Goal: Task Accomplishment & Management: Use online tool/utility

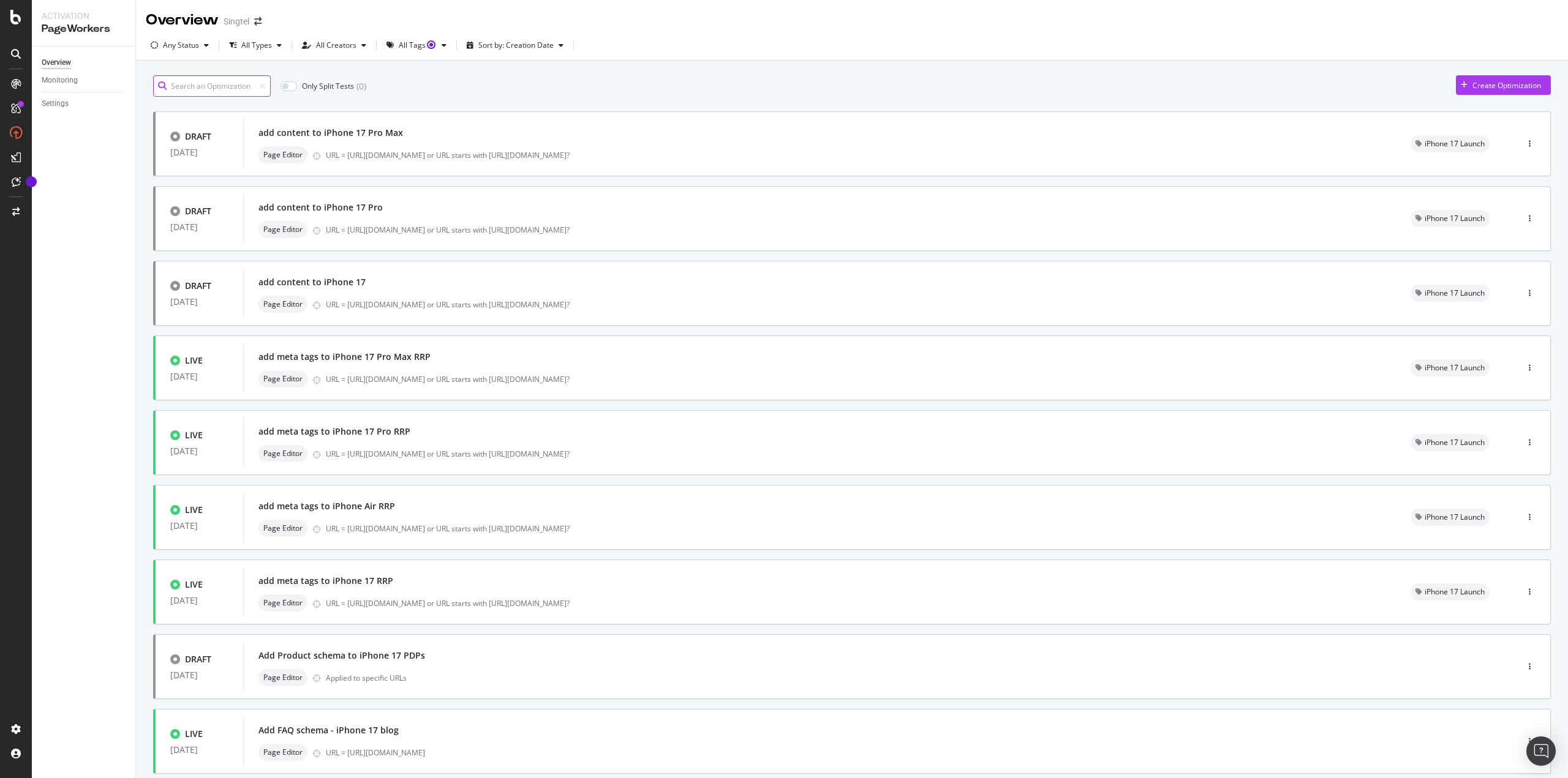
click at [187, 86] on input at bounding box center [212, 86] width 117 height 22
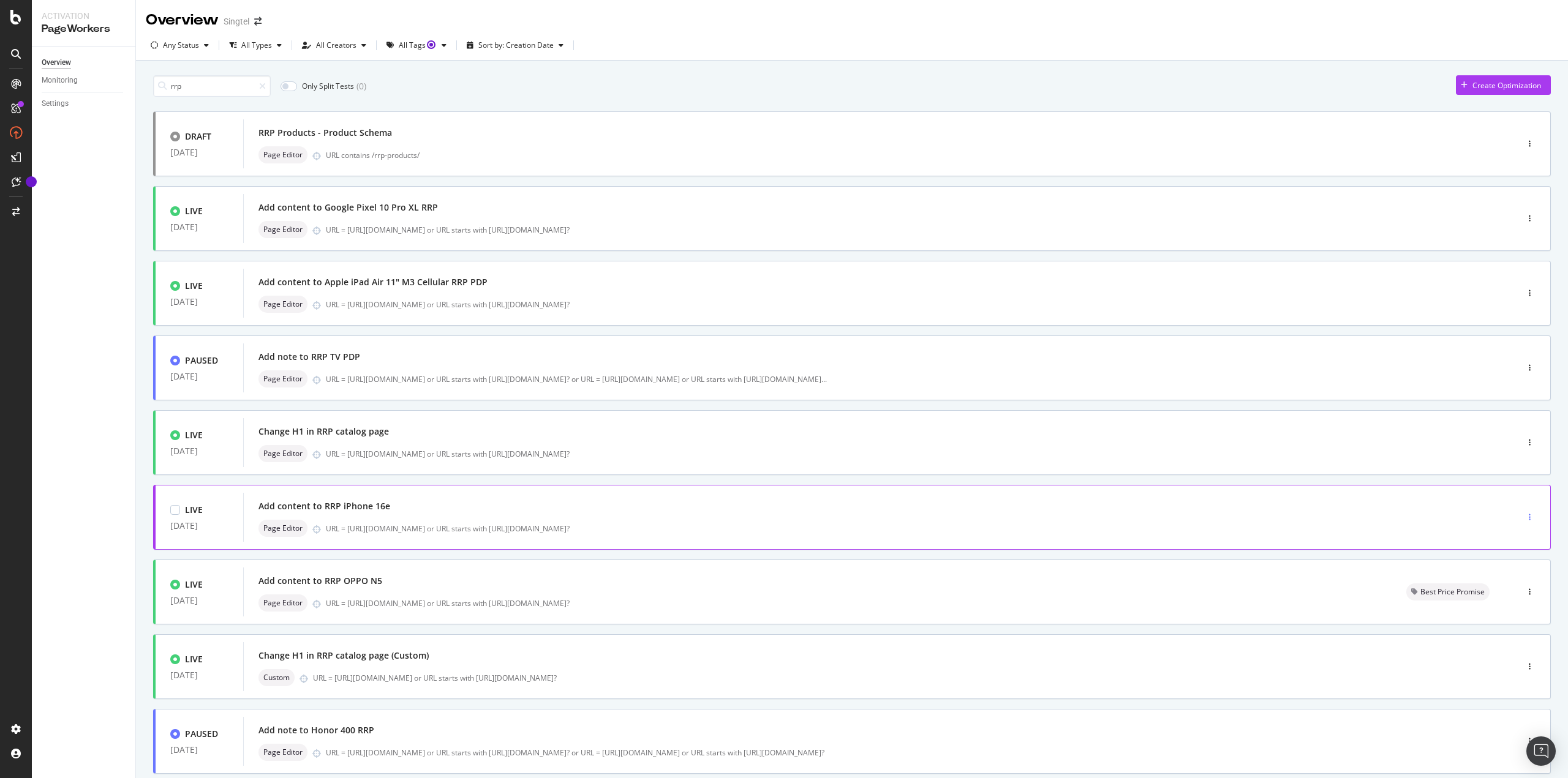
click at [1524, 513] on div "button" at bounding box center [1529, 517] width 12 height 19
click at [1514, 603] on div "Clone" at bounding box center [1506, 601] width 20 height 10
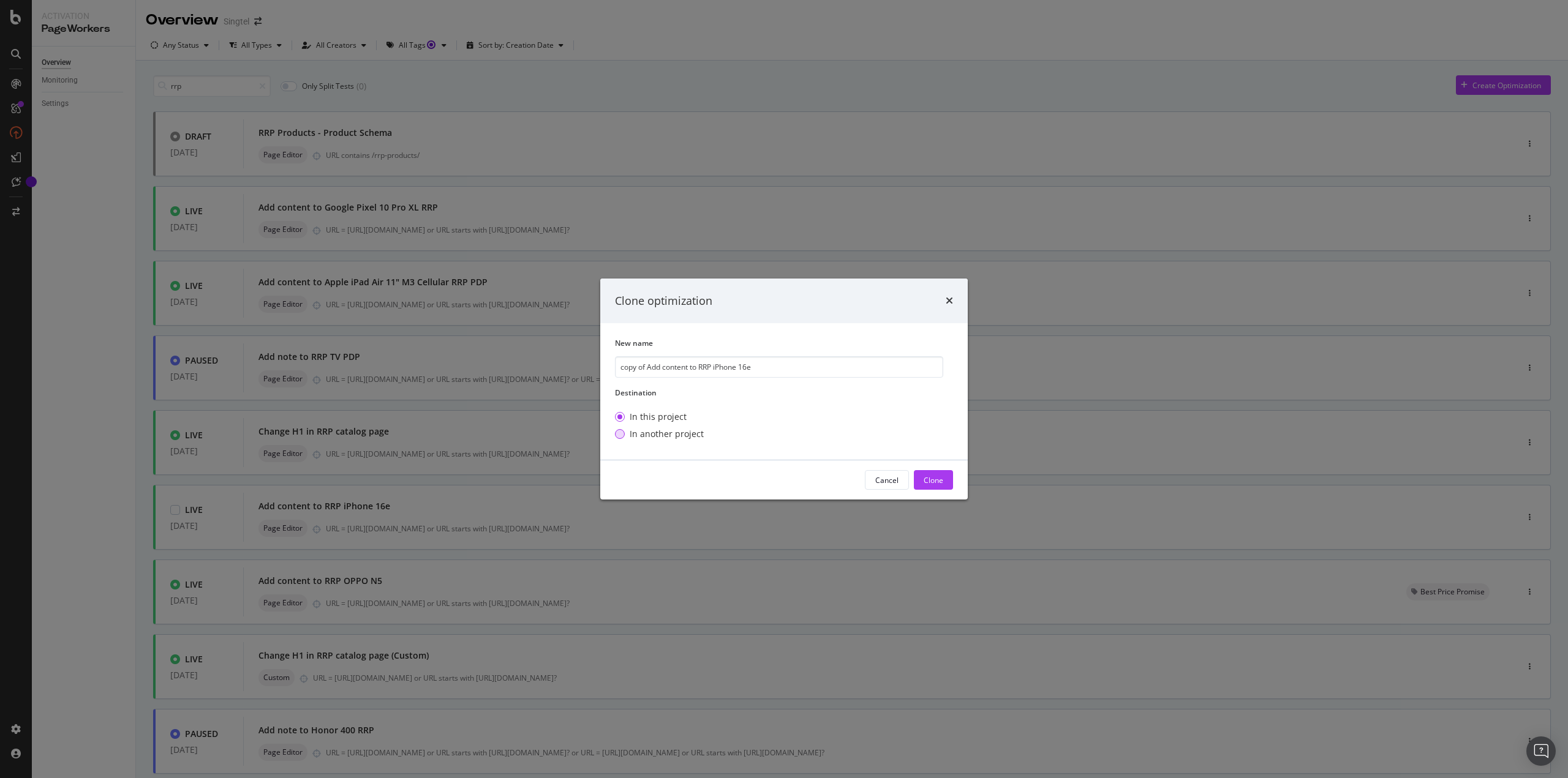
click at [667, 433] on div "In another project" at bounding box center [667, 434] width 74 height 12
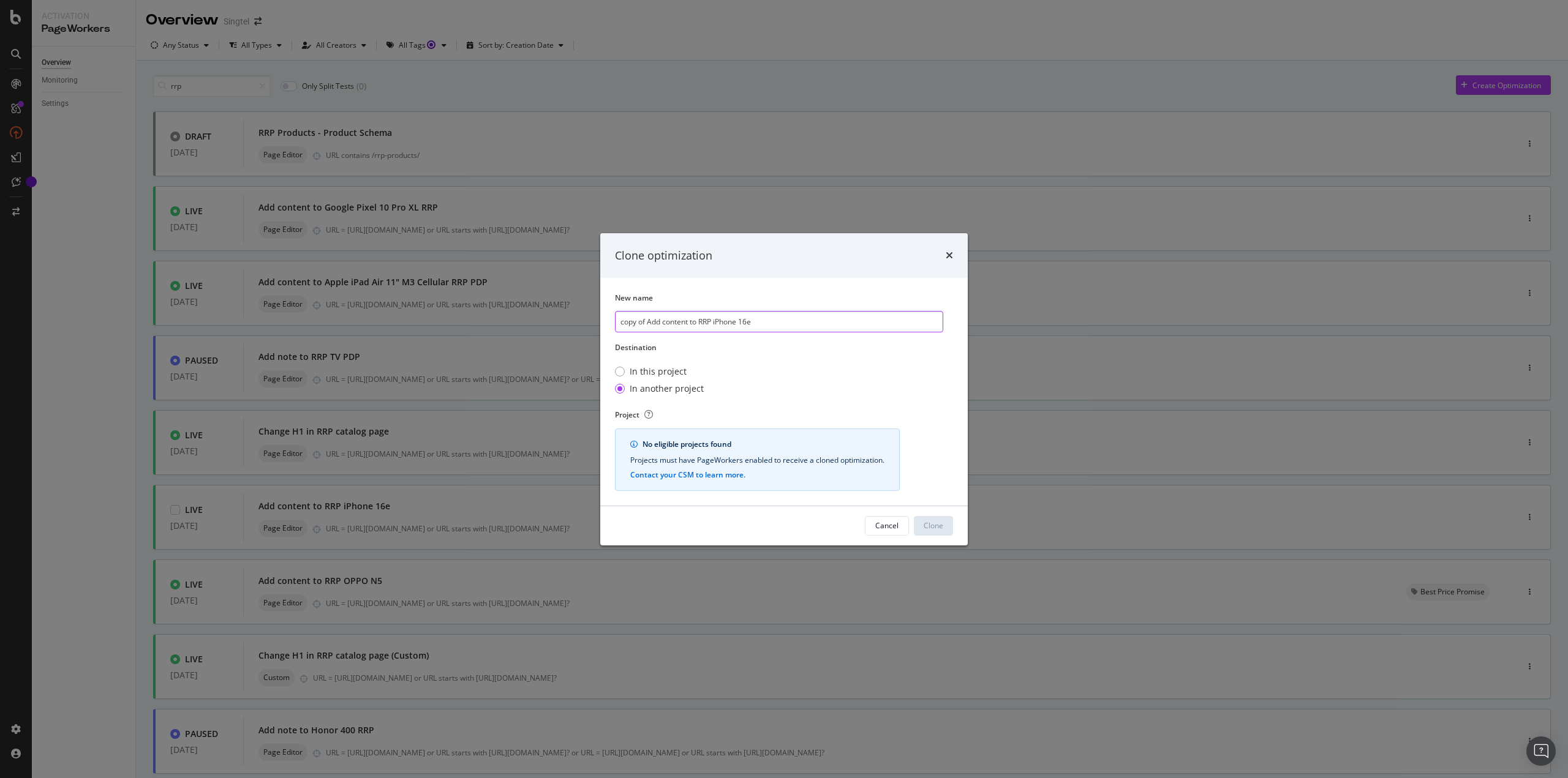
click at [720, 325] on input "copy of Add content to RRP iPhone 16e" at bounding box center [778, 322] width 328 height 22
drag, startPoint x: 649, startPoint y: 322, endPoint x: 550, endPoint y: 311, distance: 99.6
click at [550, 311] on div "Clone optimization New name copy of Add content to RRP iPhone 16e Destination I…" at bounding box center [784, 389] width 1568 height 778
click at [699, 322] on input "Add content to RRP iPhone 16e" at bounding box center [778, 322] width 328 height 22
click at [728, 323] on input "Add content to RRP iPhone 16e" at bounding box center [778, 322] width 328 height 22
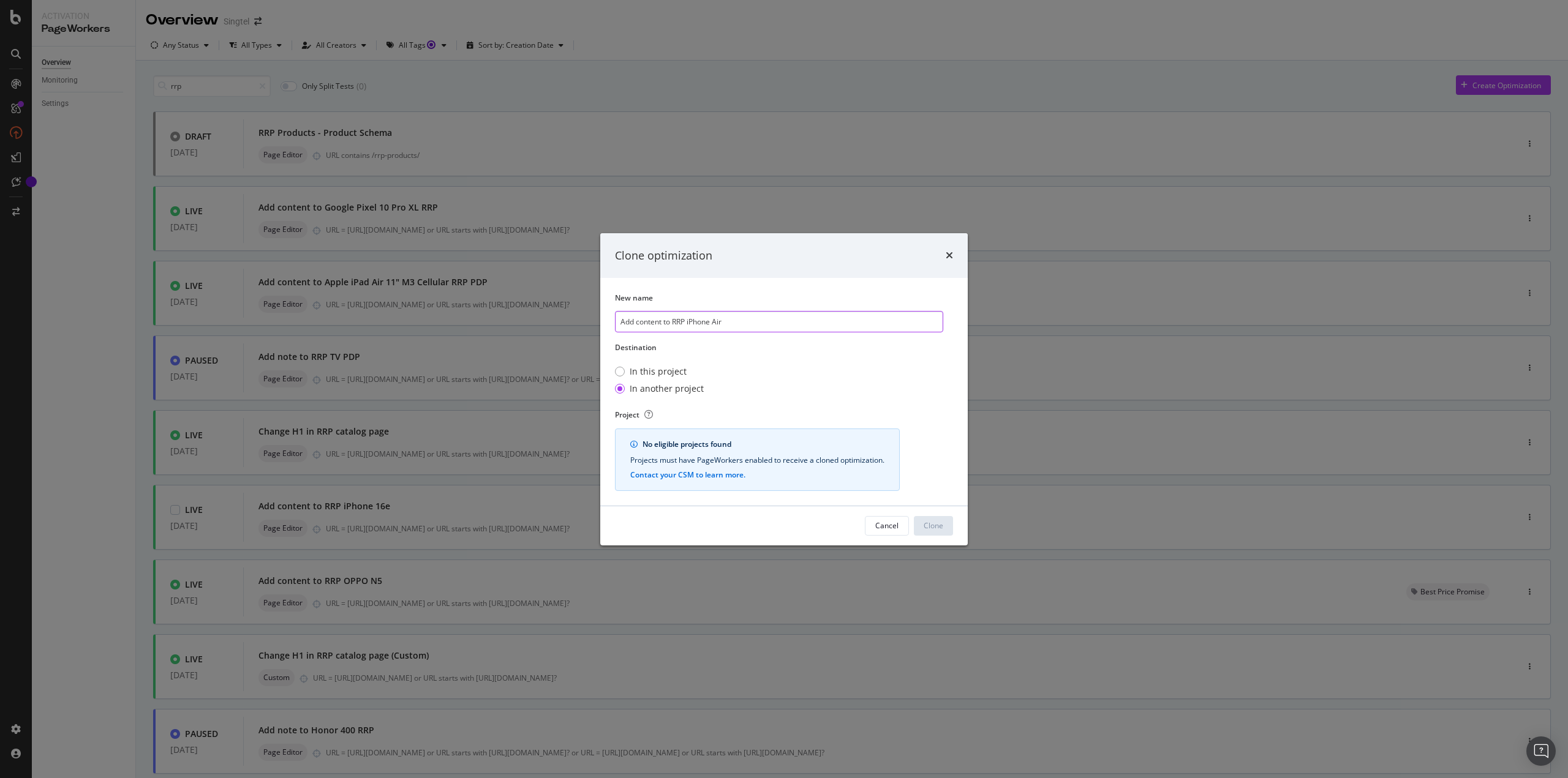
drag, startPoint x: 742, startPoint y: 314, endPoint x: 662, endPoint y: 340, distance: 84.1
click at [742, 315] on input "Add content to RRP iPhone Air" at bounding box center [778, 322] width 328 height 22
click at [670, 319] on input "Add content to RRP iPhone Air" at bounding box center [778, 322] width 328 height 22
click at [683, 321] on input "Add content to RRP iPhone Air" at bounding box center [778, 322] width 328 height 22
click at [682, 321] on input "Add content to RRP iPhone Air" at bounding box center [778, 322] width 328 height 22
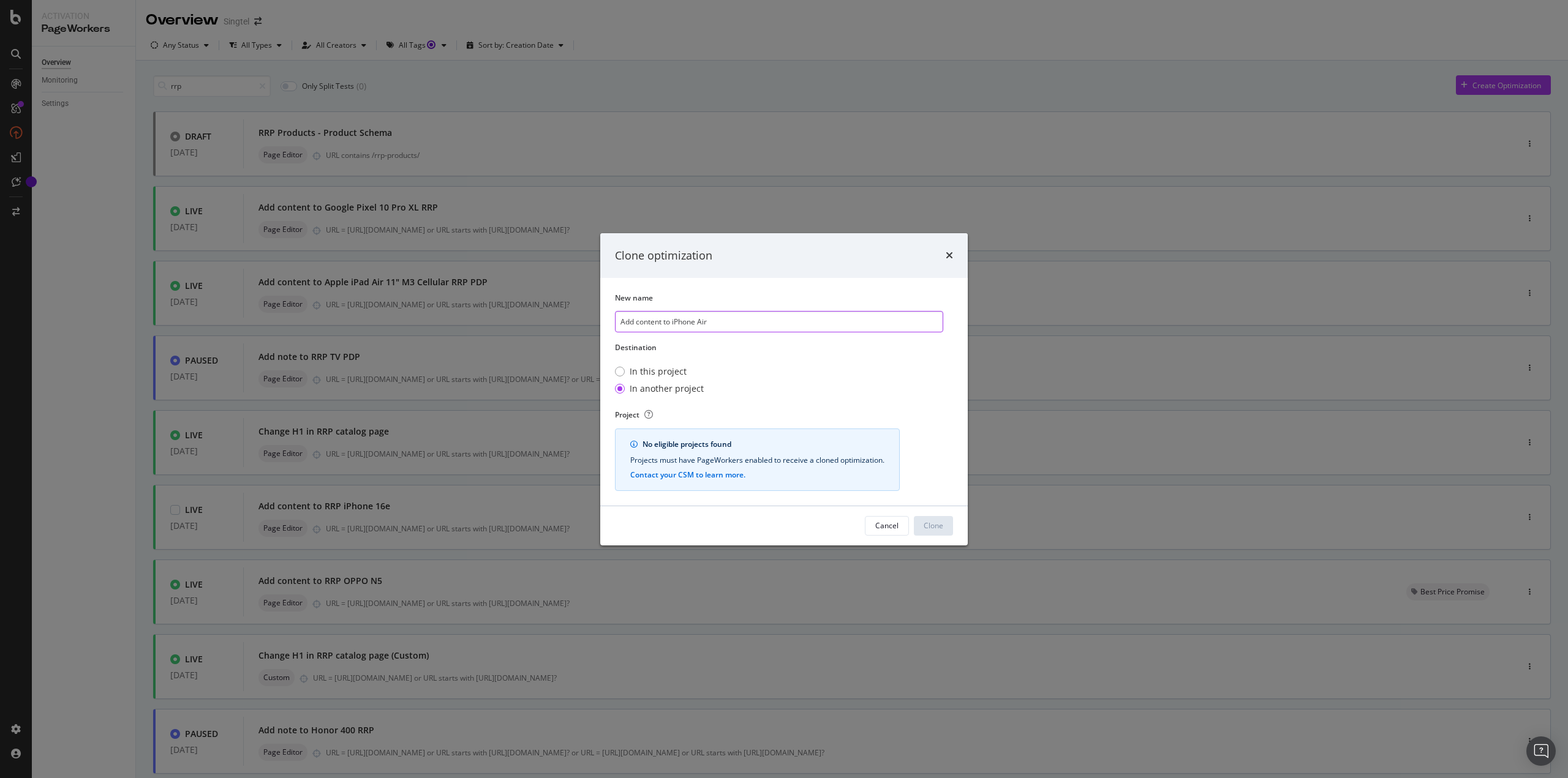
click at [742, 323] on input "Add content to iPhone Air" at bounding box center [778, 322] width 328 height 22
type input "Add content to iPhone Air RRP"
click at [647, 370] on div "In this project" at bounding box center [658, 372] width 57 height 12
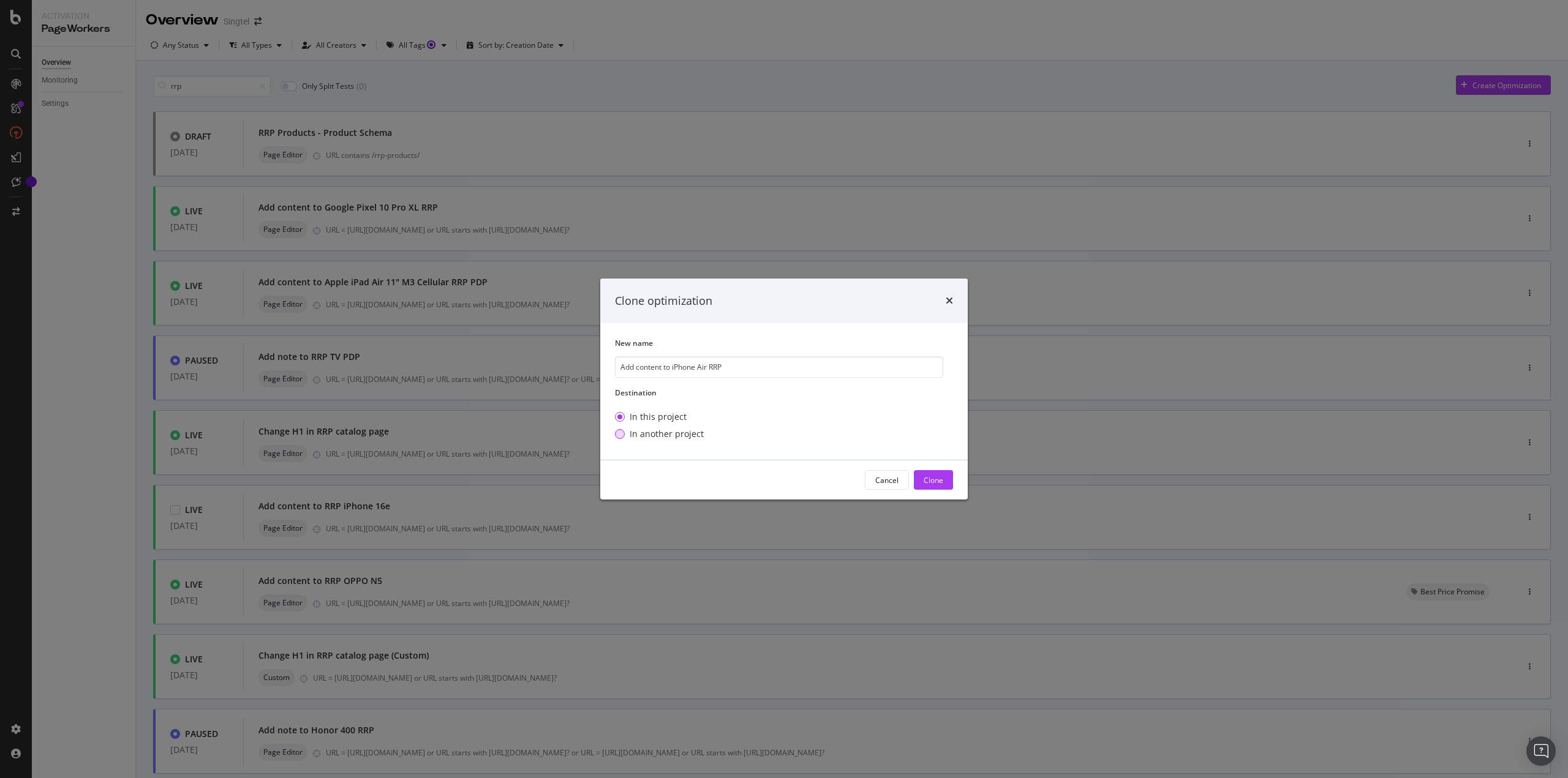
click at [680, 434] on div "In another project" at bounding box center [667, 434] width 74 height 12
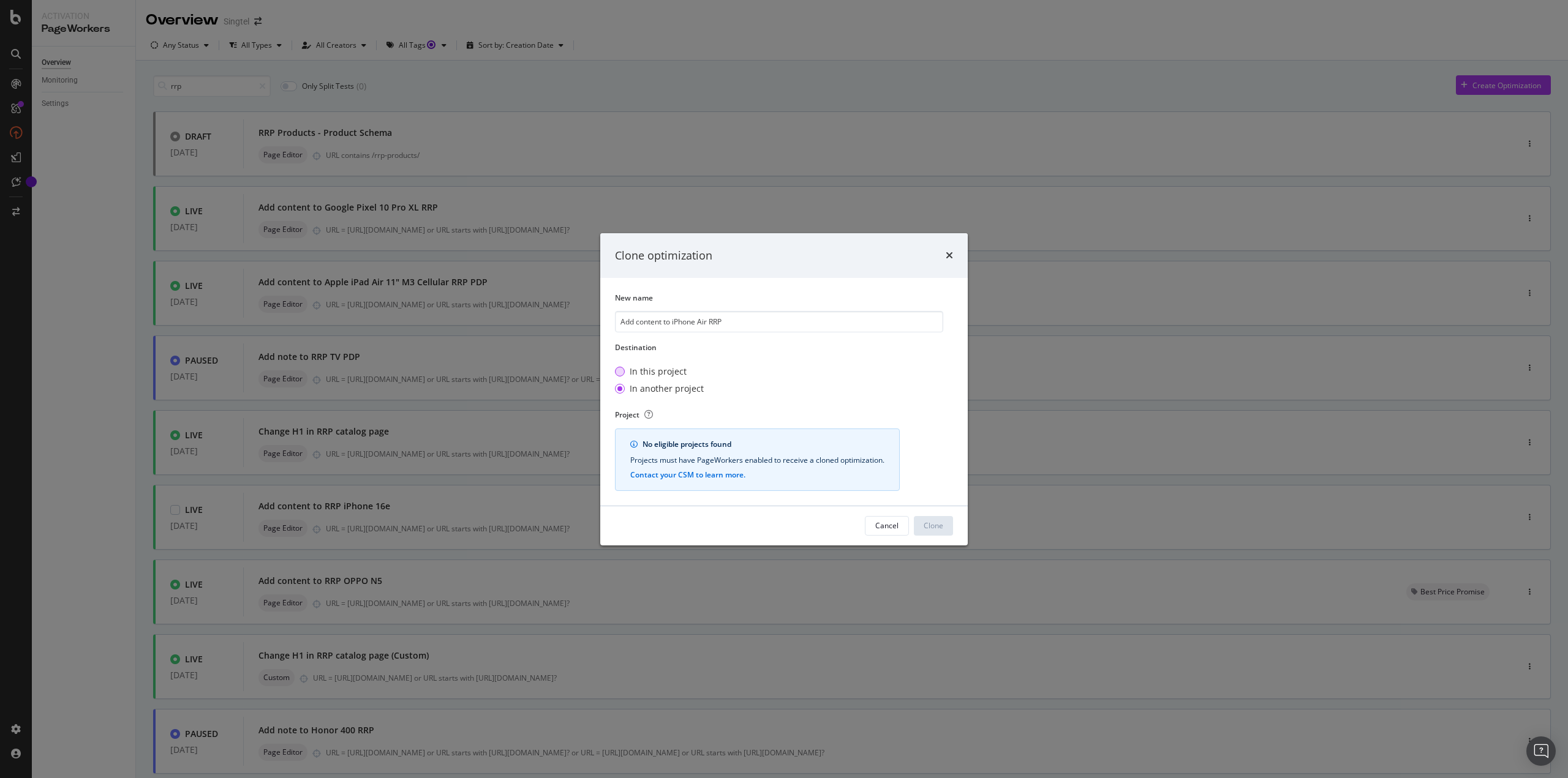
click at [667, 369] on div "In this project" at bounding box center [658, 372] width 57 height 12
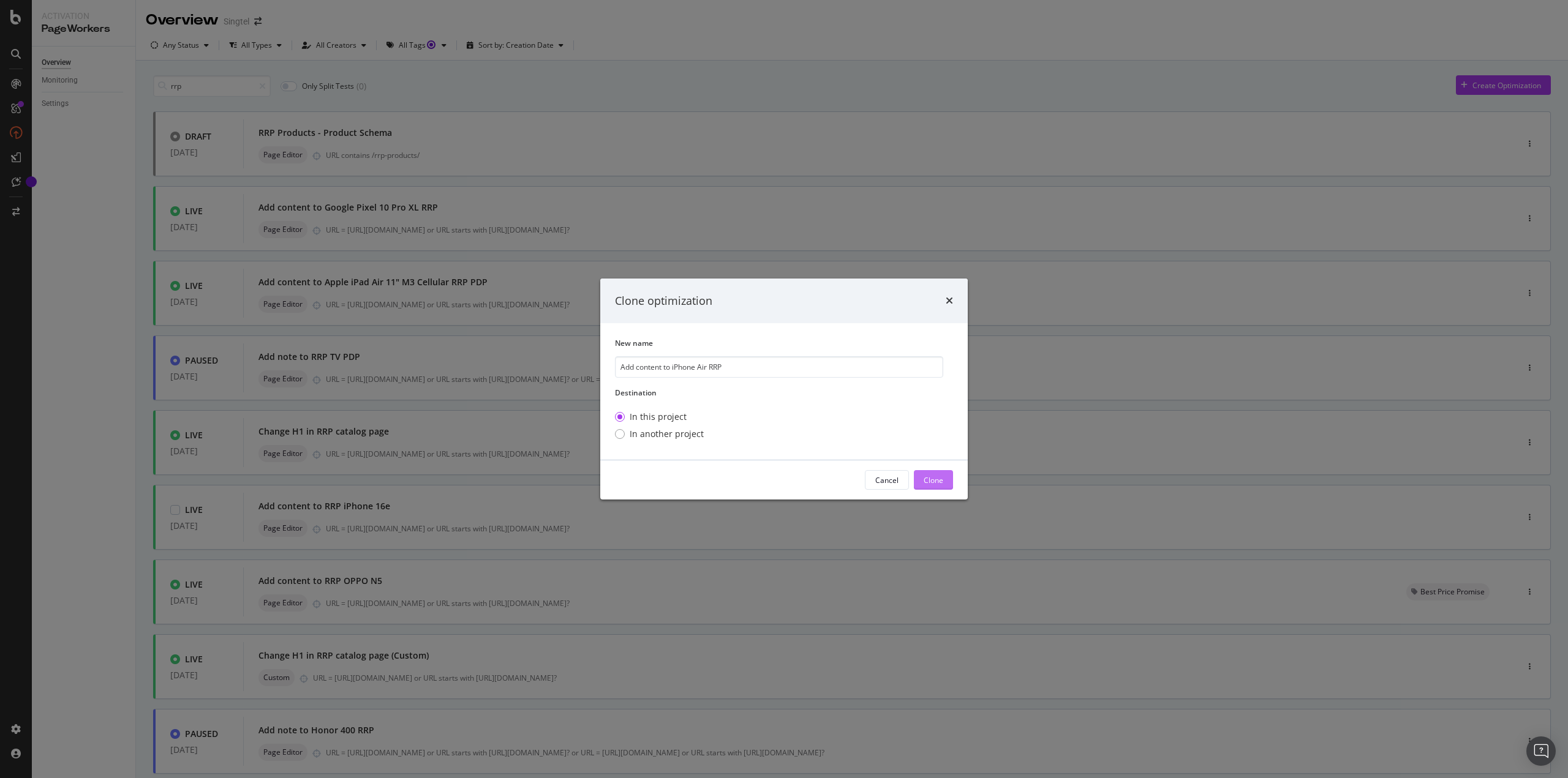
click at [935, 477] on div "Clone" at bounding box center [934, 480] width 20 height 10
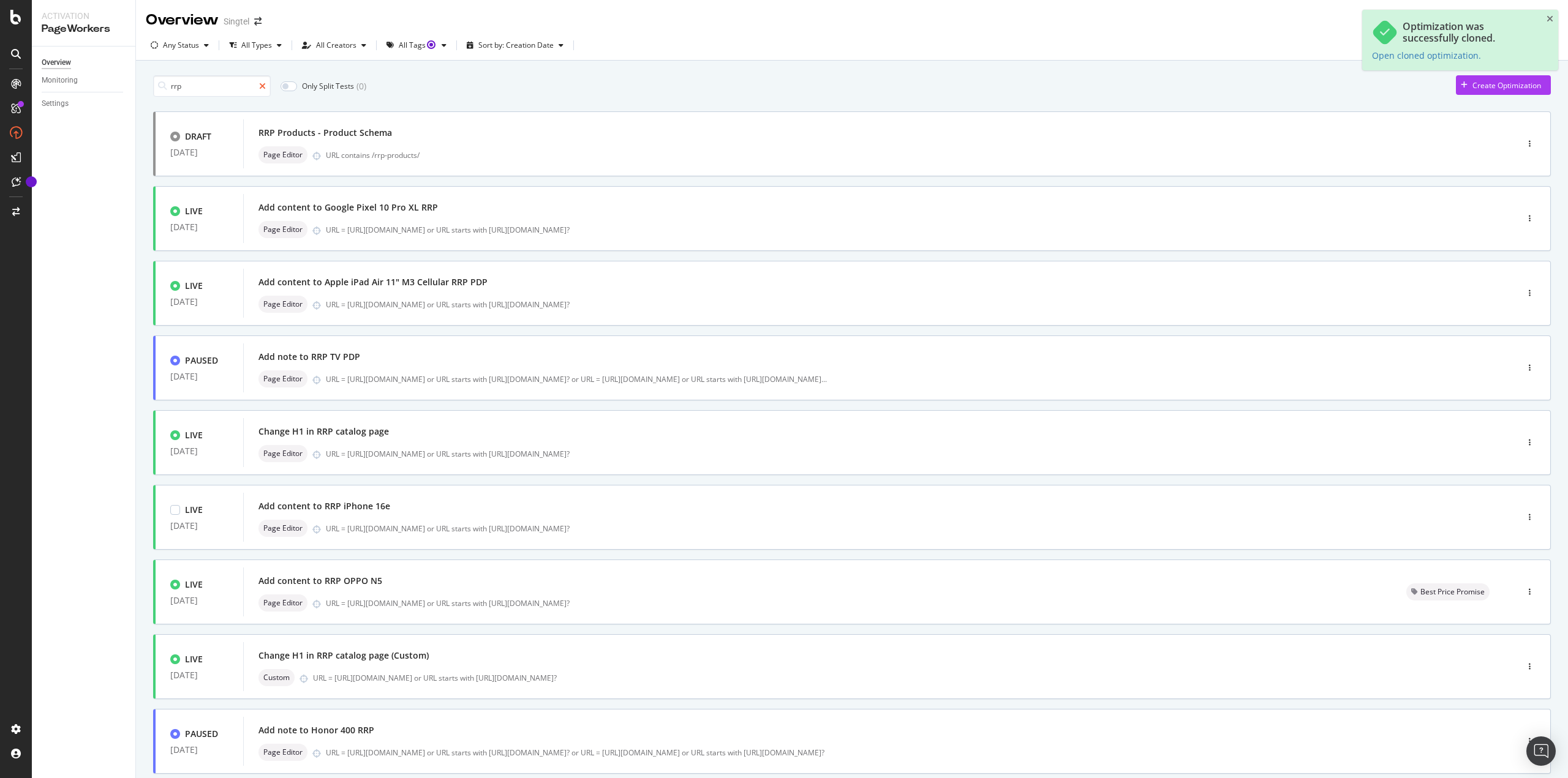
click at [266, 87] on icon at bounding box center [262, 86] width 7 height 9
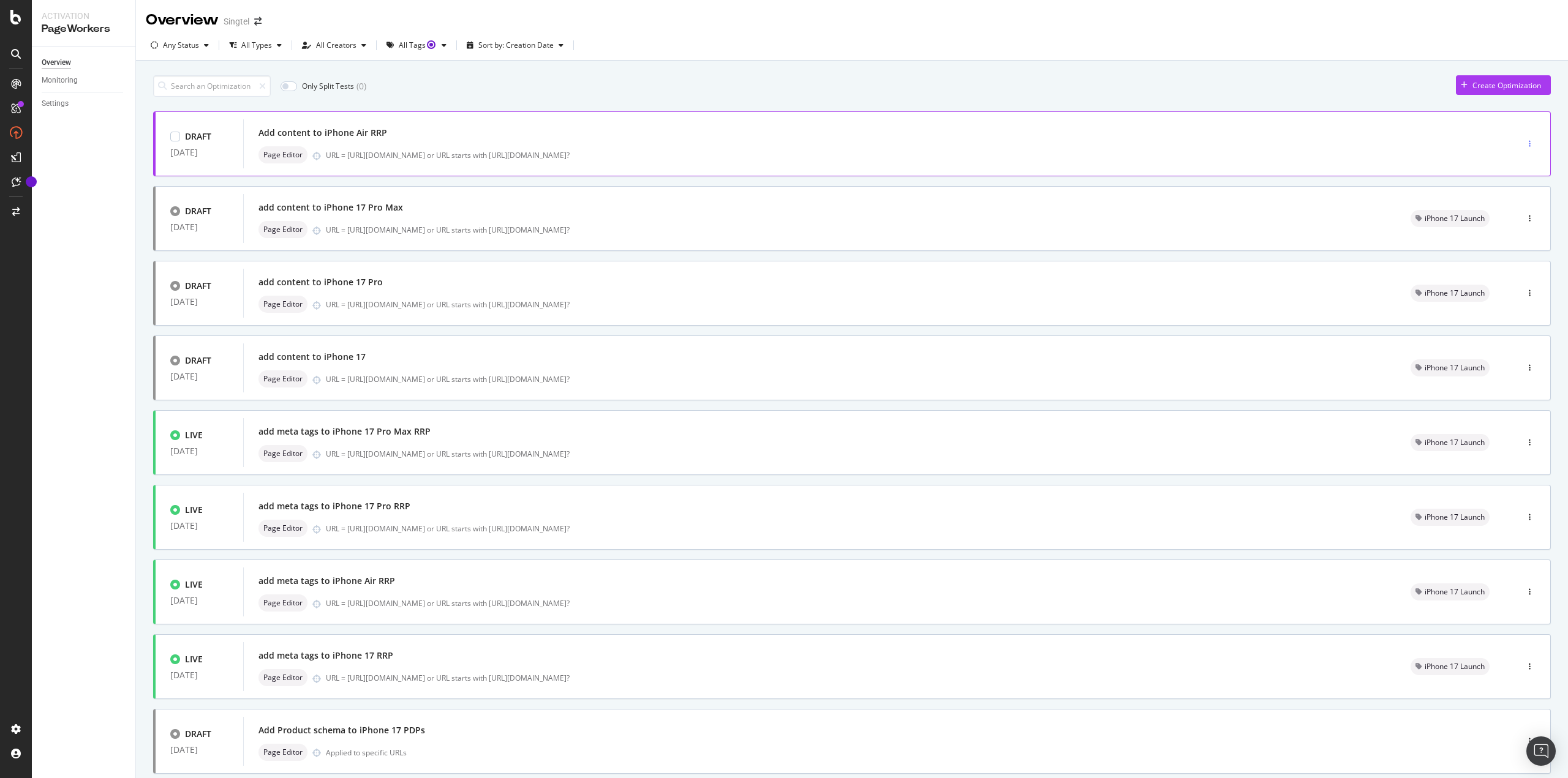
click at [1524, 145] on div "button" at bounding box center [1529, 144] width 12 height 7
click at [1508, 169] on div "Edit" at bounding box center [1502, 167] width 13 height 10
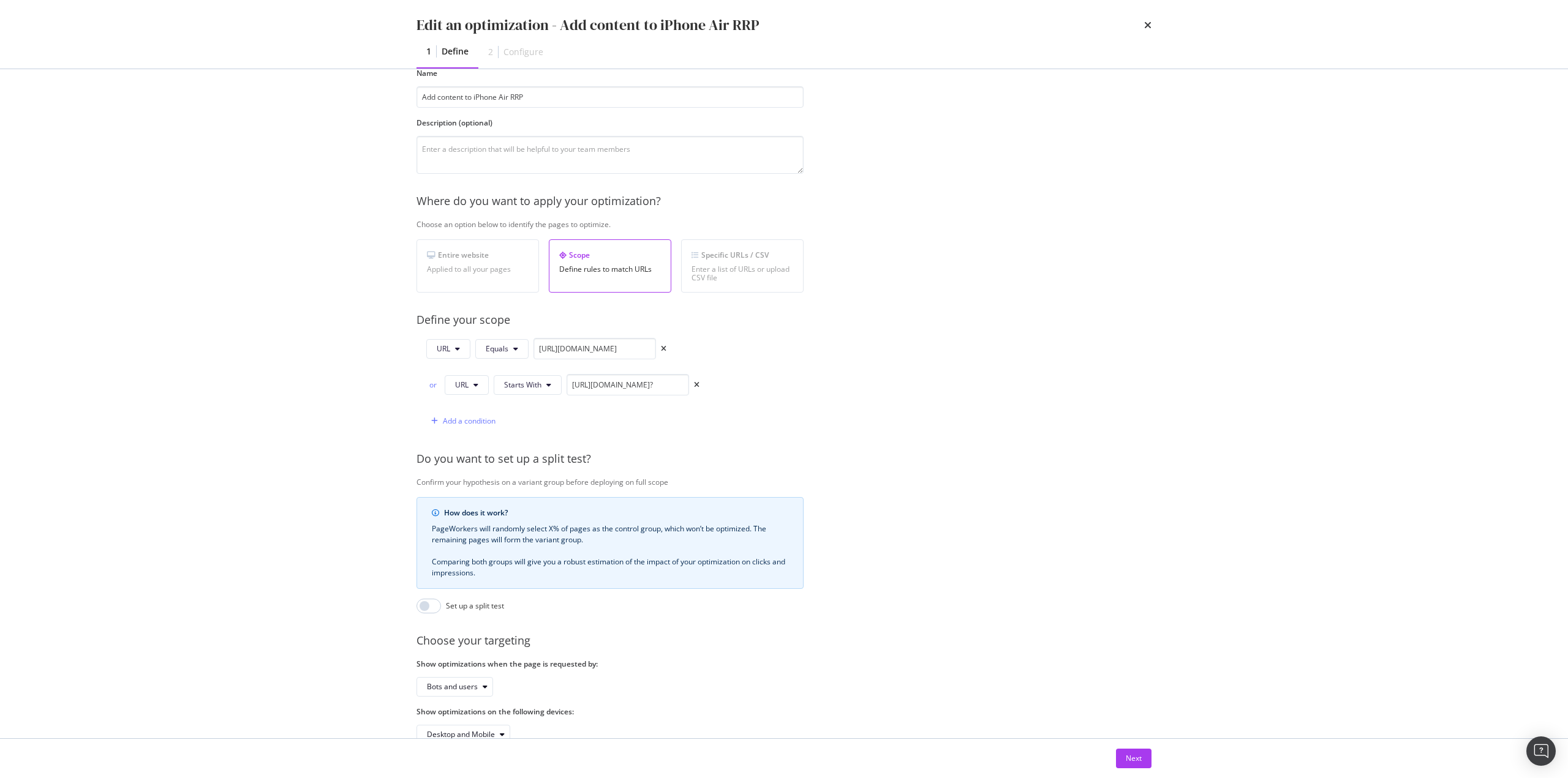
scroll to position [106, 0]
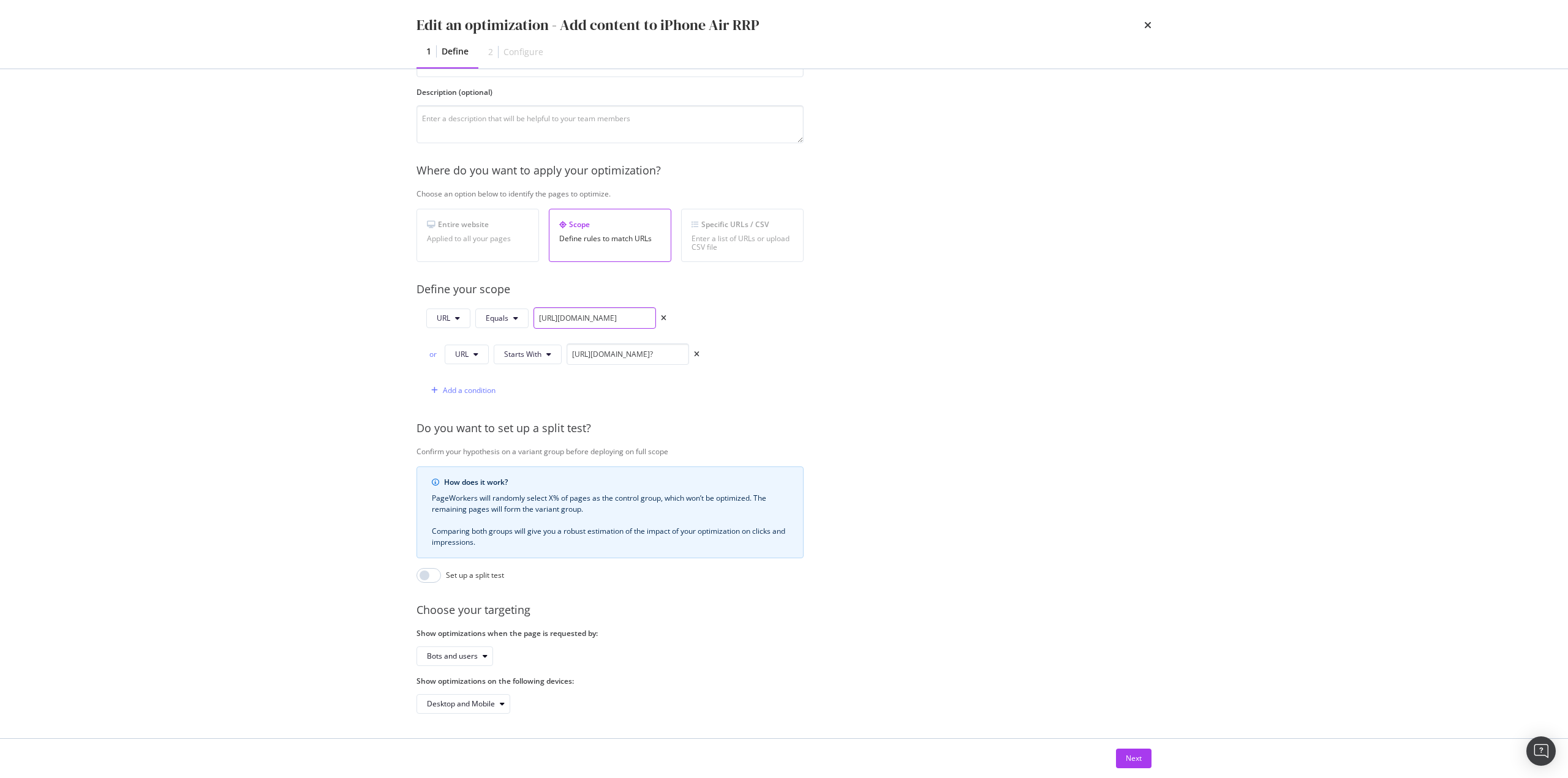
click at [578, 307] on input "https://shop.singtel.com/accessories/rrp-products/apple-iphone-16e" at bounding box center [594, 318] width 122 height 22
drag, startPoint x: 539, startPoint y: 308, endPoint x: 739, endPoint y: 322, distance: 200.5
click at [739, 322] on div "URL Equals https://shop.singtel.com/accessories/rrp-products/apple-iphone-16e o…" at bounding box center [610, 354] width 387 height 94
drag, startPoint x: 537, startPoint y: 309, endPoint x: 843, endPoint y: 343, distance: 307.9
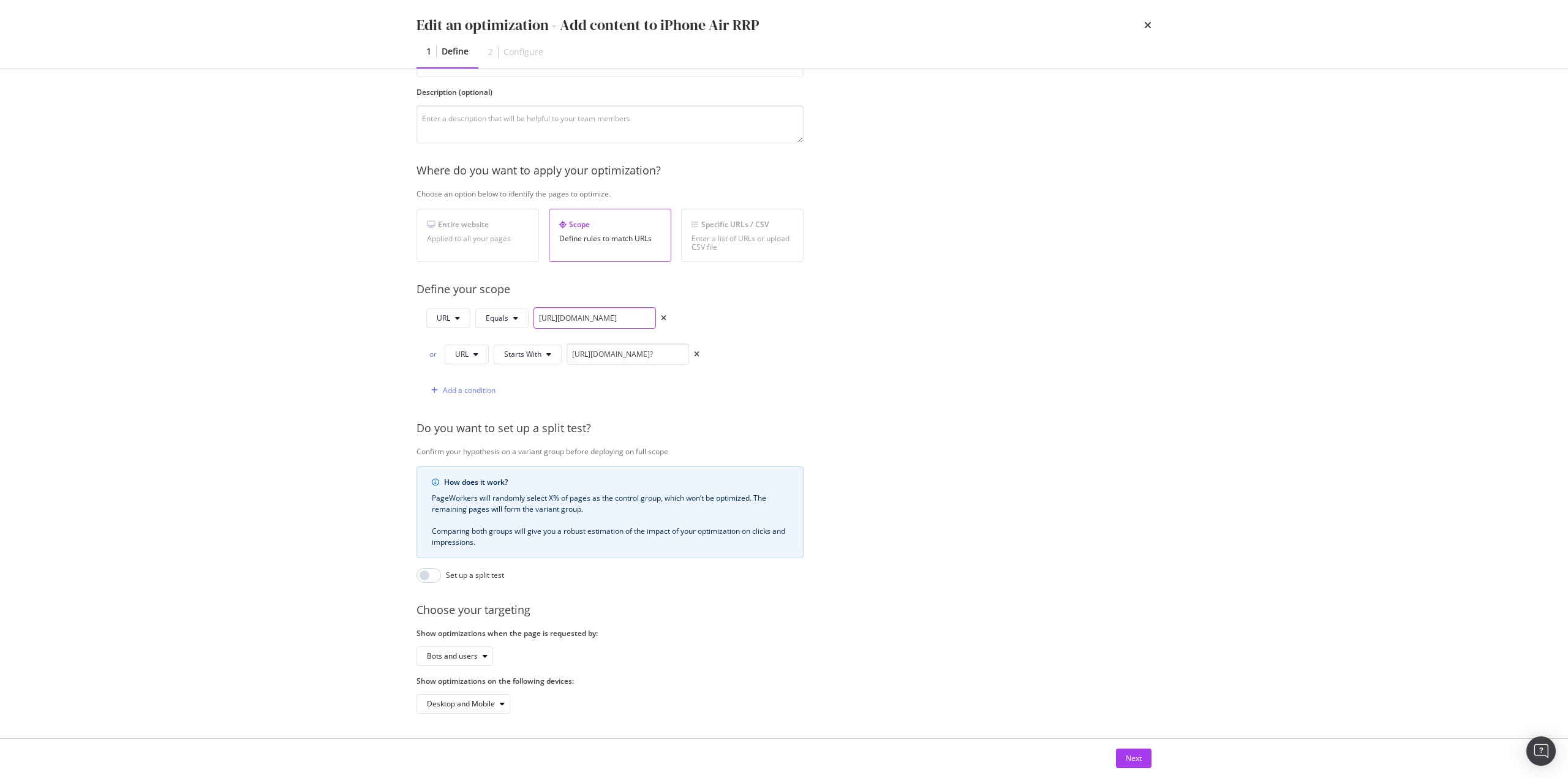
click at [844, 318] on div "Provide a name and description to help identify the change that will be made by…" at bounding box center [784, 366] width 735 height 696
paste input "phones/apple-iphone-accessories"
type input "https://shop.singtel.com/phones/apple-iphone-accessories"
drag, startPoint x: 624, startPoint y: 312, endPoint x: 773, endPoint y: 314, distance: 149.0
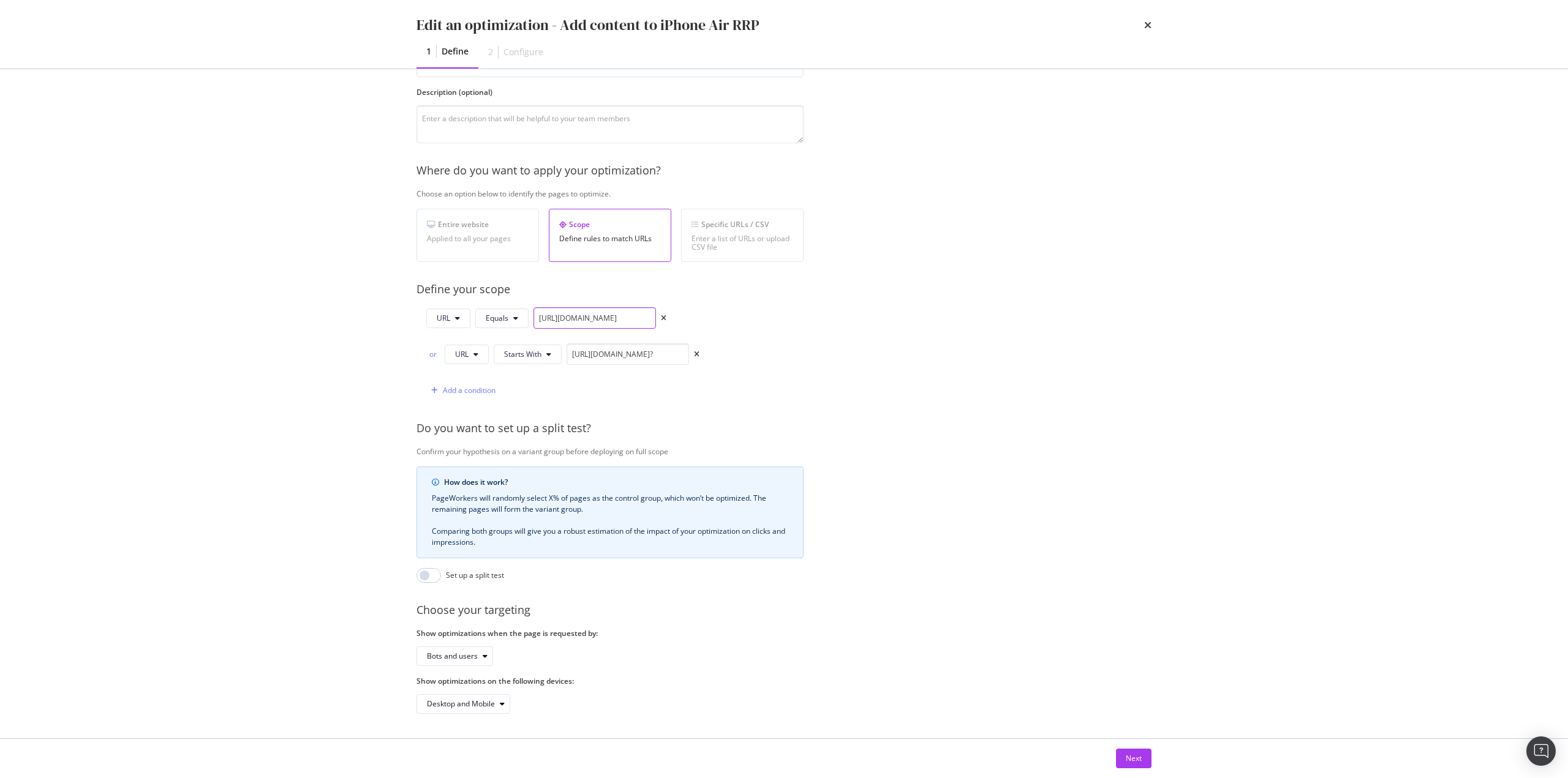
click at [772, 314] on div "URL Equals https://shop.singtel.com/phones/apple-iphone-accessories or URL Star…" at bounding box center [610, 354] width 387 height 94
drag, startPoint x: 618, startPoint y: 313, endPoint x: 601, endPoint y: 319, distance: 18.0
click at [485, 327] on div "URL Equals https://shop.singtel.com/phones/apple-iphone-accessories or URL Star…" at bounding box center [558, 354] width 283 height 94
click at [601, 314] on input "https://shop.singtel.com/phones/apple-iphone-accessories" at bounding box center [594, 318] width 122 height 22
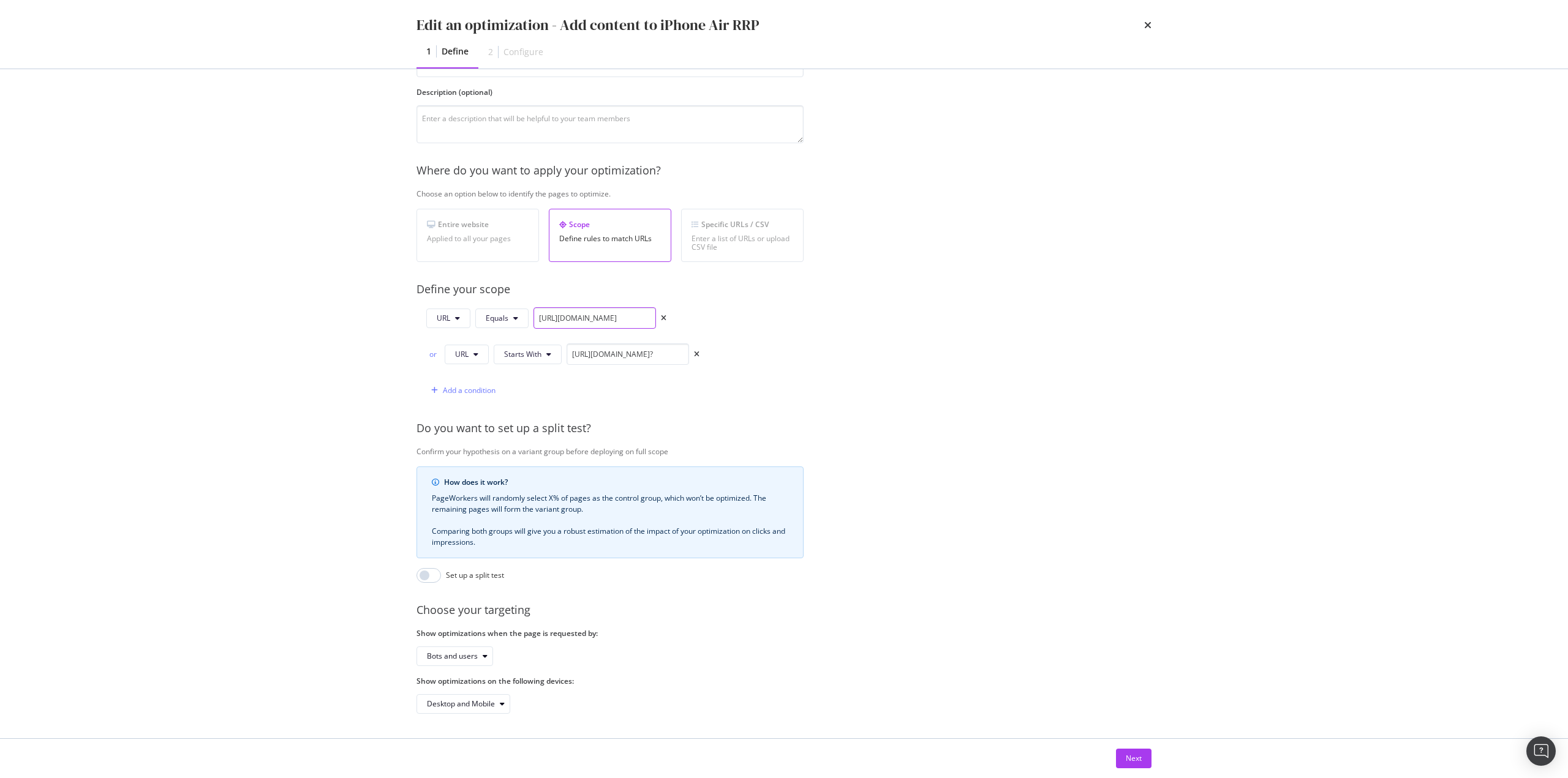
click at [601, 314] on input "https://shop.singtel.com/phones/apple-iphone-accessories" at bounding box center [594, 318] width 122 height 22
paste input "https://shop.singtel.com/accessories/rrp-products/apple-iphone-air"
type input "https://shop.singtel.com/accessories/rrp-products/apple-iphone-air"
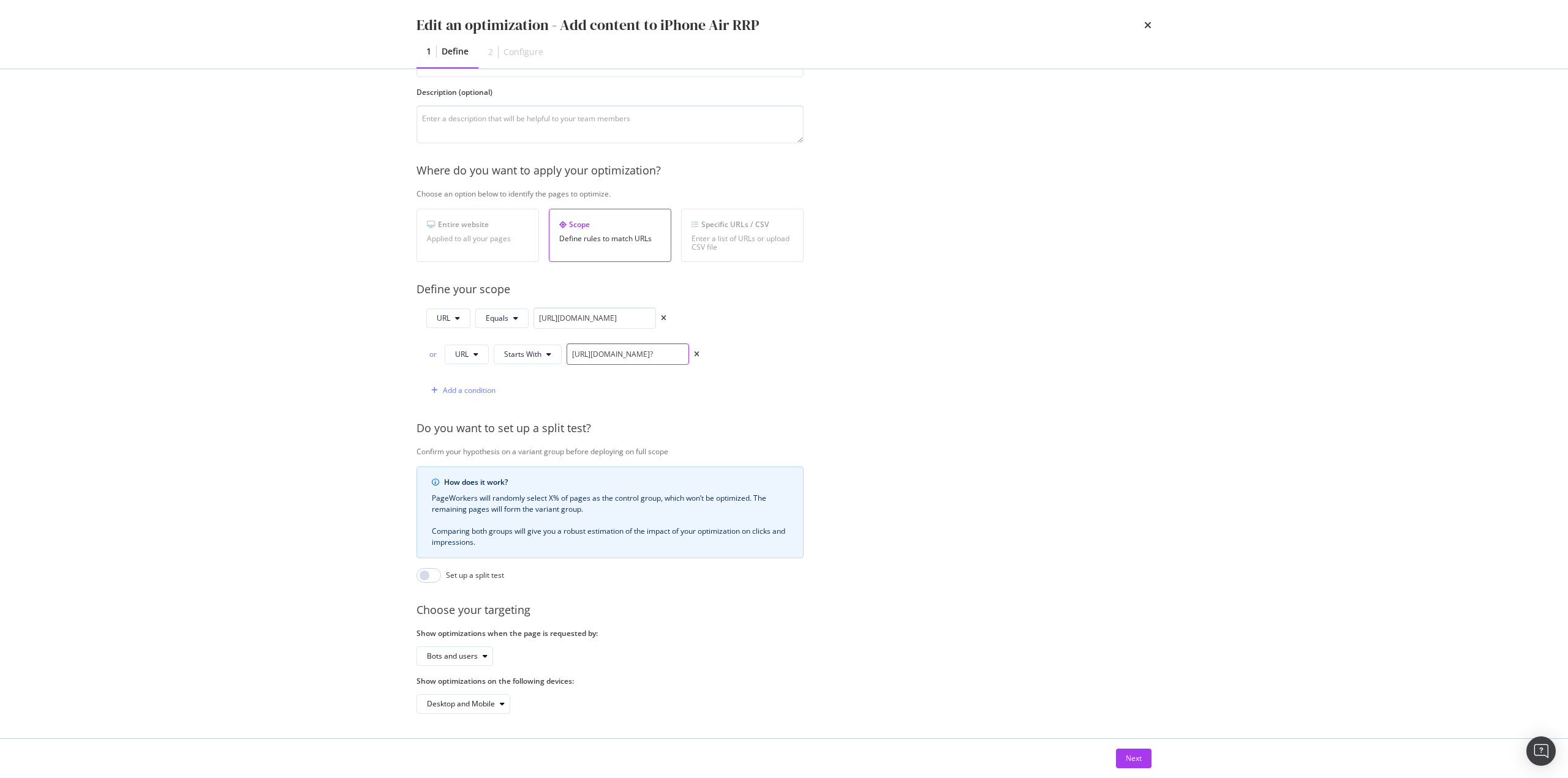
click at [631, 349] on input "https://shop.singtel.com/accessories/rrp-products/apple-iphone-16e?" at bounding box center [628, 354] width 122 height 22
click at [631, 348] on input "https://shop.singtel.com/accessories/rrp-products/apple-iphone-16e?" at bounding box center [628, 354] width 122 height 22
paste input "https://shop.singtel.com/accessories/rrp-products/apple-iphone-air"
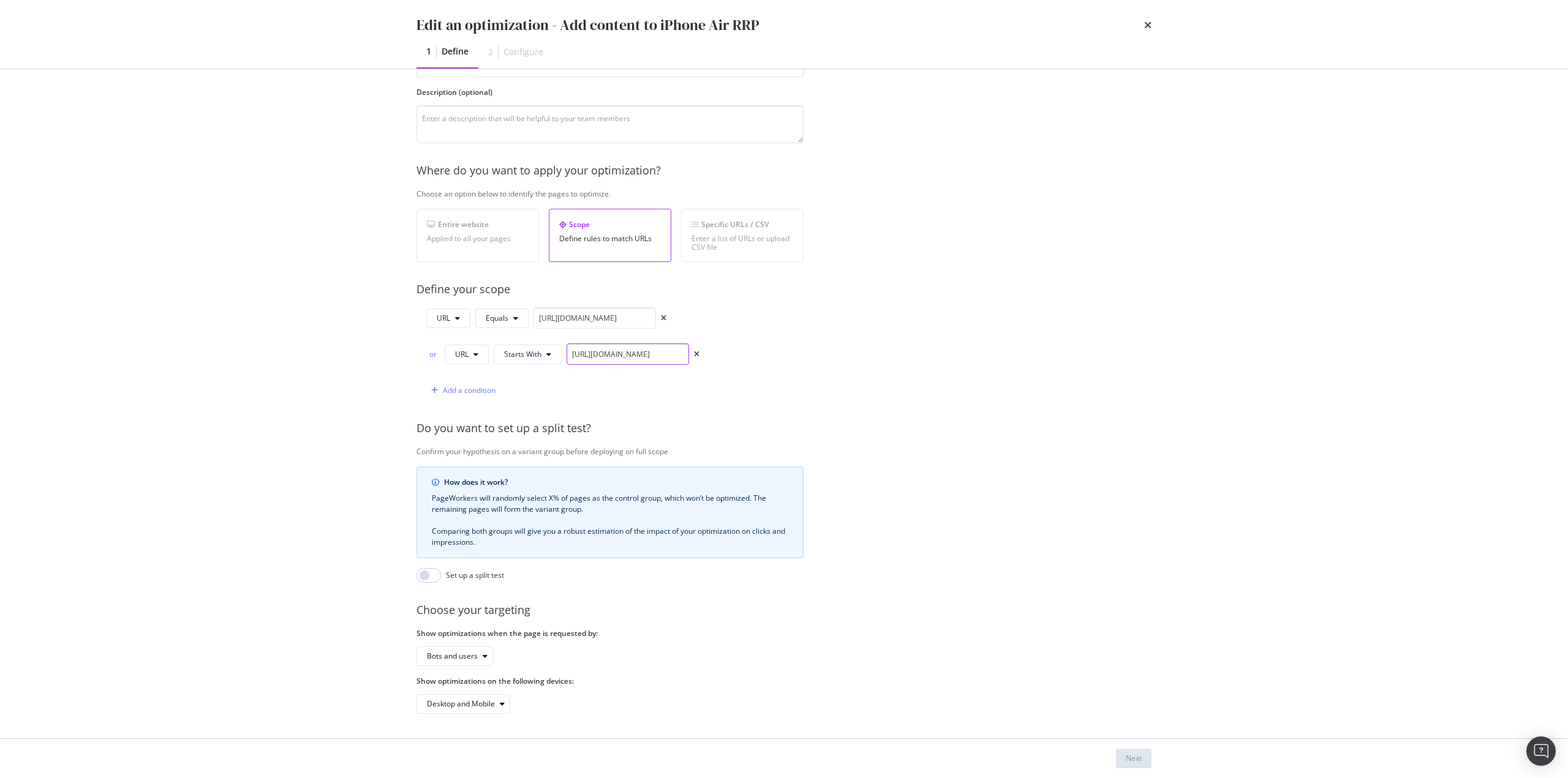
scroll to position [0, 119]
type input "https://shop.singtel.com/accessories/rrp-products/apple-iphone-air"
click at [955, 346] on div "Provide a name and description to help identify the change that will be made by…" at bounding box center [784, 366] width 735 height 696
click at [1132, 758] on div "Next" at bounding box center [1134, 758] width 16 height 10
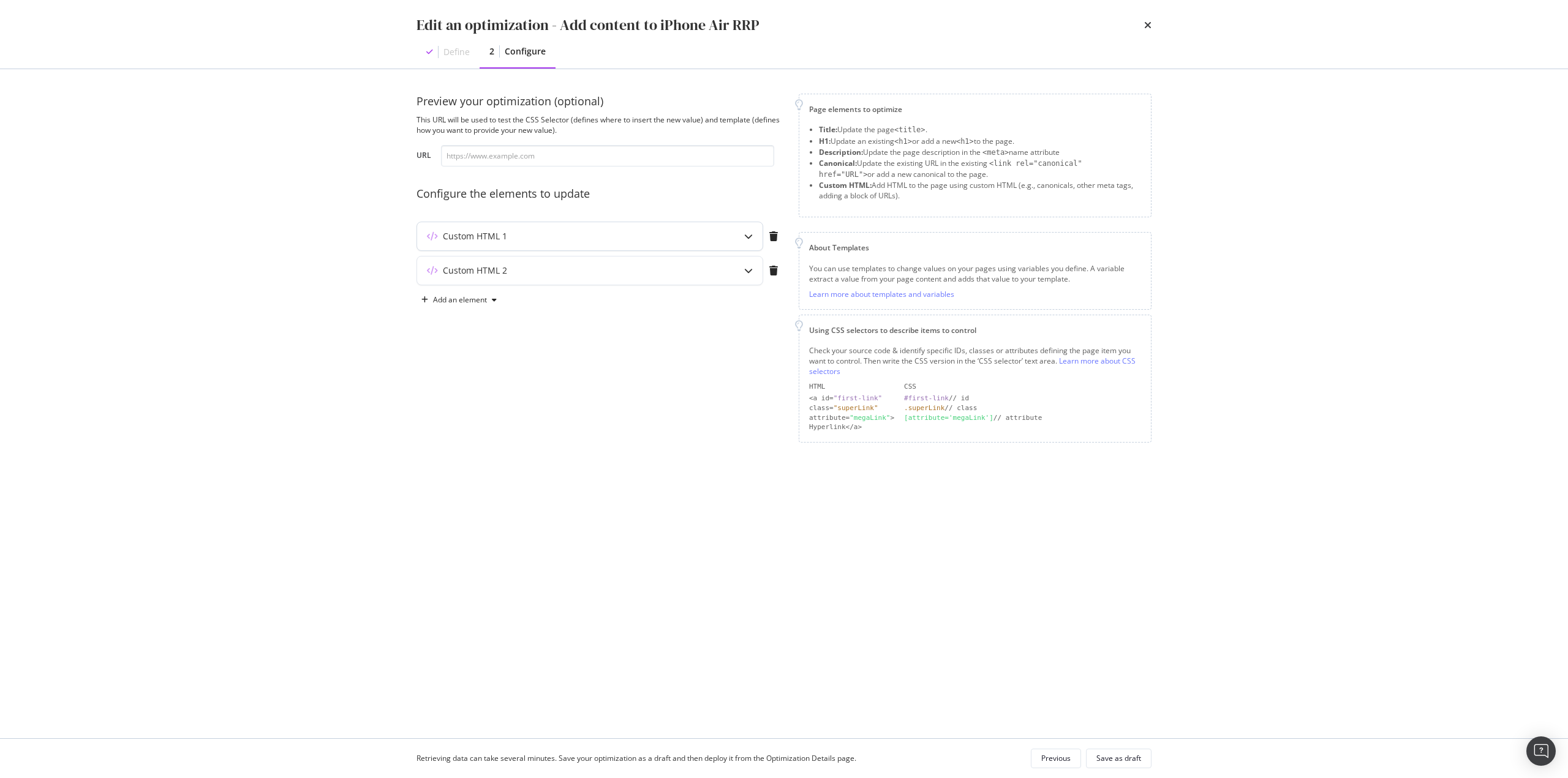
click at [690, 238] on div "Custom HTML 1" at bounding box center [565, 236] width 297 height 12
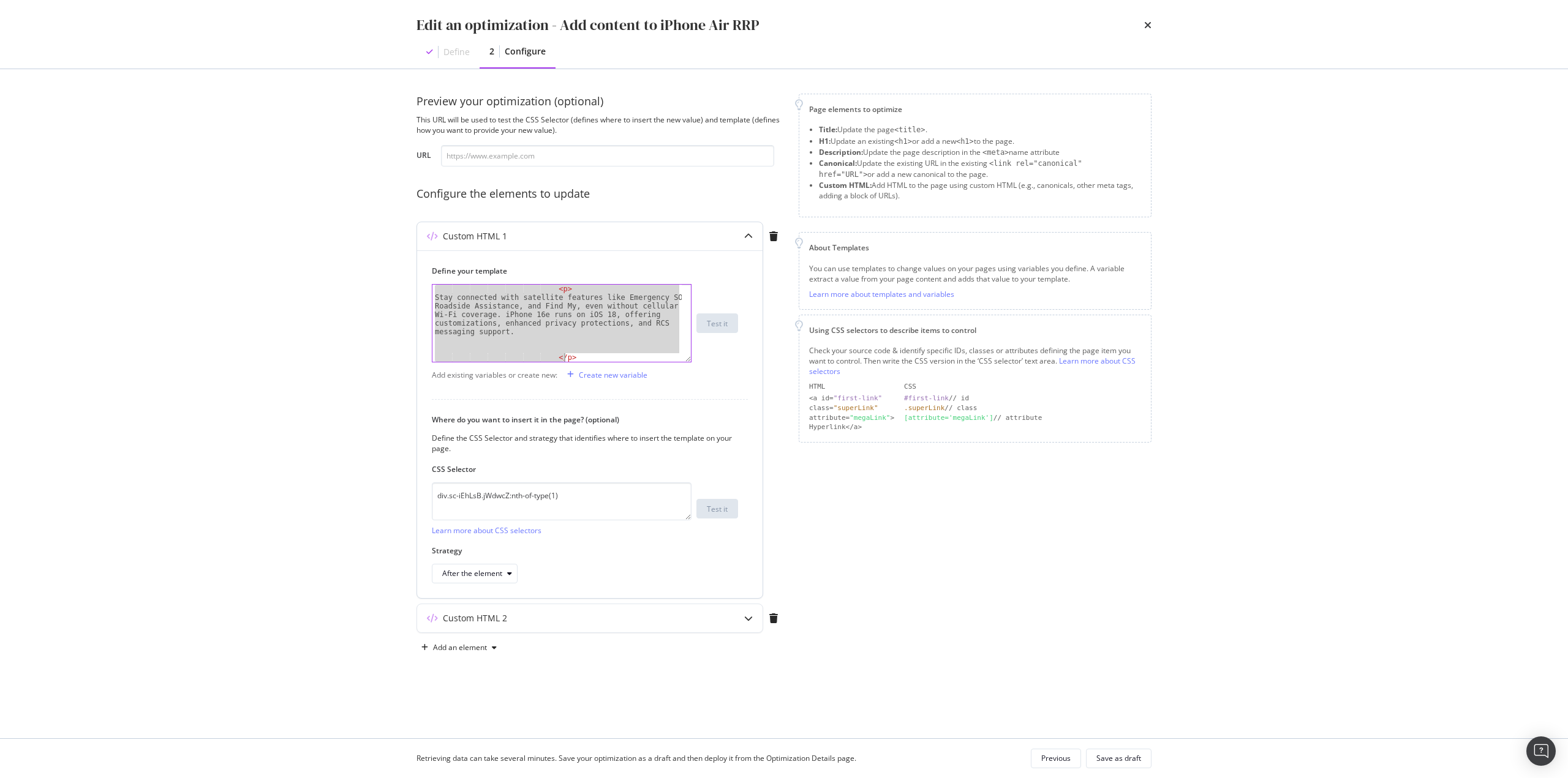
scroll to position [1483, 0]
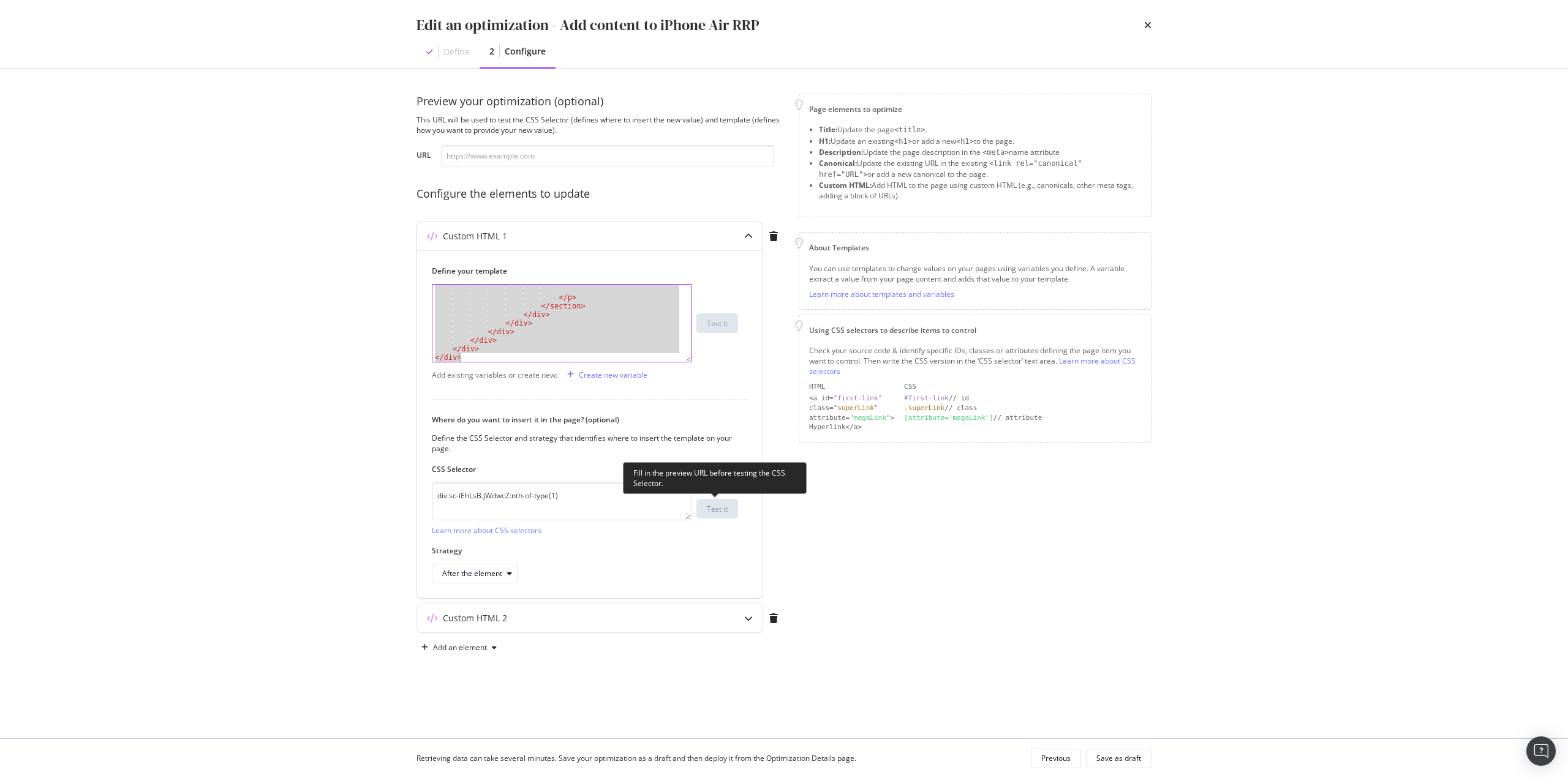
click at [717, 504] on div "Define your template <div class="sc-ePIFMk bKuyNs"> </ p > </ section > </ div …" at bounding box center [589, 424] width 345 height 348
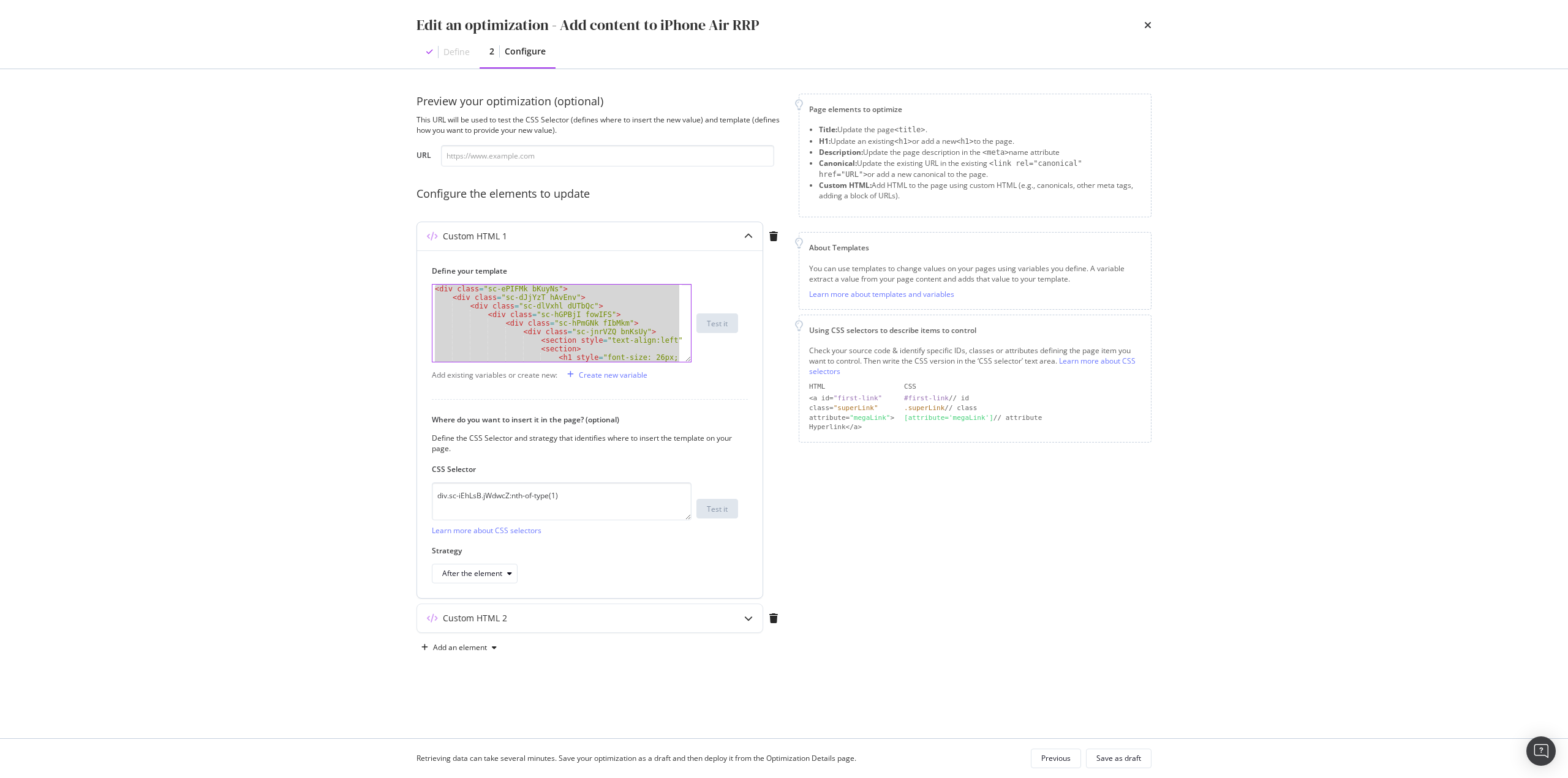
scroll to position [73, 0]
click at [619, 322] on div "< h1 style = "font-size: 26px; font -weight: 700;" > Apple iPhone 16e: Power an…" at bounding box center [557, 323] width 249 height 77
drag, startPoint x: 435, startPoint y: 292, endPoint x: 867, endPoint y: 552, distance: 504.2
click at [866, 552] on div "Preview your optimization (optional) This URL will be used to test the CSS Sele…" at bounding box center [784, 375] width 735 height 564
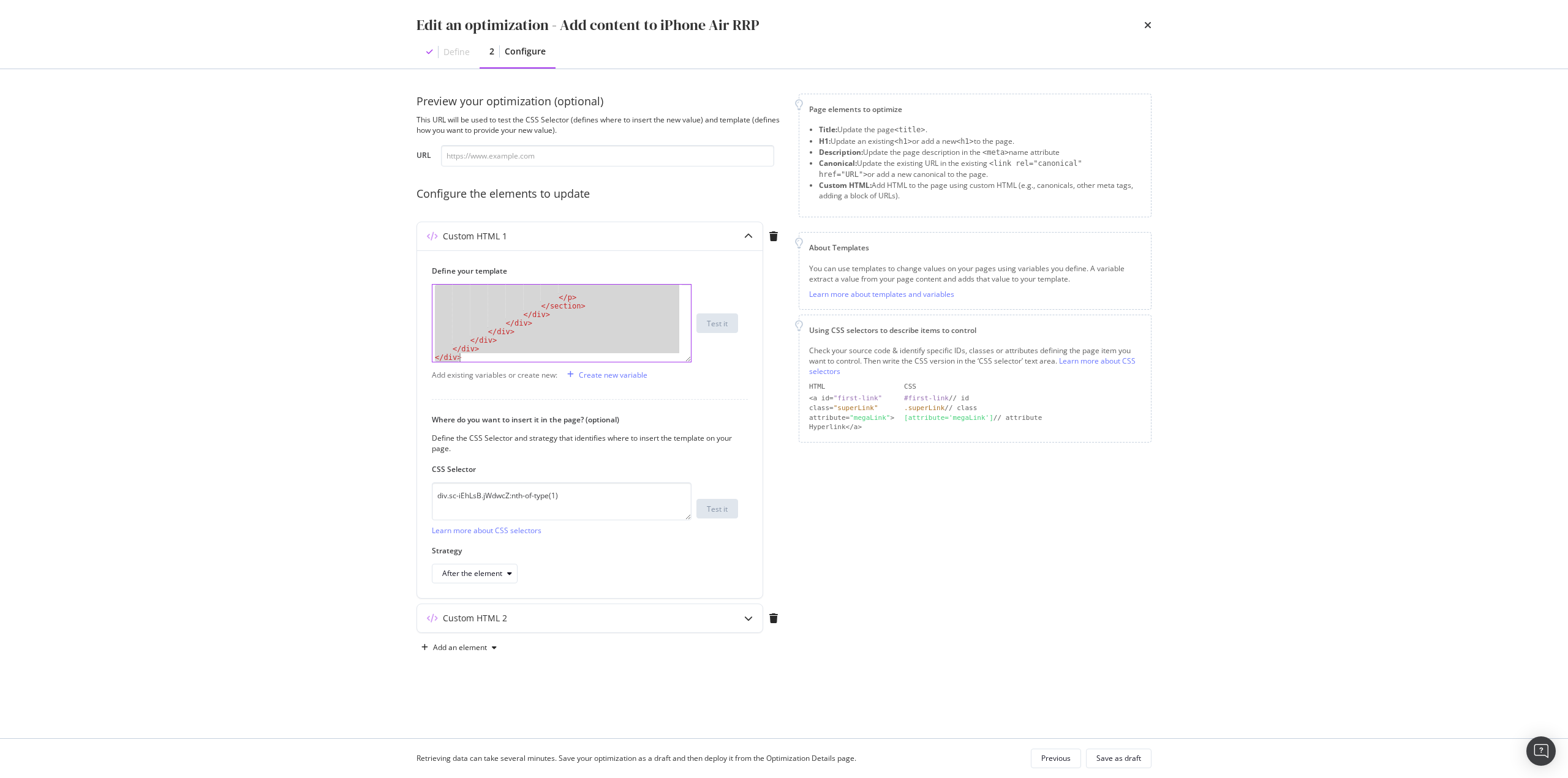
type textarea "</div> </div>"
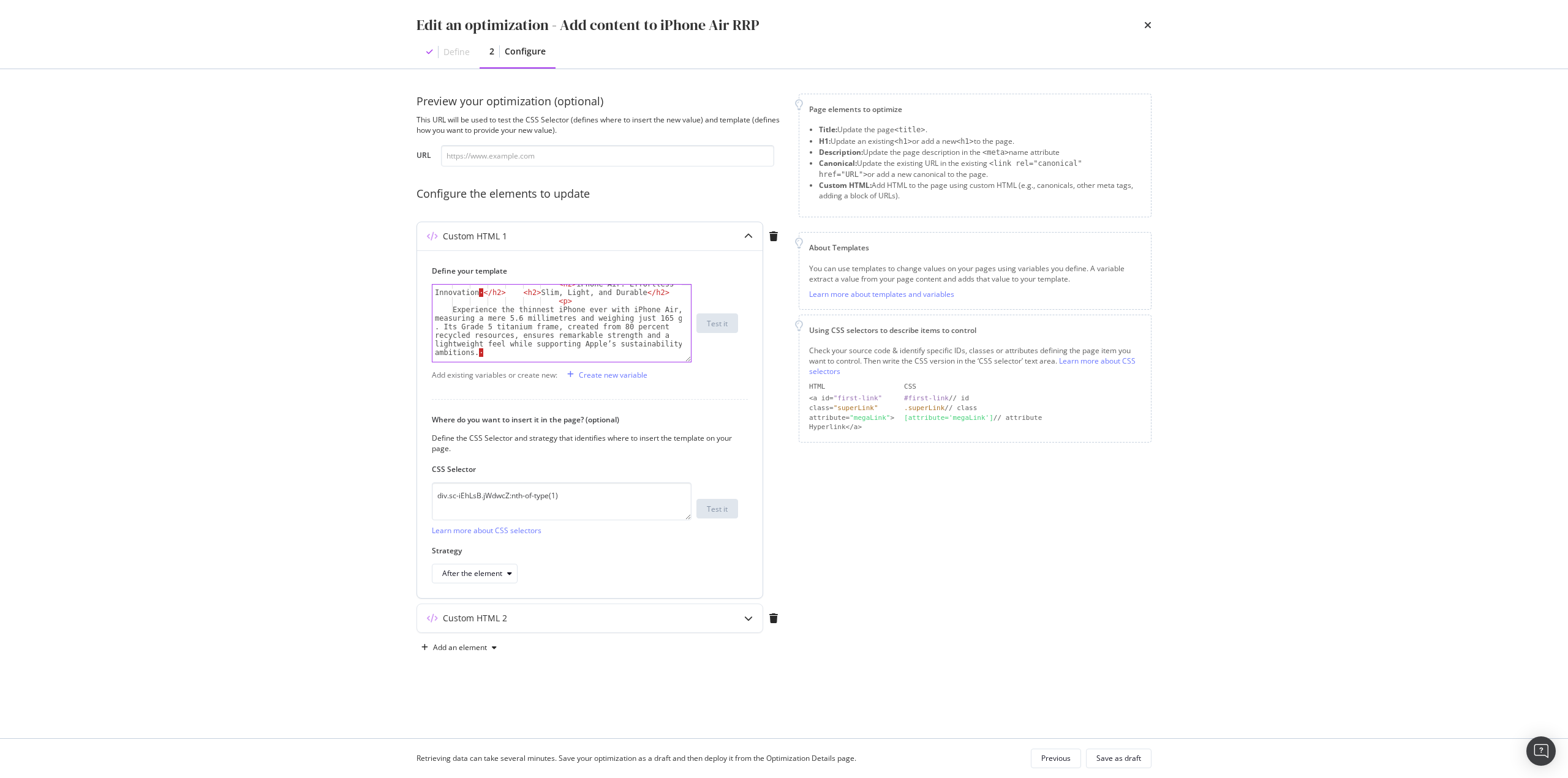
scroll to position [36, 0]
click at [598, 327] on div "< div class = "sc-hPmGNk fIbMkm" > < div class = "sc-jnrVZQ bnKsUy" > < section…" at bounding box center [557, 351] width 249 height 137
click at [576, 341] on div "< div class = "sc-hPmGNk fIbMkm" > < div class = "sc-jnrVZQ bnKsUy" > < section…" at bounding box center [557, 351] width 249 height 137
click at [571, 349] on div "< div class = "sc-hPmGNk fIbMkm" > < div class = "sc-jnrVZQ bnKsUy" > < section…" at bounding box center [557, 351] width 249 height 137
click at [478, 338] on div "< div class = "sc-hPmGNk fIbMkm" > < div class = "sc-jnrVZQ bnKsUy" > < section…" at bounding box center [557, 351] width 249 height 137
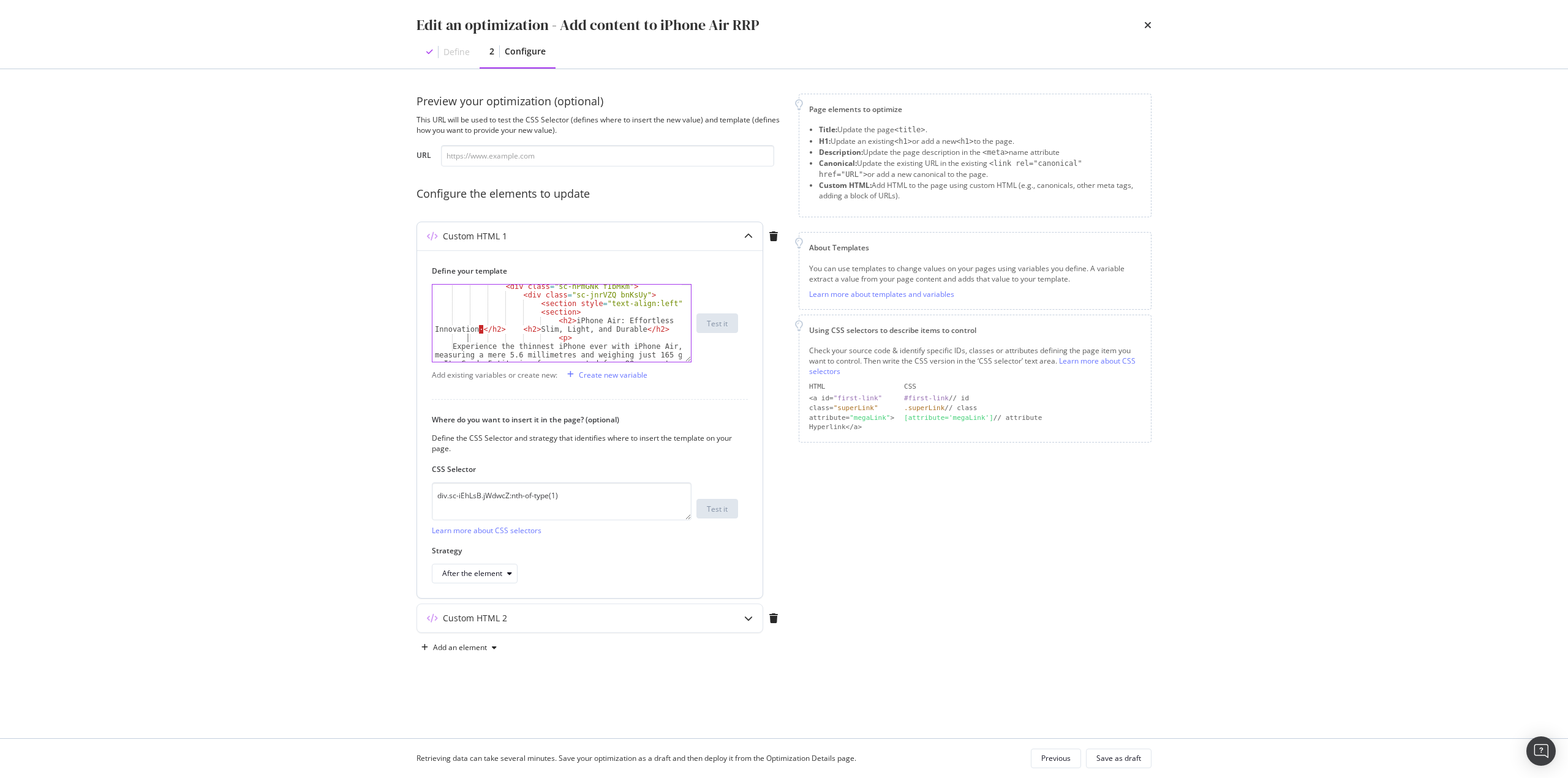
click at [476, 329] on div "< div class = "sc-hPmGNk fIbMkm" > < div class = "sc-jnrVZQ bnKsUy" > < section…" at bounding box center [557, 351] width 249 height 137
type textarea "<h2>iPhone Air: Effortless Innovation </h2> <h2>Slim, Light, and Durable </h2>"
click at [672, 612] on div "Custom HTML 2" at bounding box center [565, 618] width 297 height 12
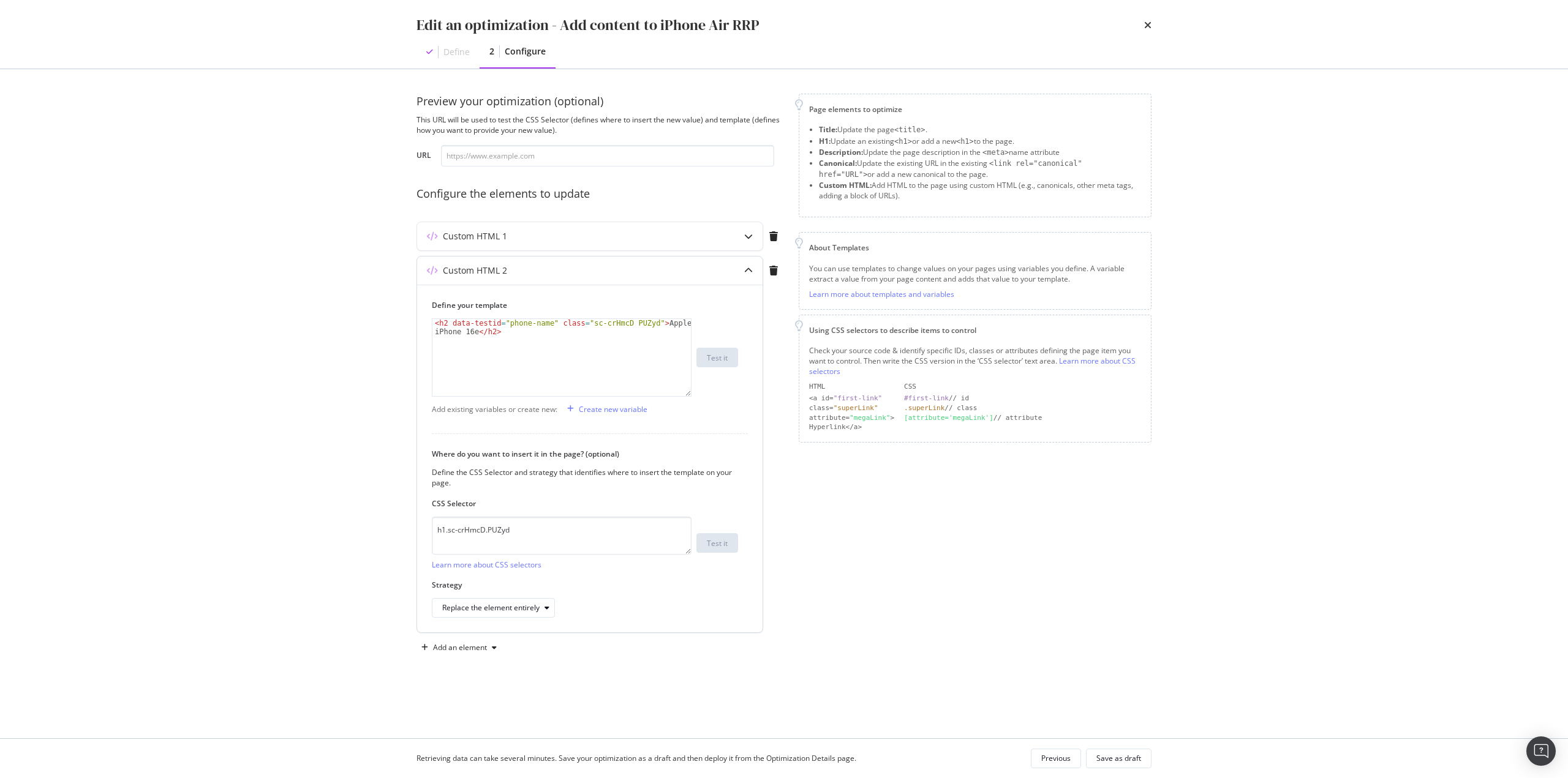
click at [547, 366] on div "< h2 data-testid = "phone-name" class = "sc-crHmcD PUZyd" > Apple iPhone 16e </…" at bounding box center [562, 374] width 258 height 111
click at [476, 330] on div "< h2 data-testid = "phone-name" class = "sc-crHmcD PUZyd" > Apple iPhone 16e </…" at bounding box center [562, 374] width 258 height 111
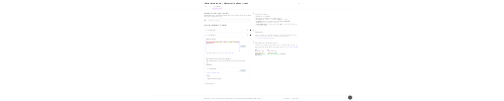
scroll to position [0, 37]
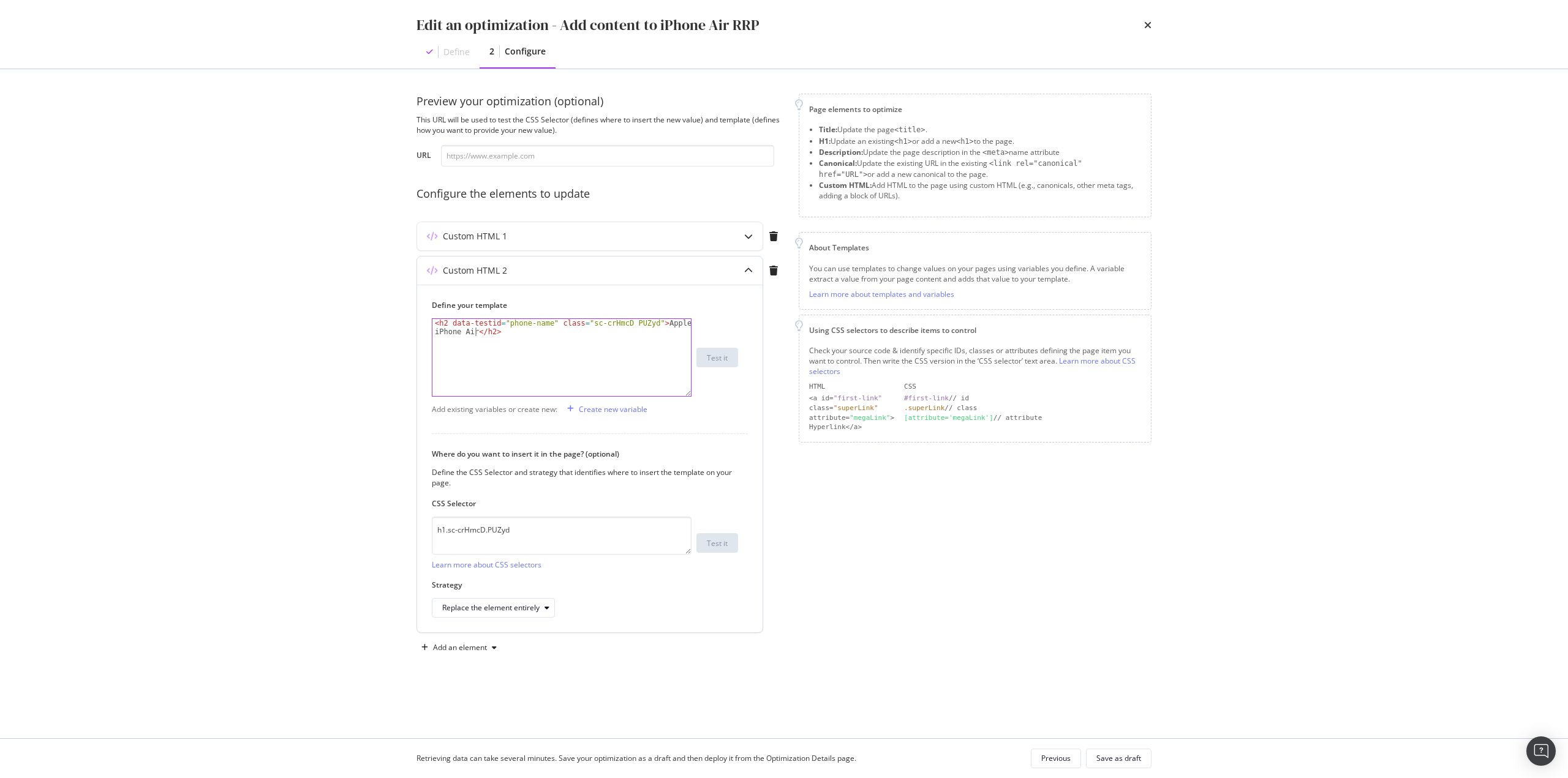
type textarea "<h2 data-testid="phone-name" class="sc-crHmcD PUZyd">Apple iPhone Air</h2>"
click at [829, 555] on div "Page elements to optimize Title: Update the page <title> . H1: Update an existi…" at bounding box center [975, 375] width 353 height 564
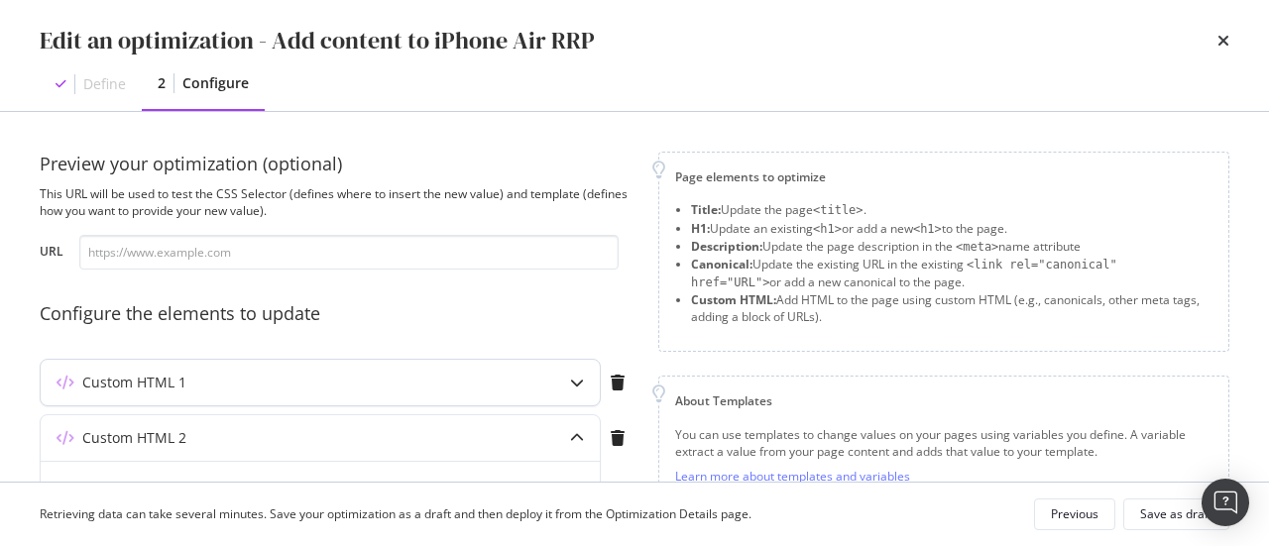
click at [346, 370] on div "Custom HTML 1" at bounding box center [320, 383] width 559 height 46
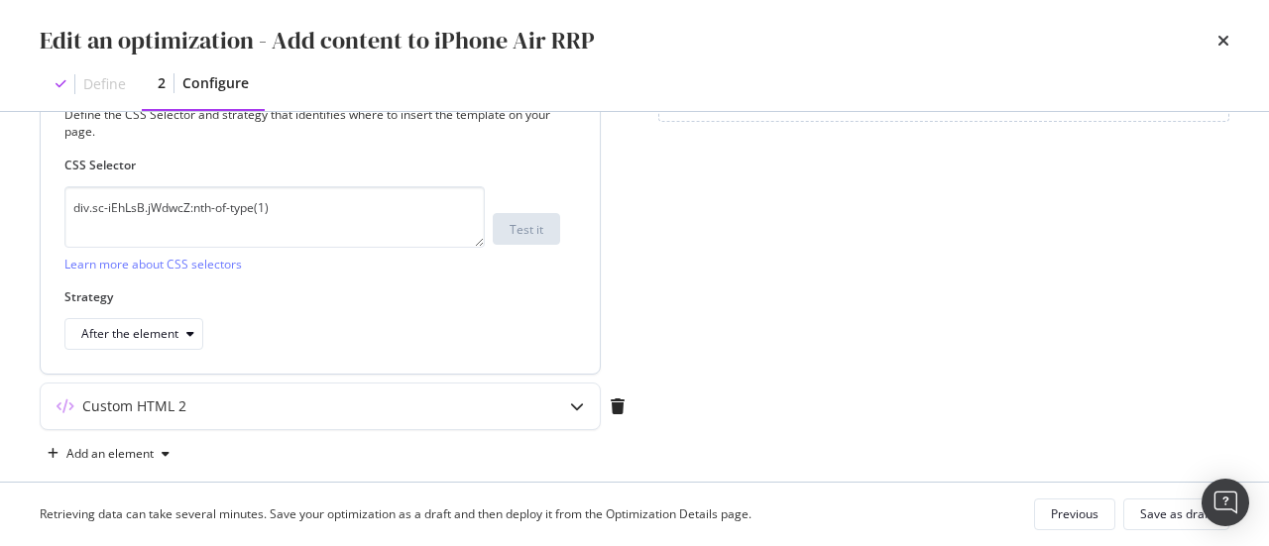
scroll to position [99, 0]
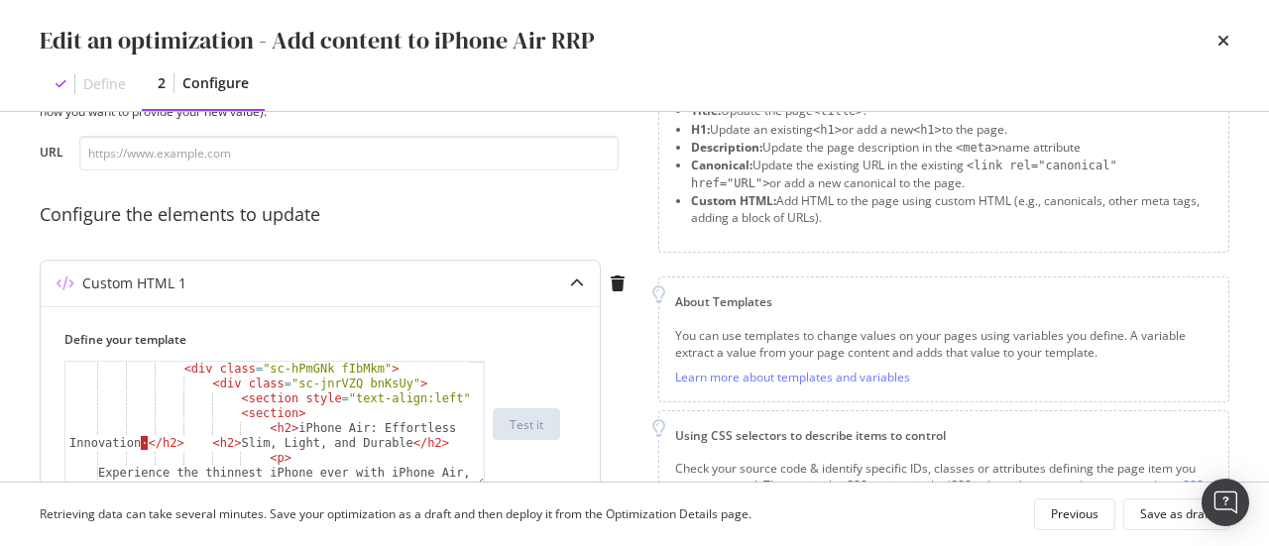
drag, startPoint x: 296, startPoint y: 411, endPoint x: 286, endPoint y: 419, distance: 13.5
click at [294, 411] on div "< div class = "sc-hPmGNk fIbMkm" > < div class = "sc-jnrVZQ bnKsUy" > < section…" at bounding box center [267, 477] width 405 height 230
click at [230, 447] on div "< div class = "sc-hPmGNk fIbMkm" > < div class = "sc-jnrVZQ bnKsUy" > < section…" at bounding box center [267, 477] width 405 height 230
click at [103, 443] on div "< div class = "sc-hPmGNk fIbMkm" > < div class = "sc-jnrVZQ bnKsUy" > < section…" at bounding box center [267, 477] width 405 height 230
click at [206, 391] on div "< div class = "sc-hPmGNk fIbMkm" > < div class = "sc-jnrVZQ bnKsUy" > < section…" at bounding box center [267, 477] width 405 height 230
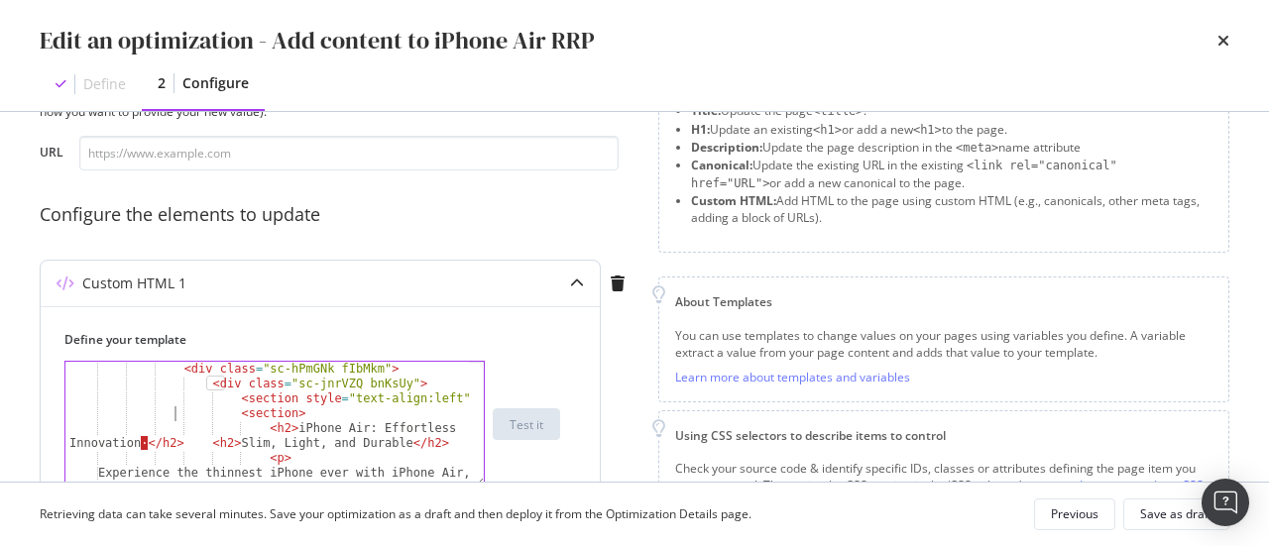
click at [186, 411] on div "< div class = "sc-hPmGNk fIbMkm" > < div class = "sc-jnrVZQ bnKsUy" > < section…" at bounding box center [267, 477] width 405 height 230
click at [145, 414] on div "< div class = "sc-hPmGNk fIbMkm" > < div class = "sc-jnrVZQ bnKsUy" > < section…" at bounding box center [267, 477] width 405 height 230
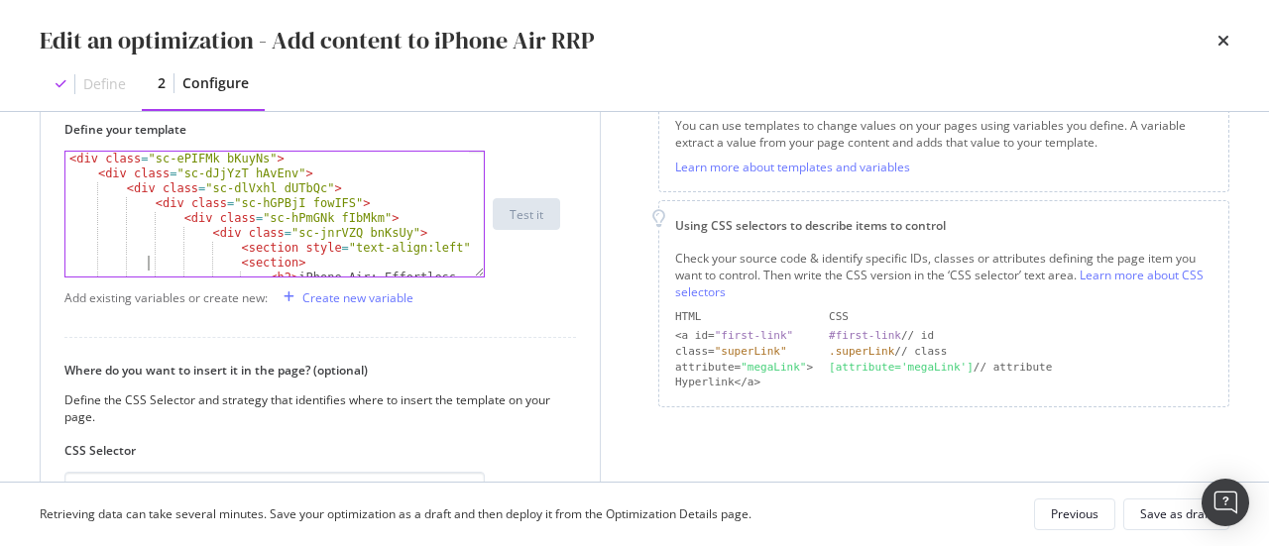
scroll to position [198, 0]
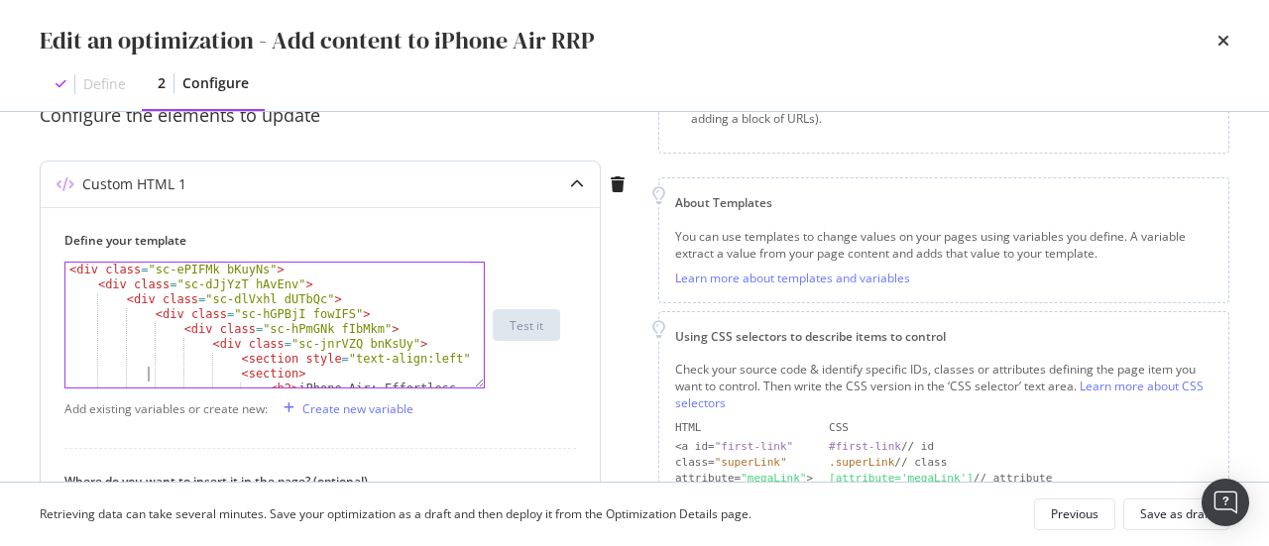
click at [307, 319] on div "< div class = "sc-ePIFMk bKuyNs" > < div class = "sc-dJjYzT hAvEnv" > < div cla…" at bounding box center [267, 348] width 405 height 171
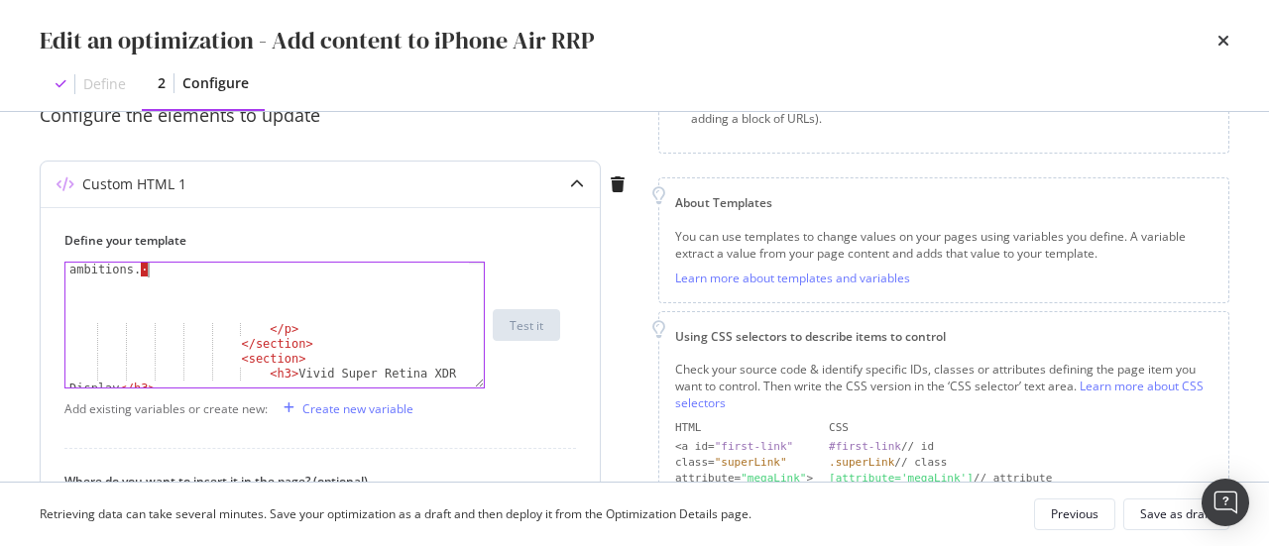
click at [272, 273] on div "Experience the thinnest iPhone ever with iPhone Air, measuring a mere 5.6 milli…" at bounding box center [267, 303] width 405 height 230
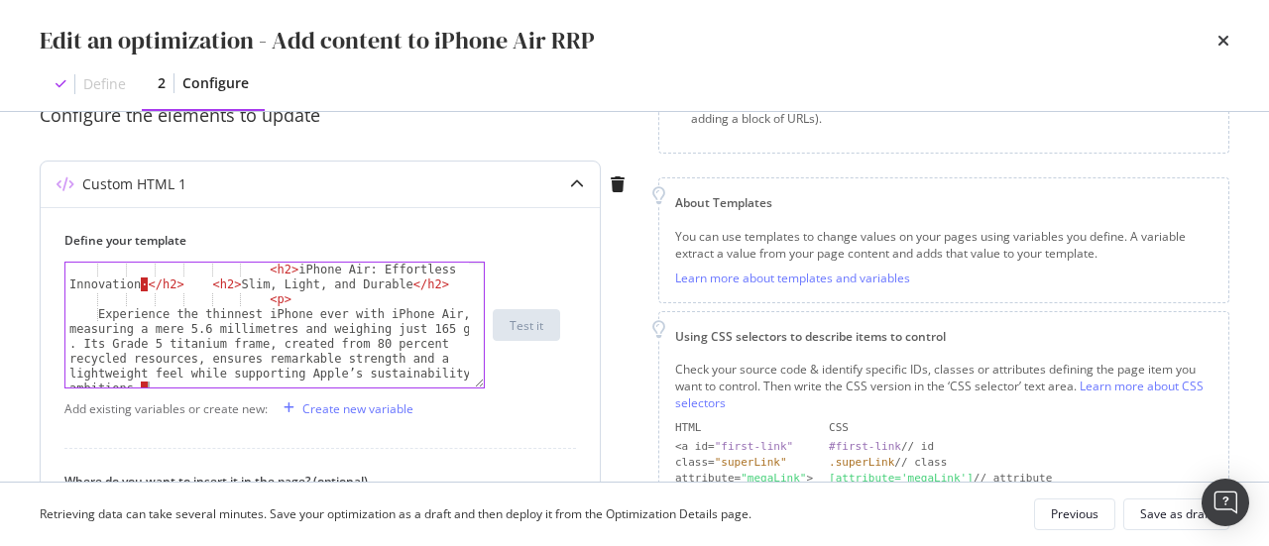
scroll to position [119, 0]
click at [174, 292] on div "< h2 > iPhone Air: Effortless Innovation · </ h2 > < h2 > Slim, Light, and Dura…" at bounding box center [267, 348] width 405 height 171
type textarea "<p>"
click at [156, 294] on div "< h2 > iPhone Air: Effortless Innovation · </ h2 > < h2 > Slim, Light, and Dura…" at bounding box center [267, 348] width 405 height 171
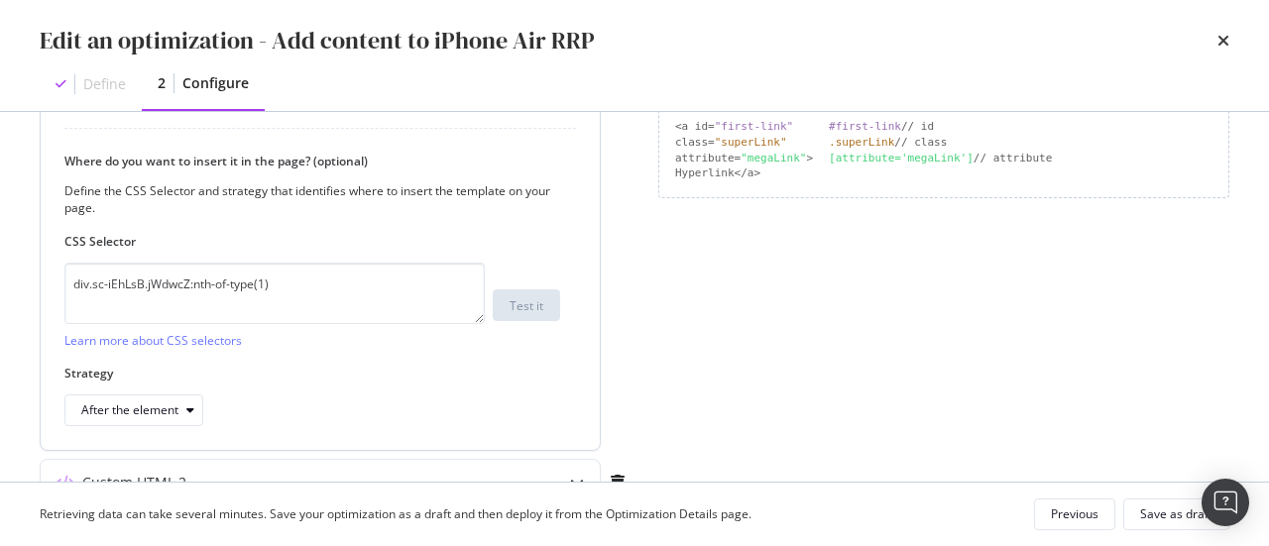
scroll to position [595, 0]
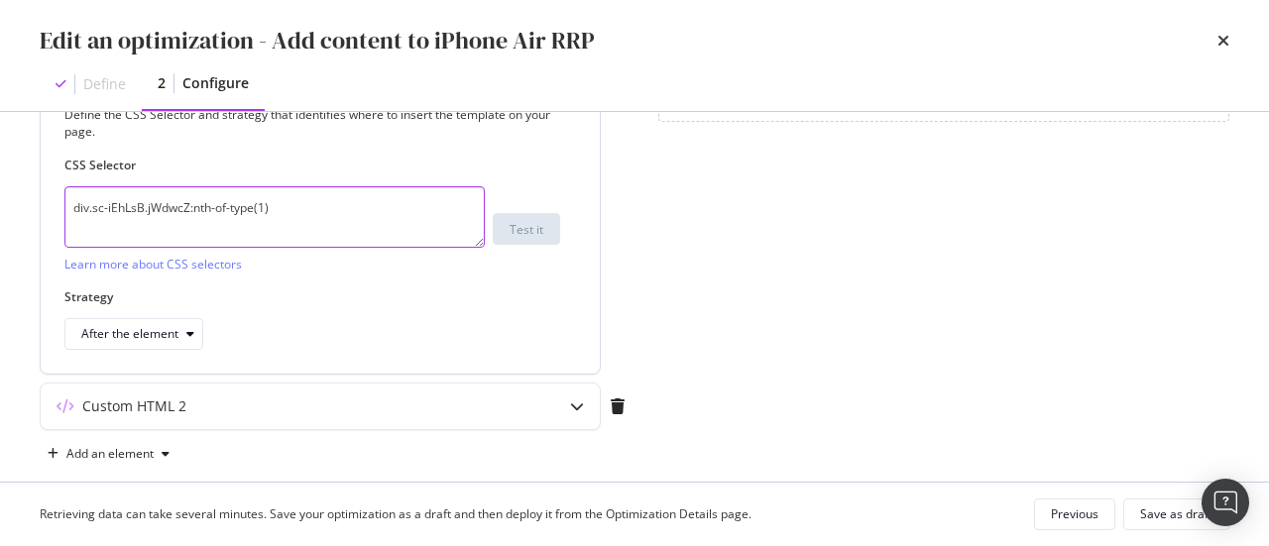
click at [308, 197] on textarea "div.sc-iEhLsB.jWdwcZ:nth-of-type(1)" at bounding box center [274, 216] width 420 height 61
click at [300, 211] on textarea "div.sc-iEhLsB.jWdwcZ:nth-of-type(1)" at bounding box center [274, 216] width 420 height 61
click at [437, 397] on div "Custom HTML 2" at bounding box center [281, 407] width 481 height 20
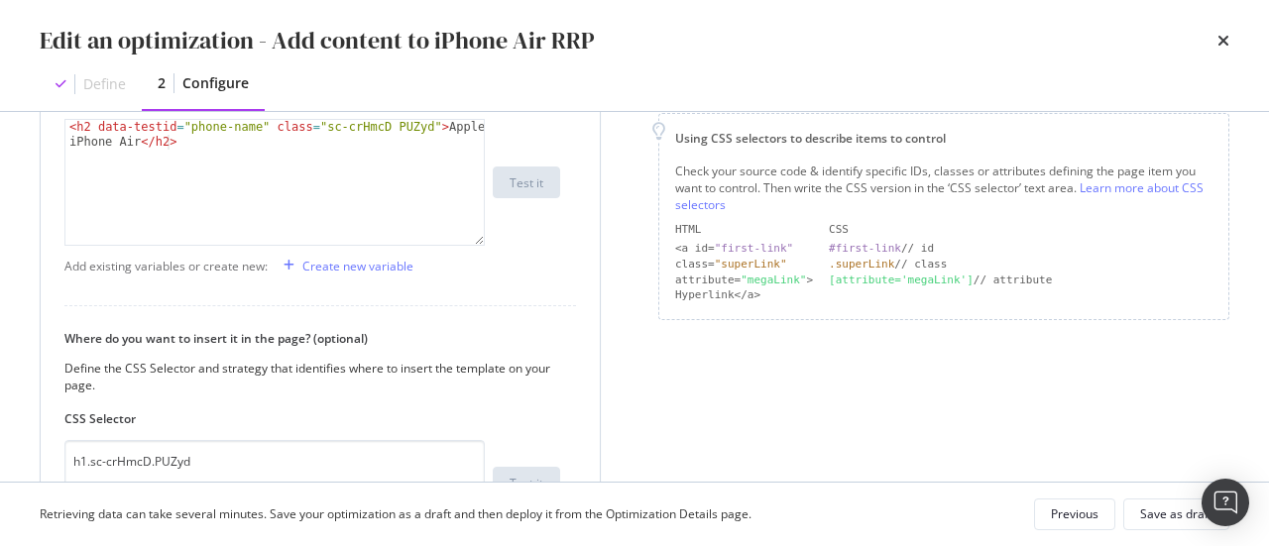
scroll to position [297, 0]
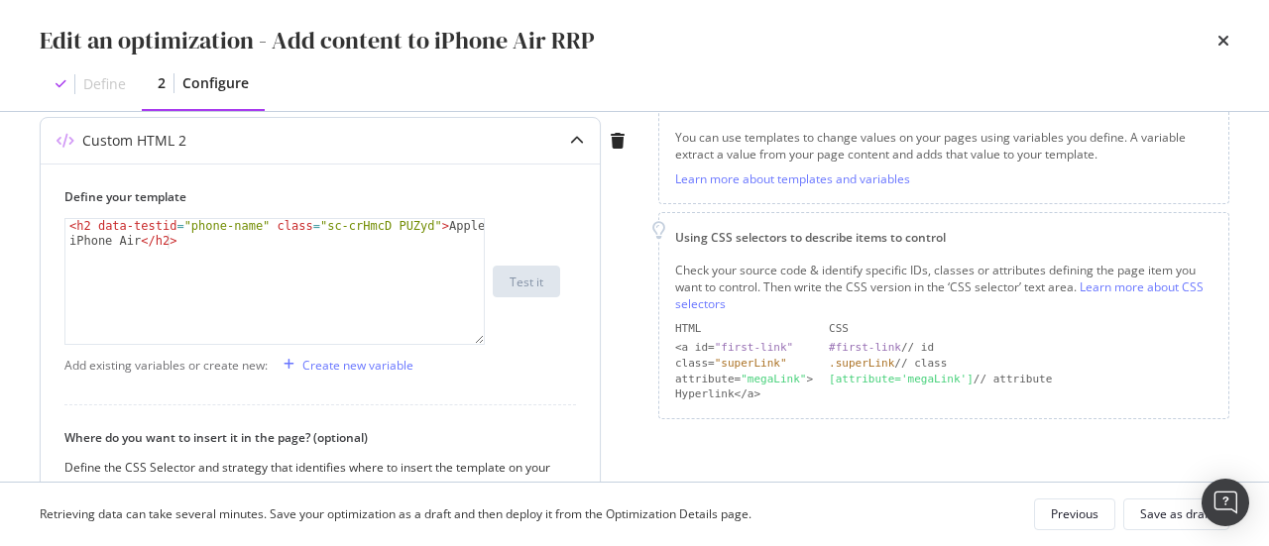
type textarea "<h2 data-testid="phone-name" class="sc-crHmcD PUZyd">Apple iPhone Air</h2>"
click at [230, 247] on div "< h2 data-testid = "phone-name" class = "sc-crHmcD PUZyd" > Apple iPhone Air </…" at bounding box center [275, 311] width 420 height 185
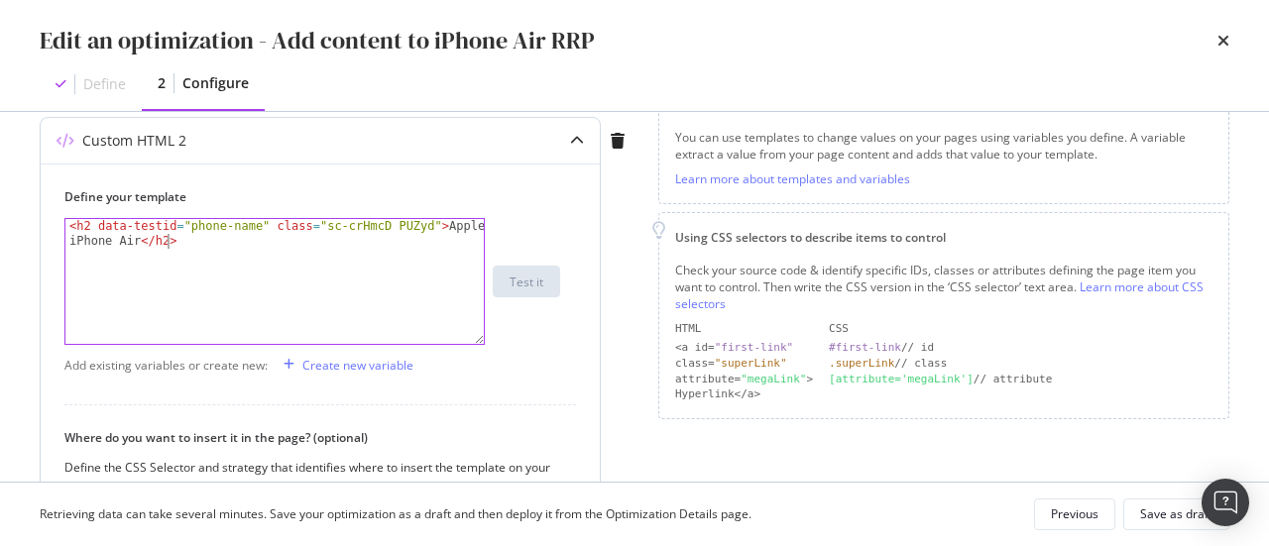
click at [223, 251] on div "< h2 data-testid = "phone-name" class = "sc-crHmcD PUZyd" > Apple iPhone Air </…" at bounding box center [275, 311] width 420 height 185
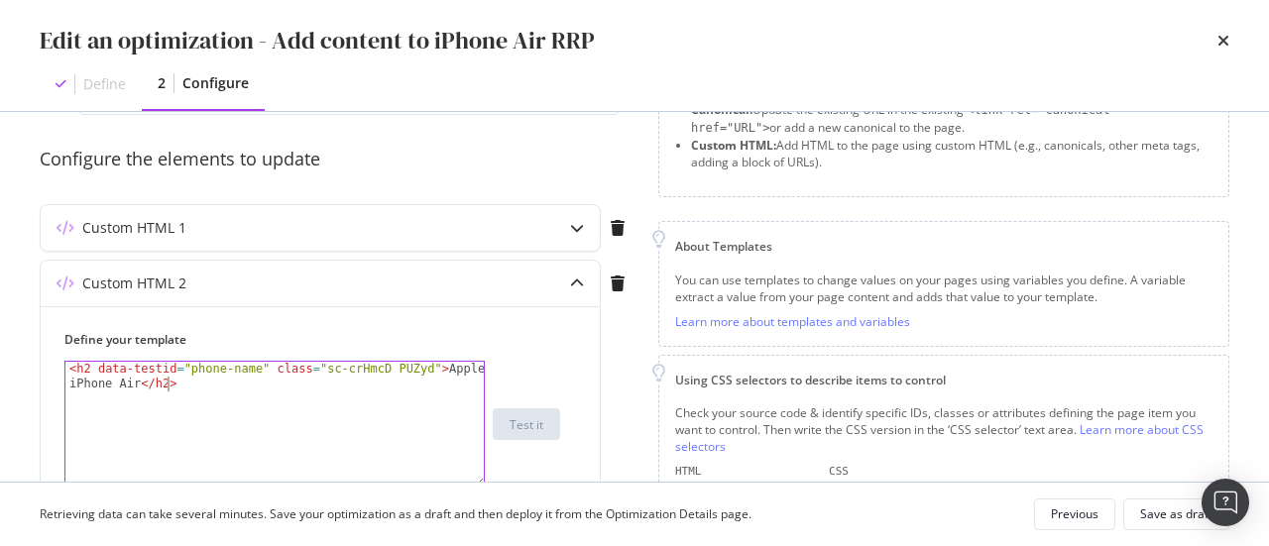
scroll to position [99, 0]
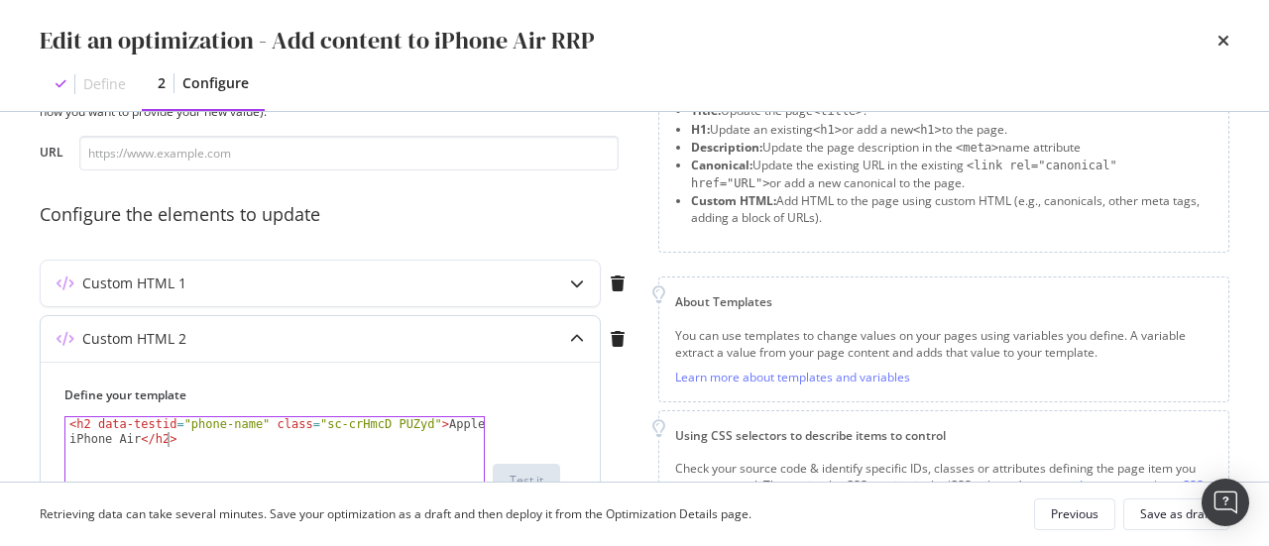
click at [410, 342] on div "Custom HTML 2" at bounding box center [281, 339] width 481 height 20
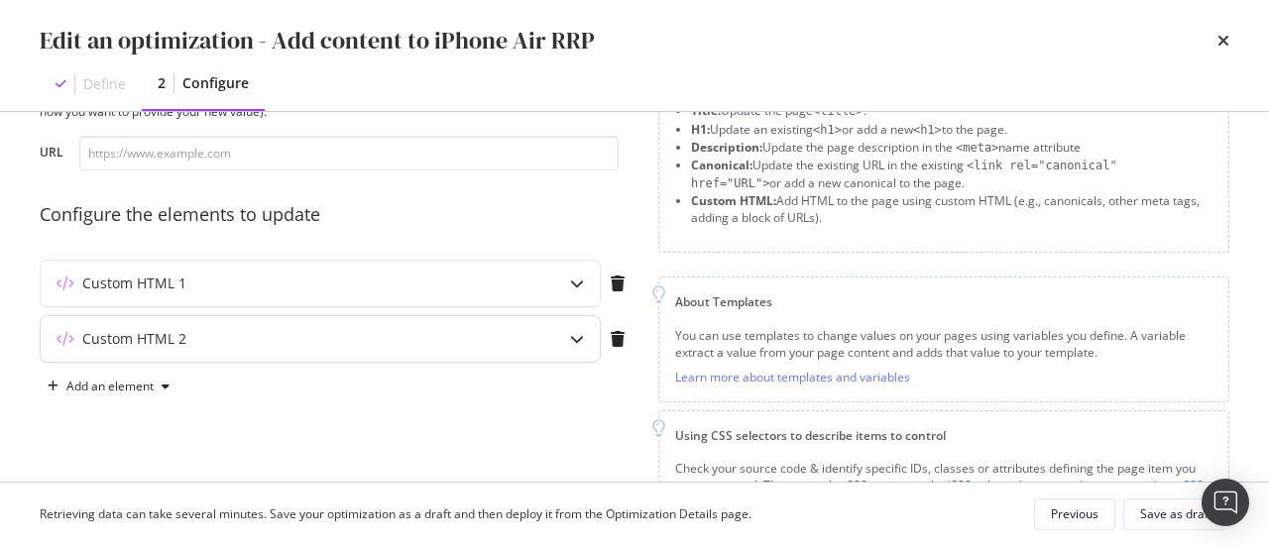
click at [420, 348] on div "Custom HTML 2" at bounding box center [320, 339] width 559 height 46
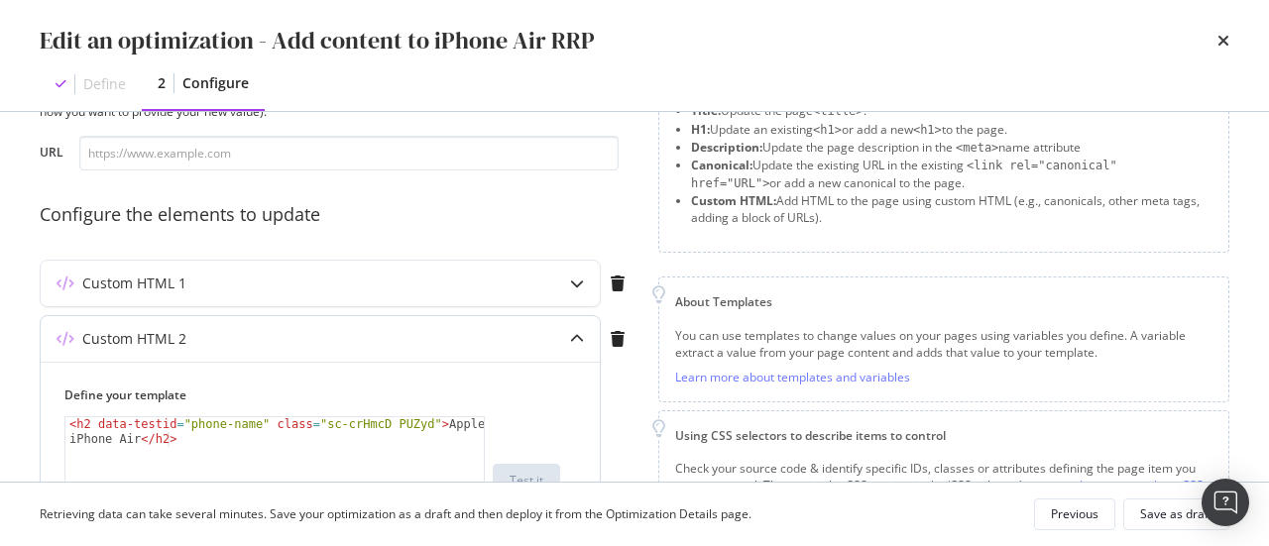
click at [425, 327] on div "Custom HTML 2" at bounding box center [320, 339] width 559 height 46
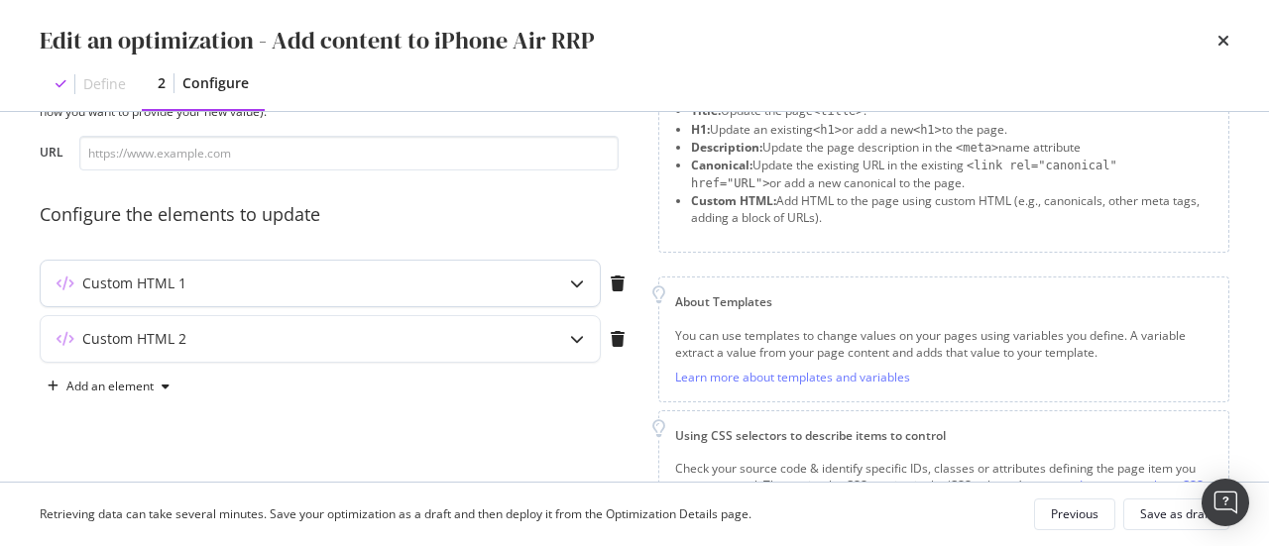
click at [353, 264] on div "Custom HTML 1" at bounding box center [320, 284] width 559 height 46
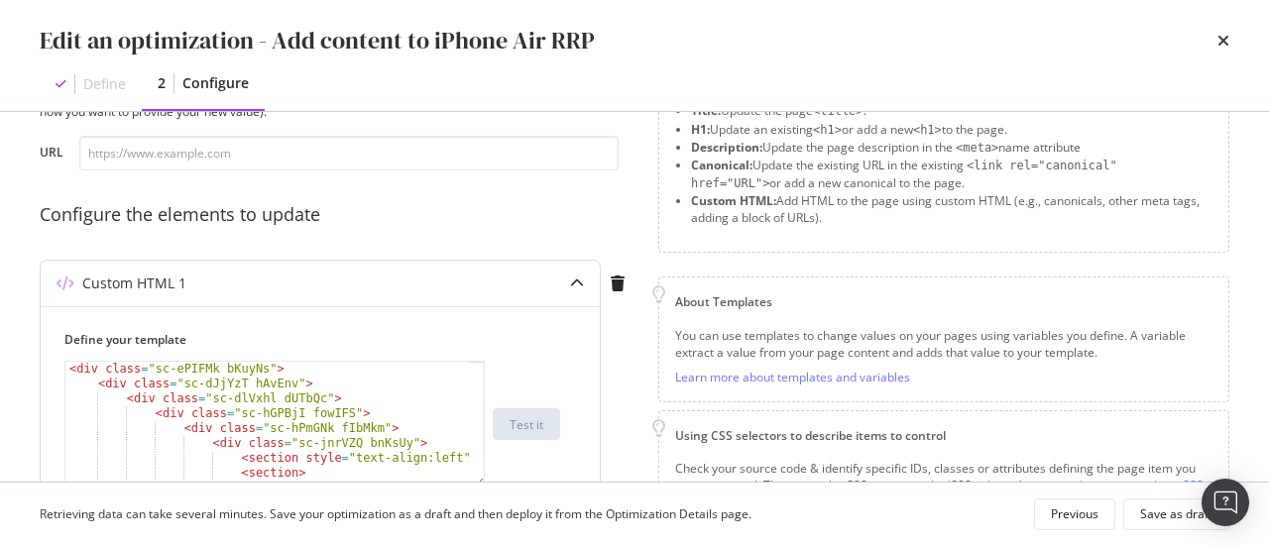
click at [317, 267] on div "Custom HTML 1" at bounding box center [320, 284] width 559 height 46
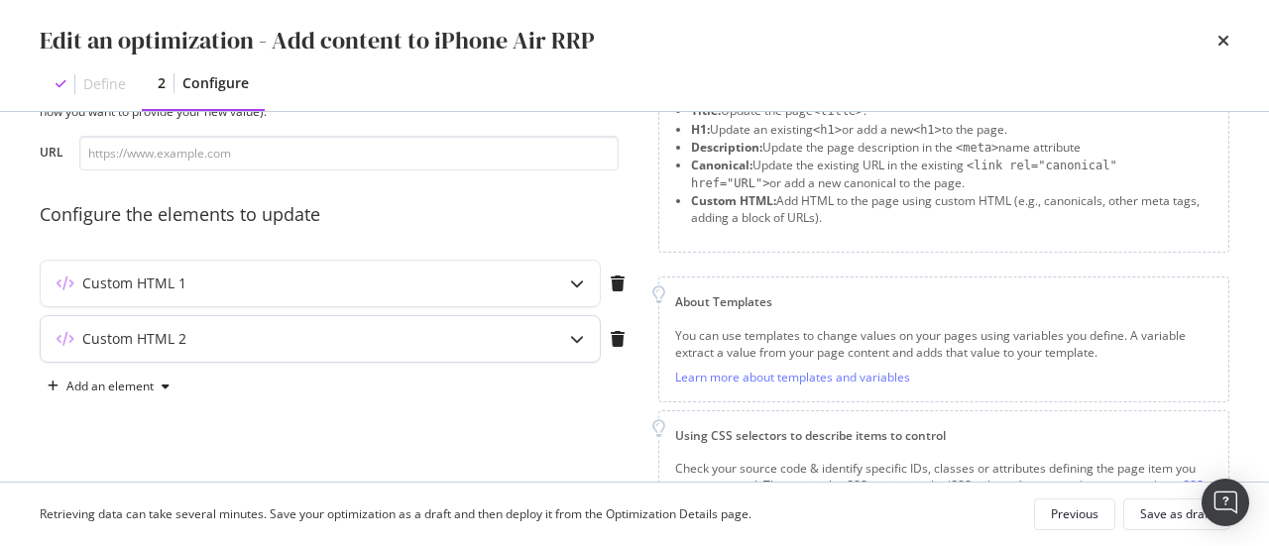
click at [307, 338] on div "Custom HTML 2" at bounding box center [281, 339] width 481 height 20
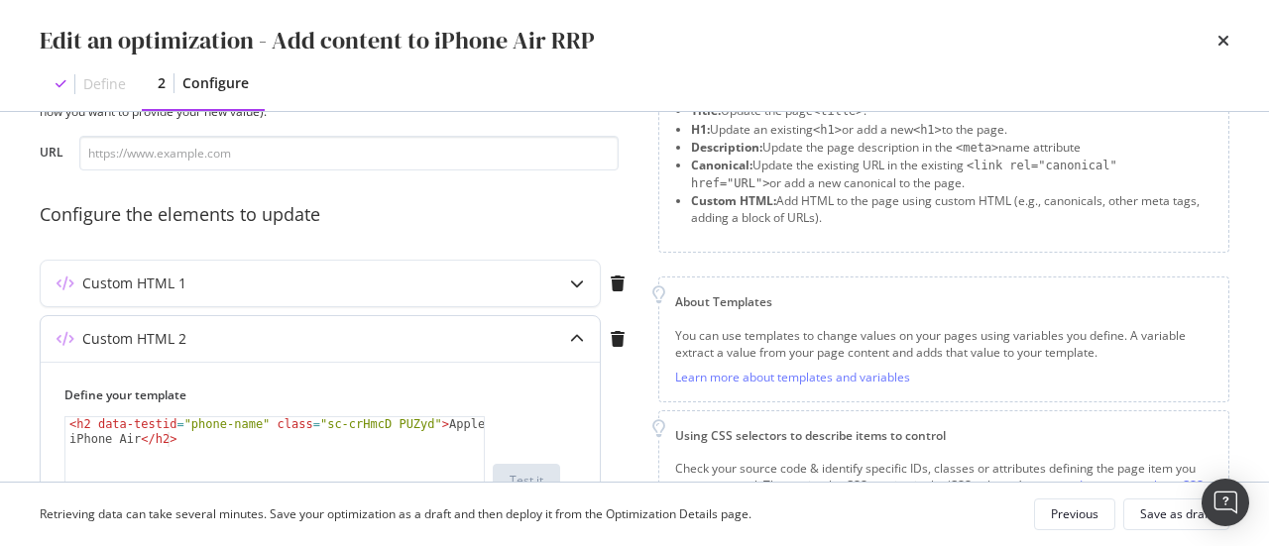
click at [307, 338] on div "Custom HTML 2" at bounding box center [281, 339] width 481 height 20
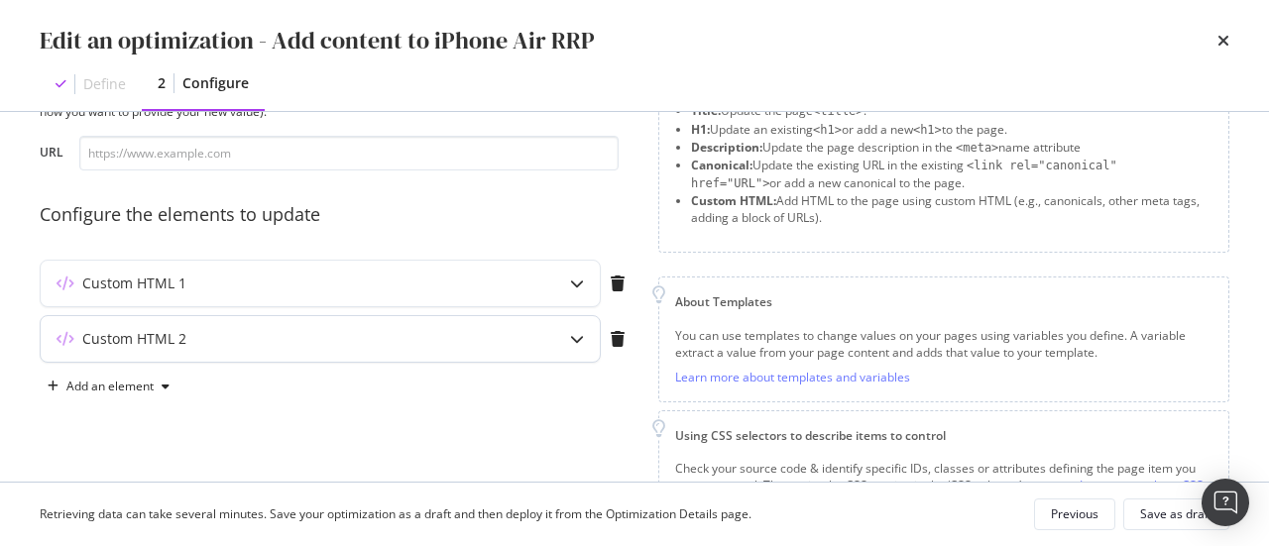
click at [307, 338] on div "Custom HTML 2" at bounding box center [281, 339] width 481 height 20
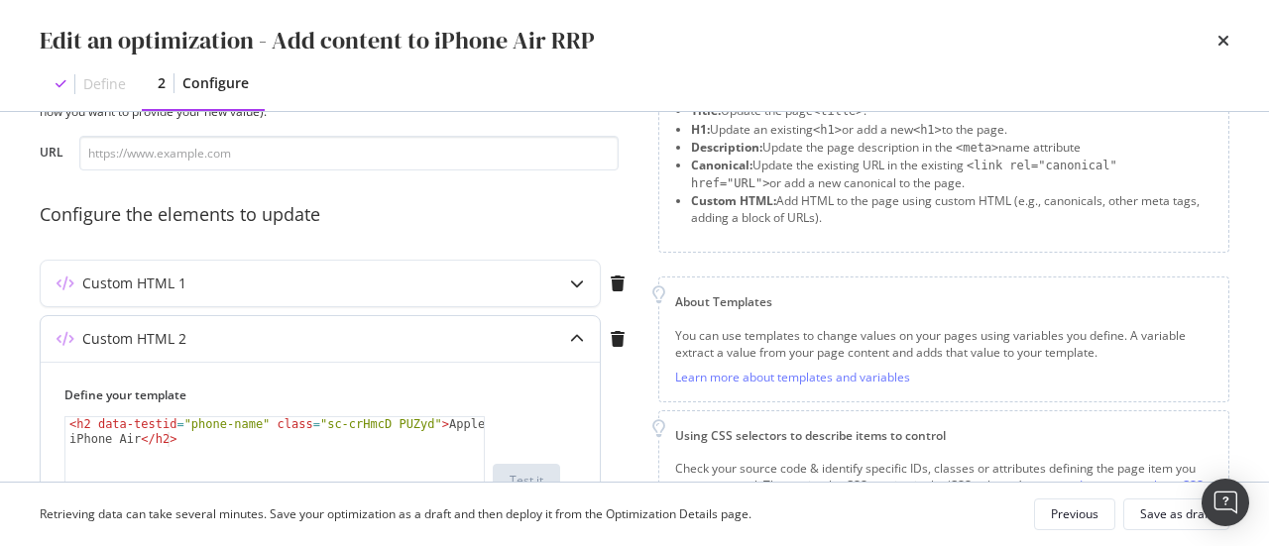
click at [307, 338] on div "Custom HTML 2" at bounding box center [281, 339] width 481 height 20
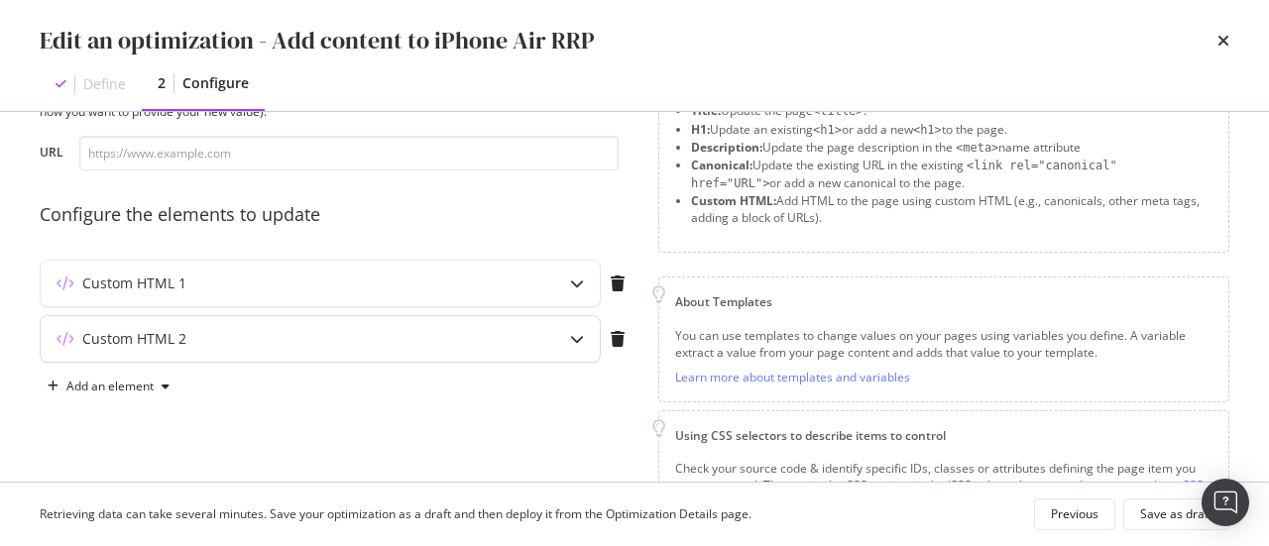
click at [307, 338] on div "Custom HTML 2" at bounding box center [281, 339] width 481 height 20
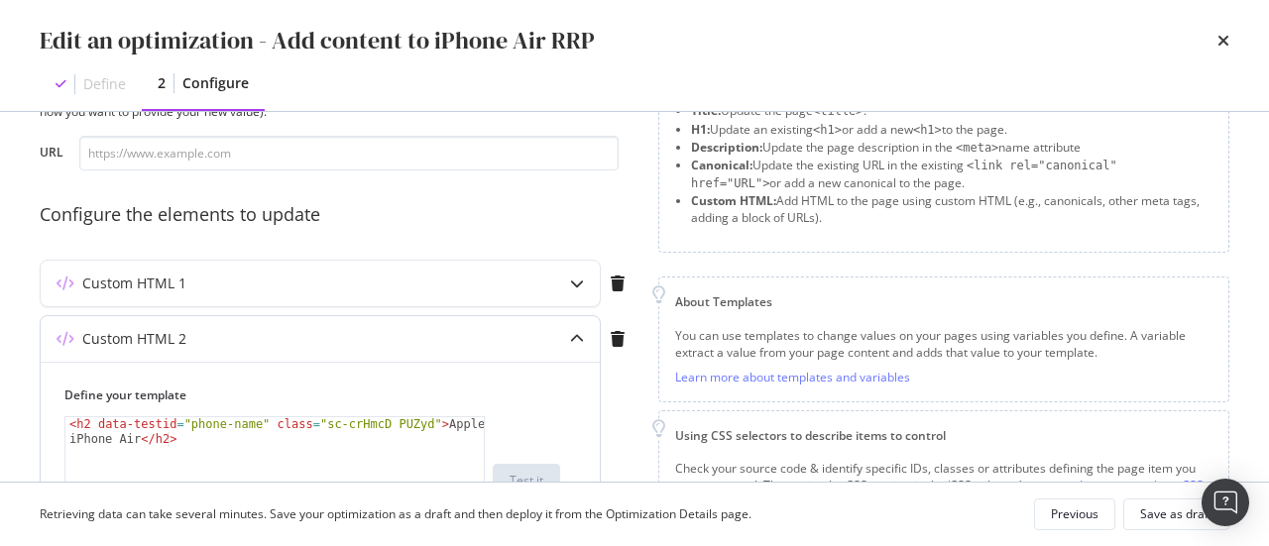
click at [307, 338] on div "Custom HTML 2" at bounding box center [281, 339] width 481 height 20
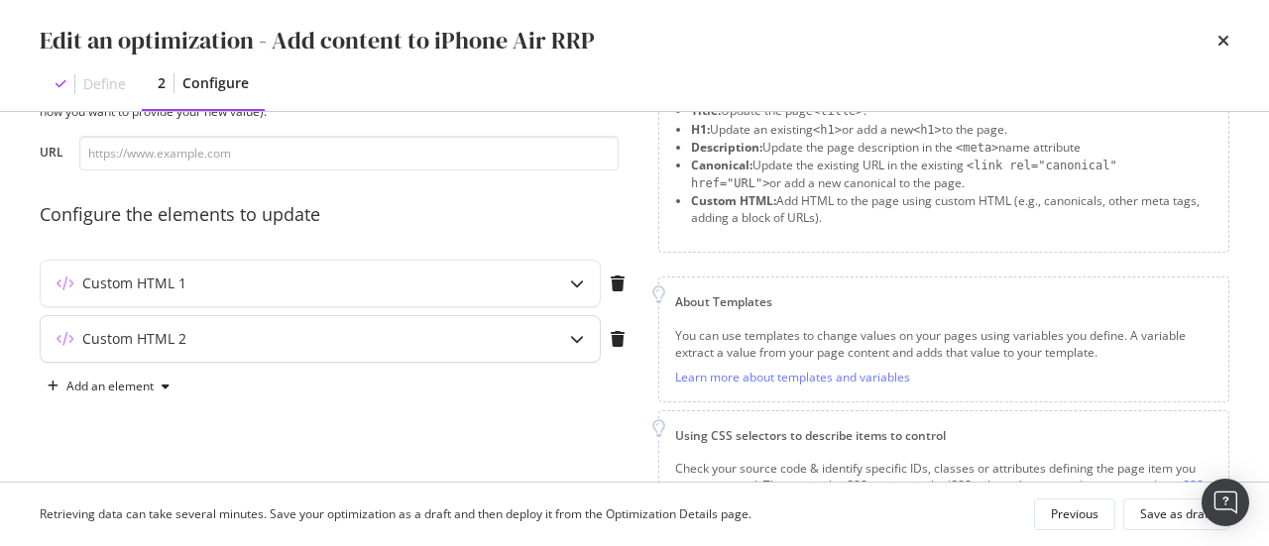
click at [305, 340] on div "Custom HTML 2" at bounding box center [281, 339] width 481 height 20
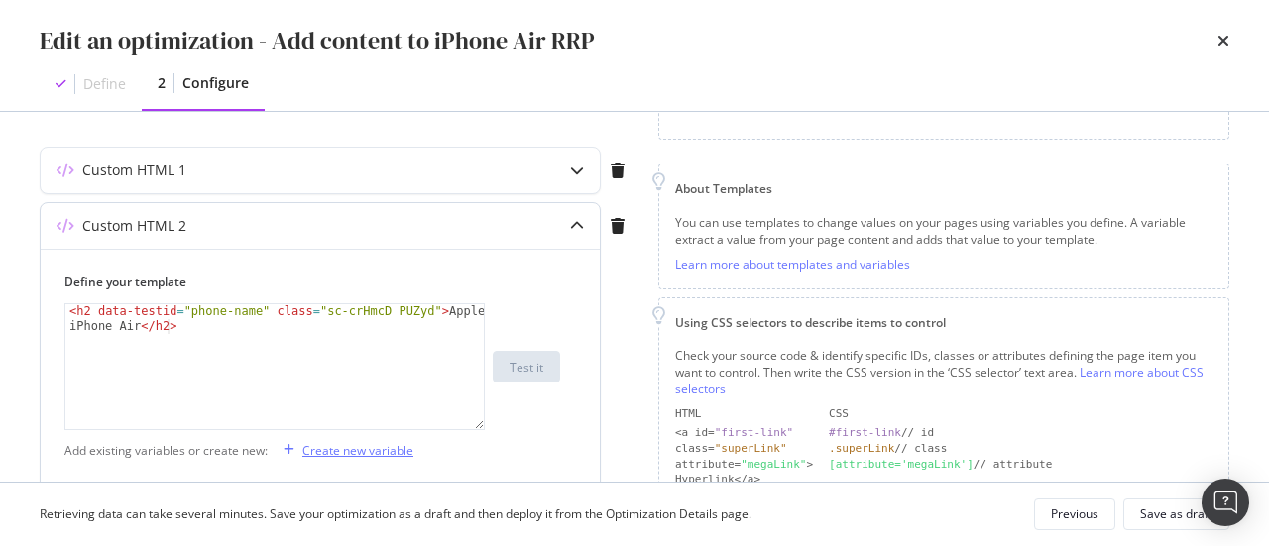
scroll to position [198, 0]
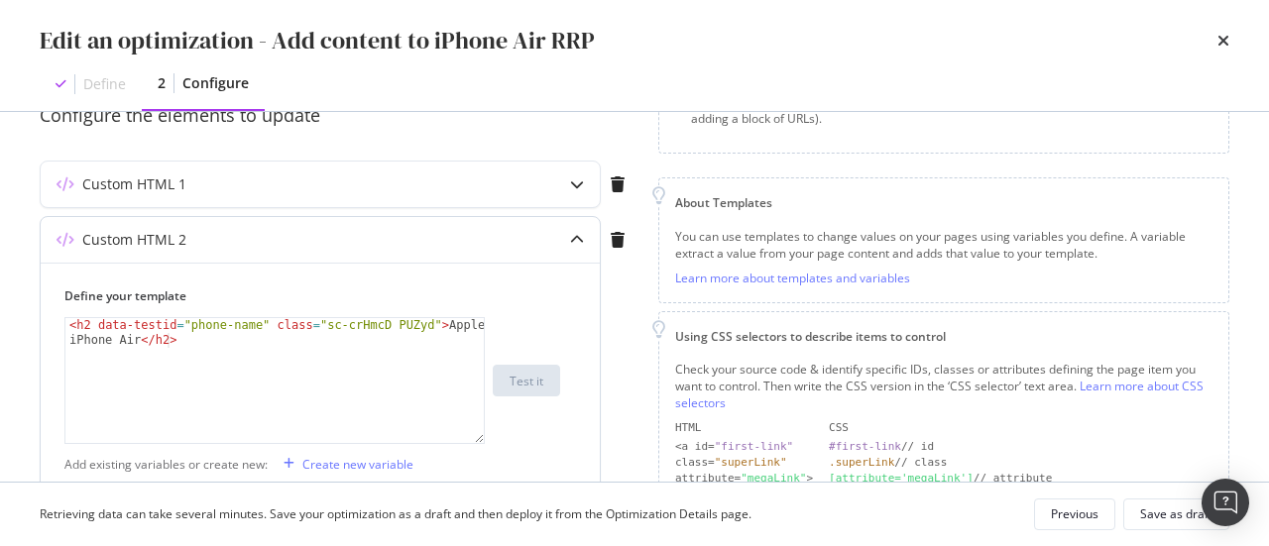
type textarea "<h2 data-testid="phone-name" class="sc-crHmcD PUZyd">Apple iPhone Air</h2>"
drag, startPoint x: 236, startPoint y: 342, endPoint x: 211, endPoint y: 346, distance: 25.1
click at [227, 346] on div "< h2 data-testid = "phone-name" class = "sc-crHmcD PUZyd" > Apple iPhone Air </…" at bounding box center [275, 410] width 420 height 185
click at [226, 255] on div "Custom HTML 2" at bounding box center [320, 240] width 559 height 46
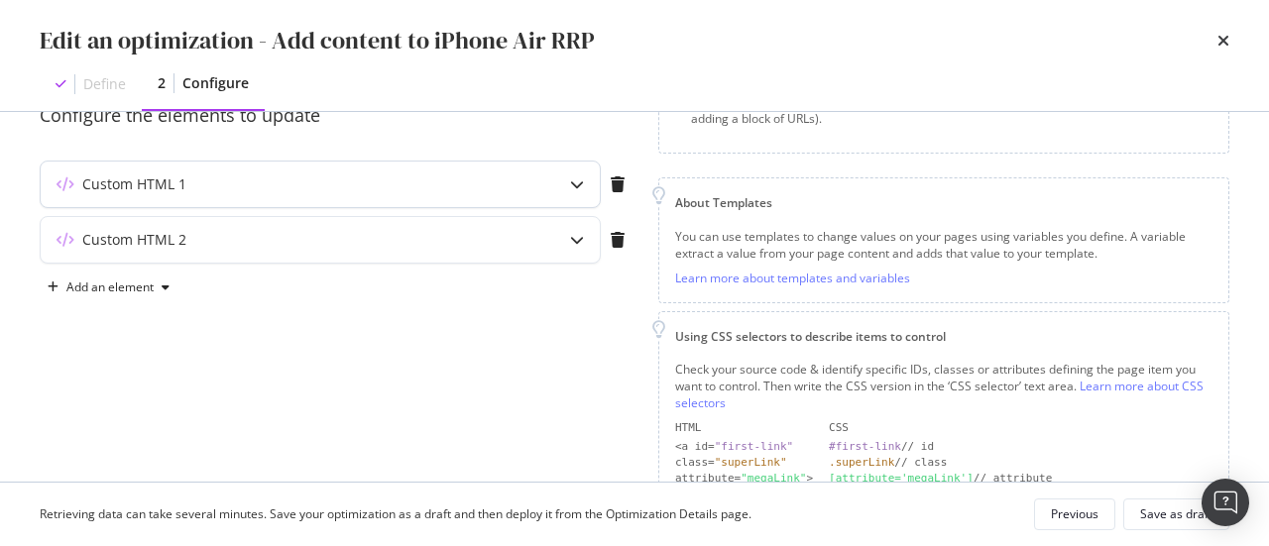
click at [291, 188] on div "Custom HTML 1" at bounding box center [281, 184] width 481 height 20
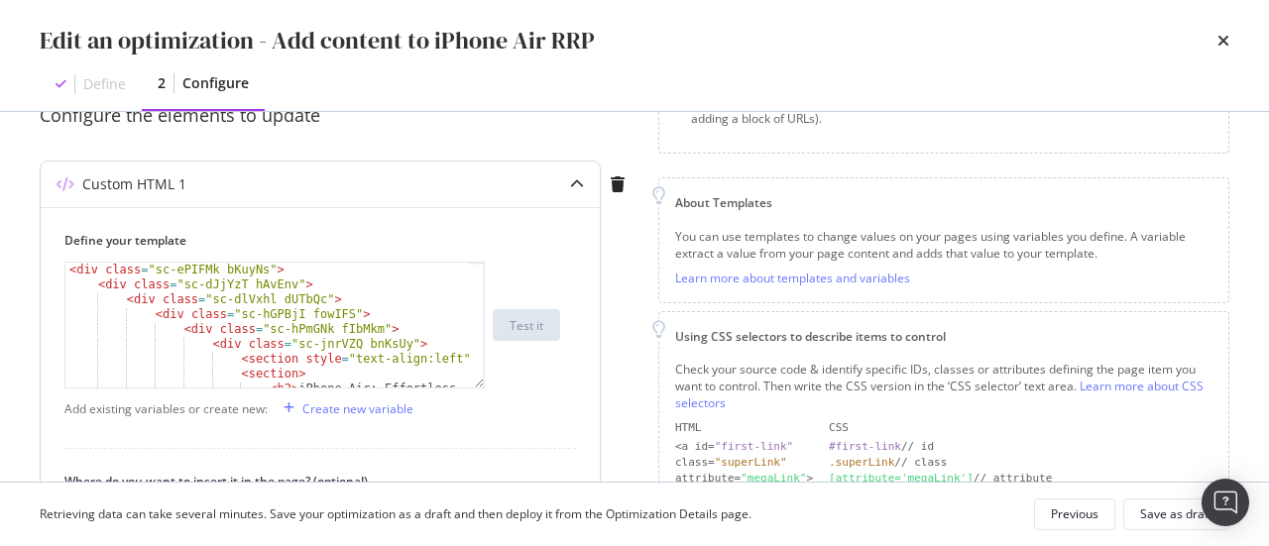
scroll to position [59, 0]
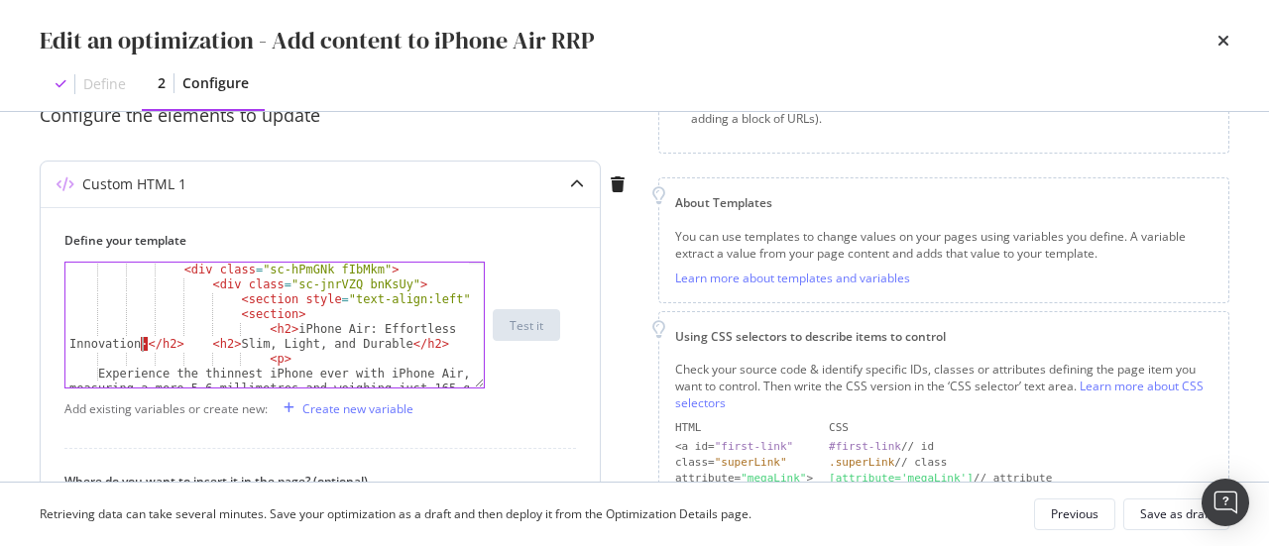
click at [143, 346] on div "< div class = "sc-hPmGNk fIbMkm" > < div class = "sc-jnrVZQ bnKsUy" > < section…" at bounding box center [267, 378] width 405 height 230
click at [140, 346] on div "< div class = "sc-hPmGNk fIbMkm" > < div class = "sc-jnrVZQ bnKsUy" > < section…" at bounding box center [267, 378] width 405 height 230
click at [139, 342] on div "< div class = "sc-hPmGNk fIbMkm" > < div class = "sc-jnrVZQ bnKsUy" > < section…" at bounding box center [267, 378] width 405 height 230
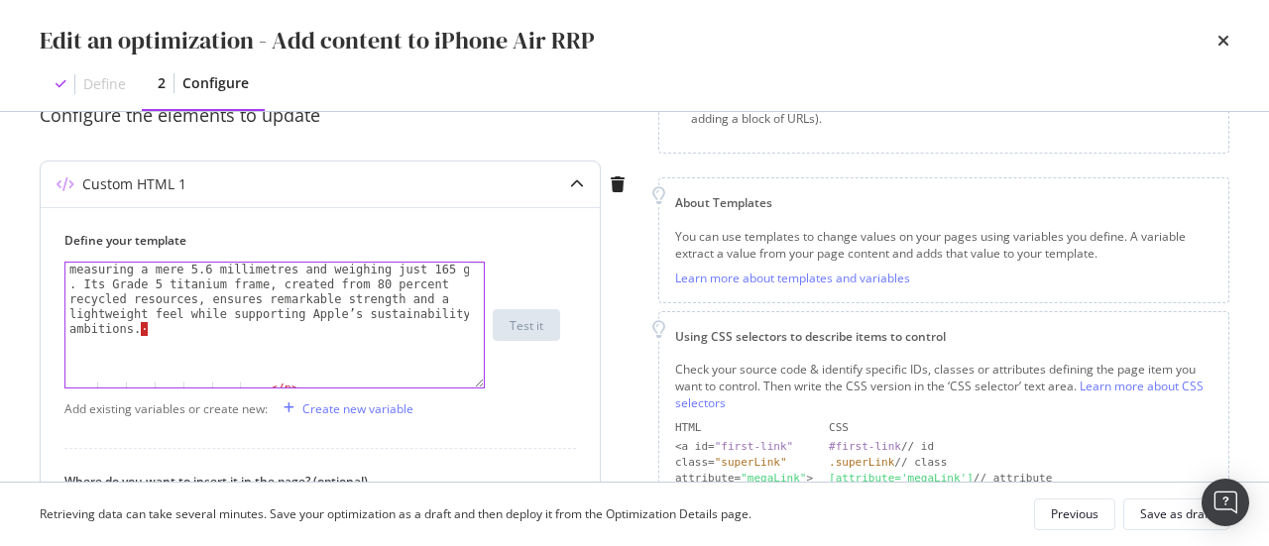
scroll to position [178, 0]
click at [147, 331] on div "Experience the thinnest iPhone ever with iPhone Air, measuring a mere 5.6 milli…" at bounding box center [267, 363] width 405 height 230
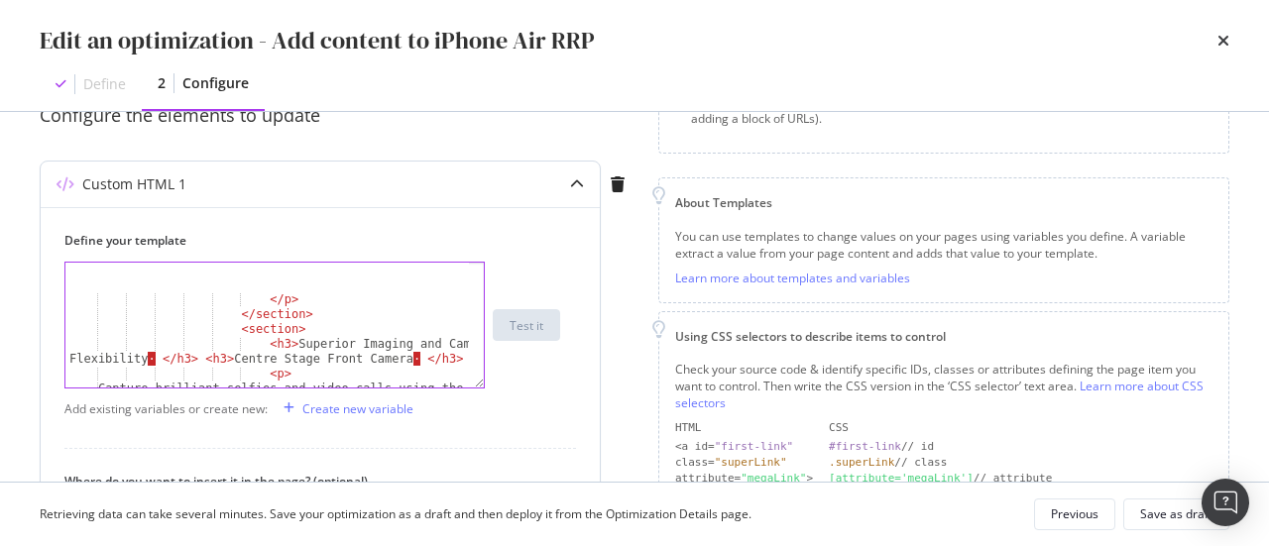
scroll to position [476, 0]
click at [147, 360] on div "</ p > </ section > < section > < h3 > Superior Imaging and Camera Flexibility …" at bounding box center [267, 370] width 405 height 215
click at [392, 358] on div "</ p > </ section > < section > < h3 > Superior Imaging and Camera Flexibility.…" at bounding box center [267, 370] width 405 height 215
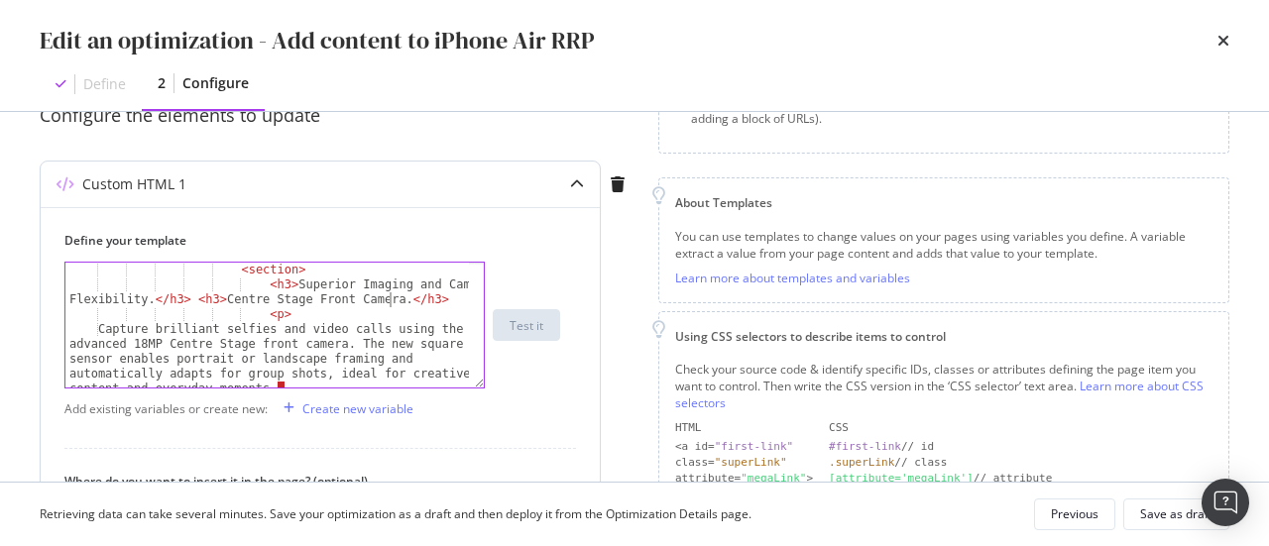
scroll to position [595, 0]
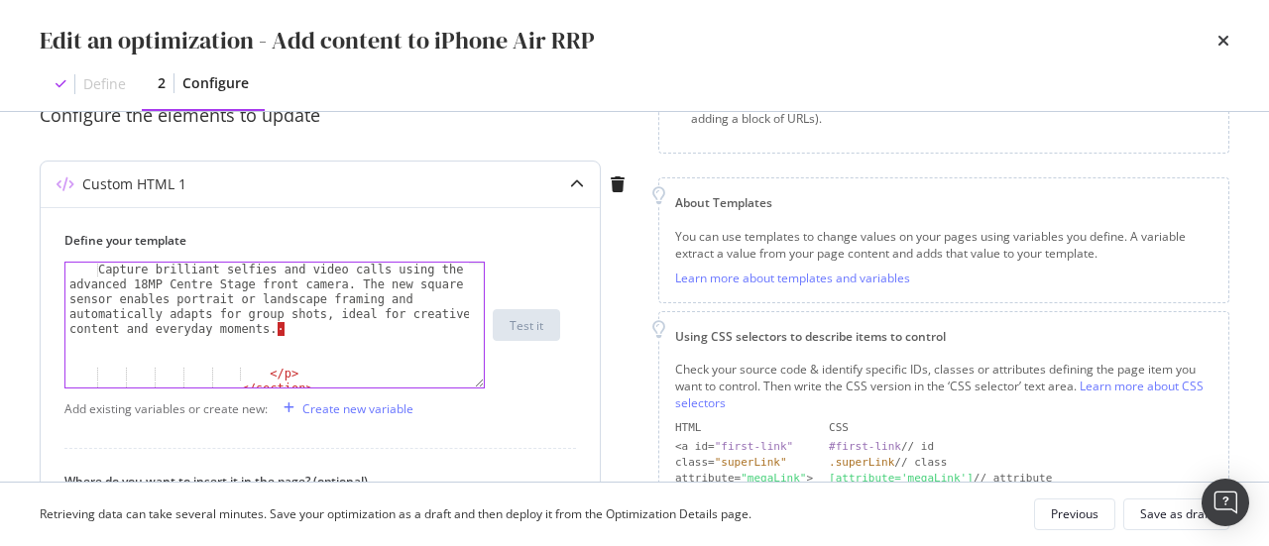
click at [283, 328] on div "Capture brilliant selfies and video calls using the advanced 18MP Centre Stage …" at bounding box center [267, 370] width 405 height 215
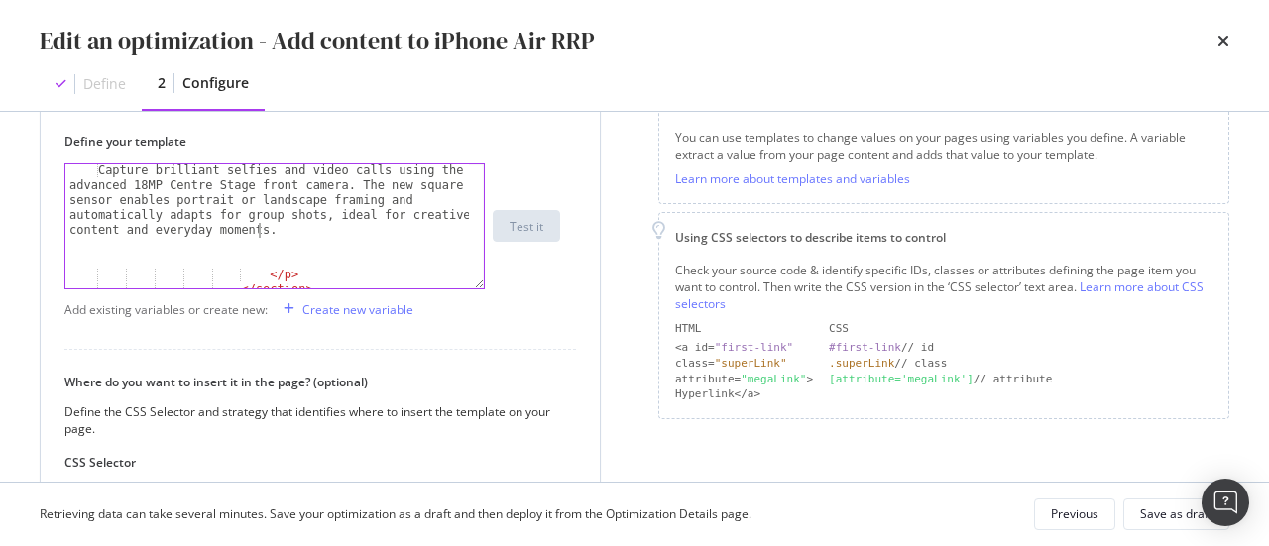
scroll to position [654, 0]
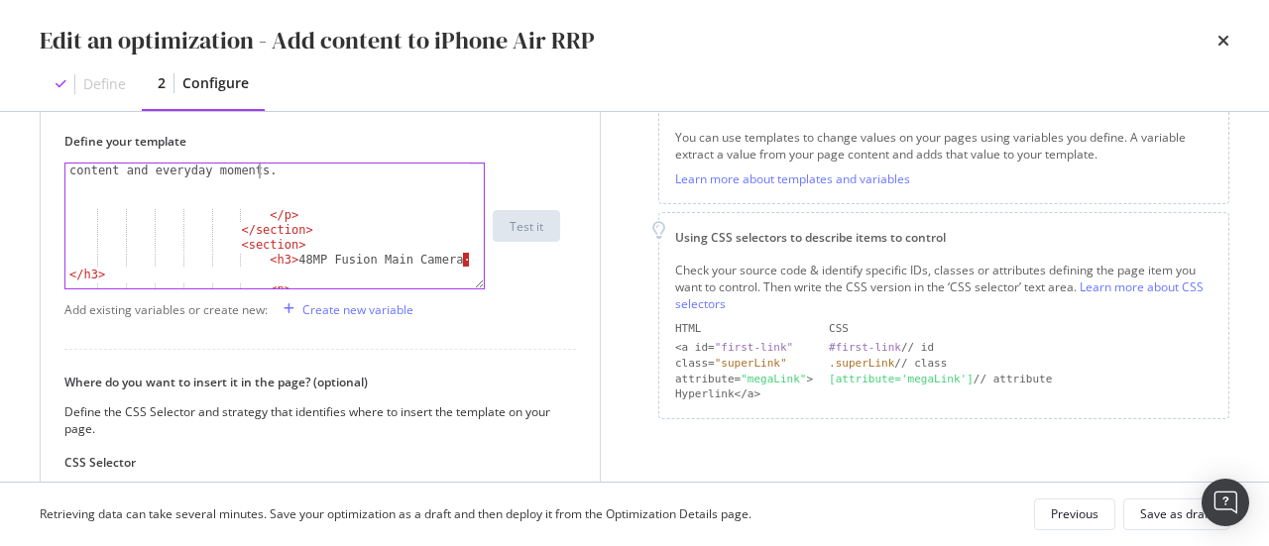
click at [436, 263] on div "Capture brilliant selfies and video calls using the advanced 18MP Centre Stage …" at bounding box center [267, 248] width 405 height 289
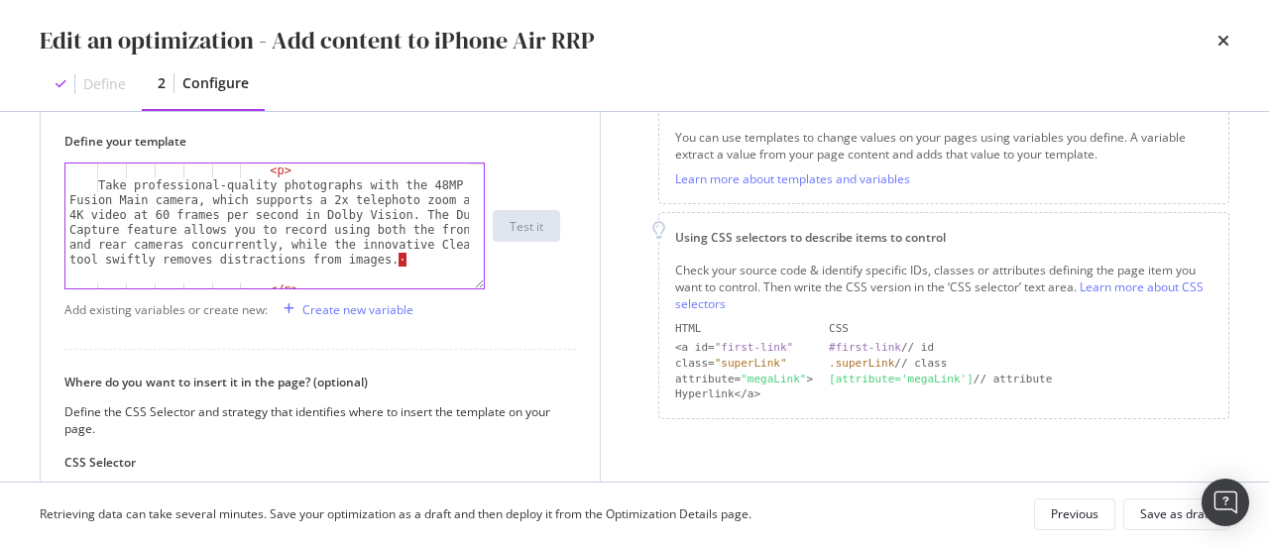
scroll to position [773, 0]
click at [385, 257] on div "< p > Take professional-quality photographs with the 48MP Fusion Main camera, w…" at bounding box center [267, 242] width 405 height 156
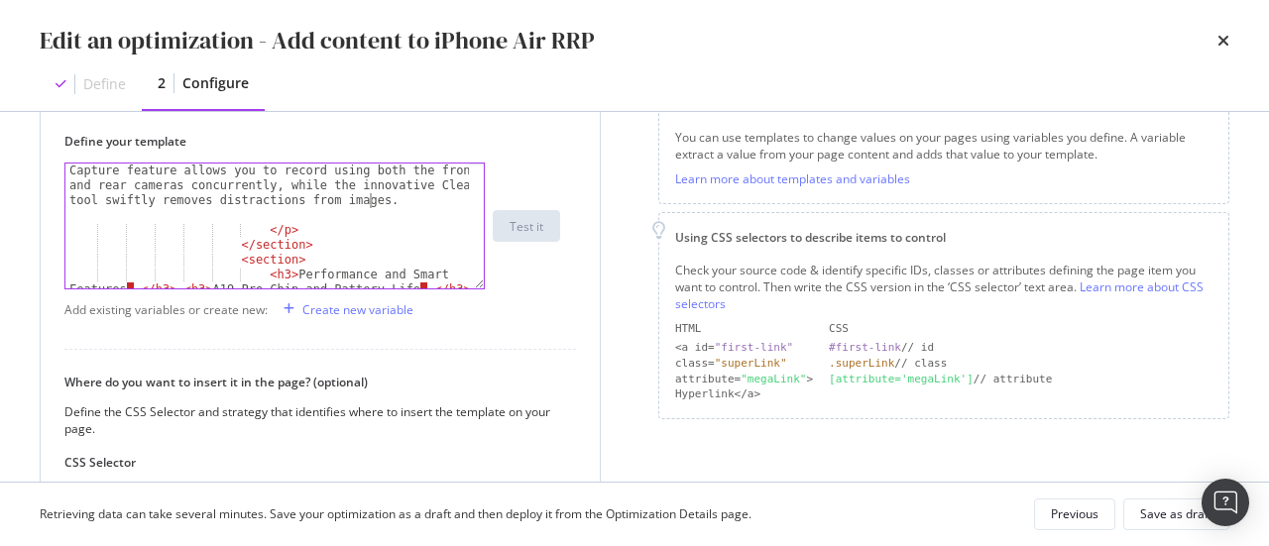
scroll to position [892, 0]
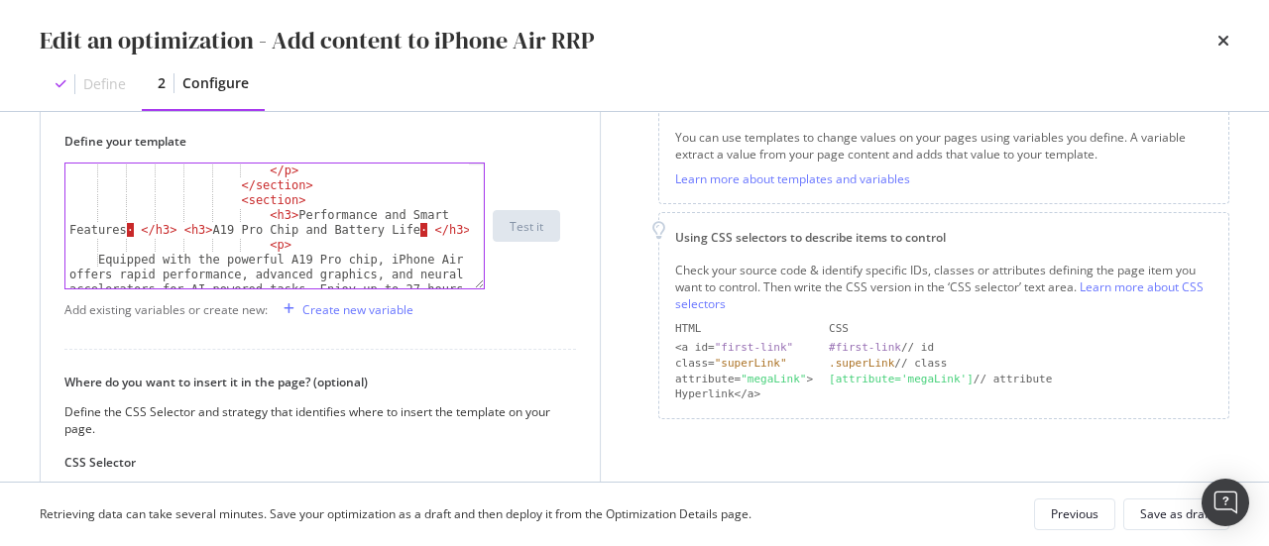
click at [127, 233] on div "</ p > </ section > < section > < h3 > Performance and Smart Features · </ h3 >…" at bounding box center [267, 271] width 405 height 215
click at [402, 233] on div "</ p > </ section > < section > < h3 > Performance and Smart Features. </ h3 > …" at bounding box center [267, 271] width 405 height 215
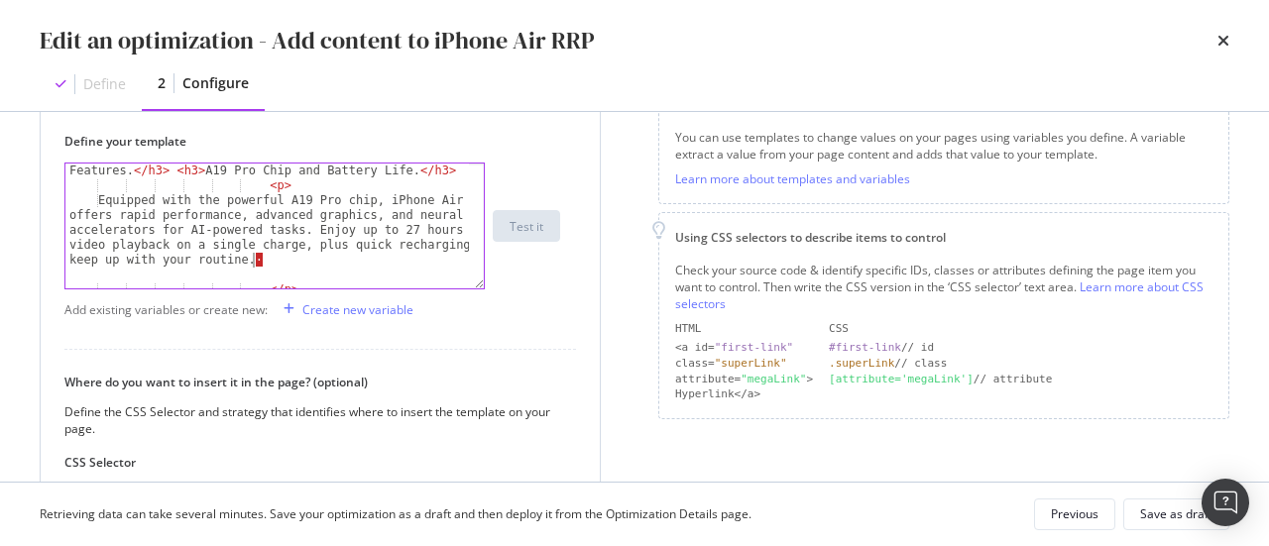
click at [251, 260] on div "< h3 > Performance and Smart Features. </ h3 > < h3 > A19 Pro Chip and Battery …" at bounding box center [267, 234] width 405 height 171
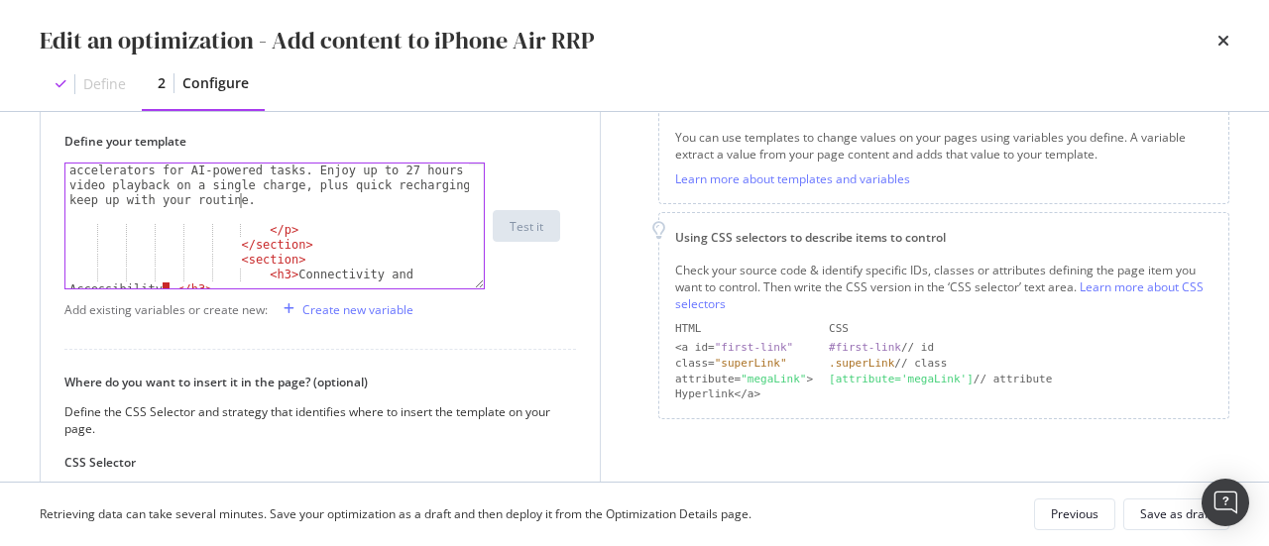
scroll to position [1071, 0]
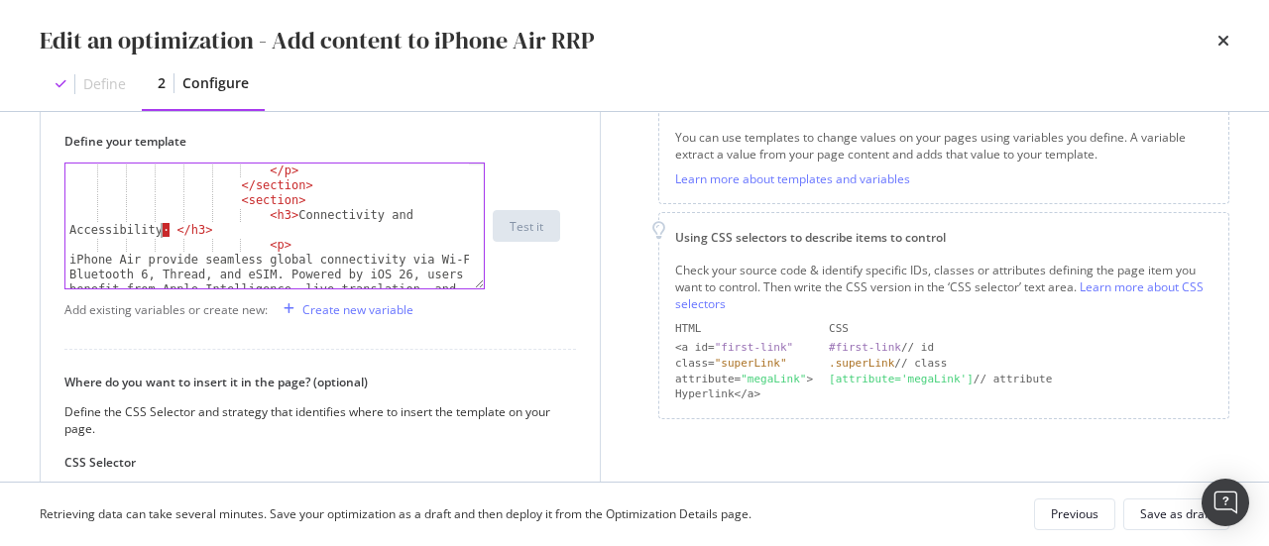
click at [162, 232] on div "</ p > </ section > < section > < h3 > Connectivity and Accessibility · </ h3 >…" at bounding box center [267, 271] width 405 height 215
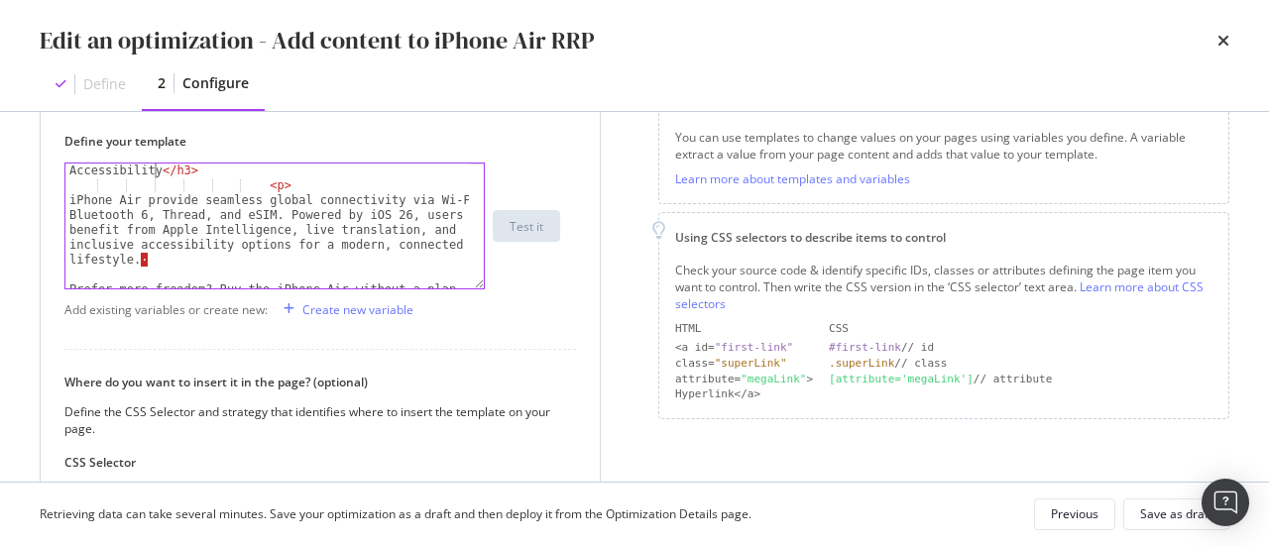
scroll to position [1130, 0]
click at [157, 254] on div "< h3 > Connectivity and Accessibility </ h3 > < p > iPhone Air provide seamless…" at bounding box center [267, 256] width 405 height 215
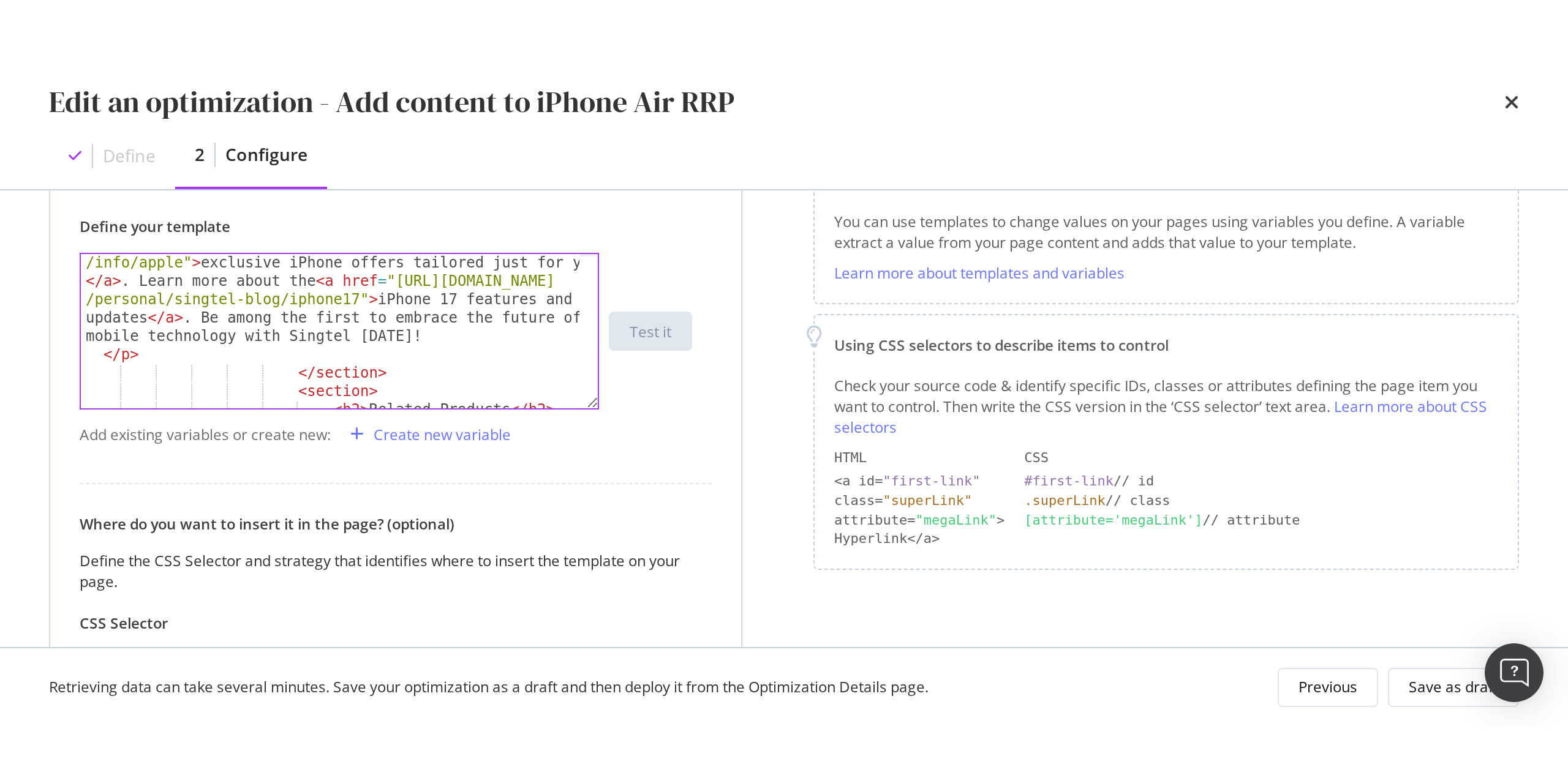
scroll to position [992, 0]
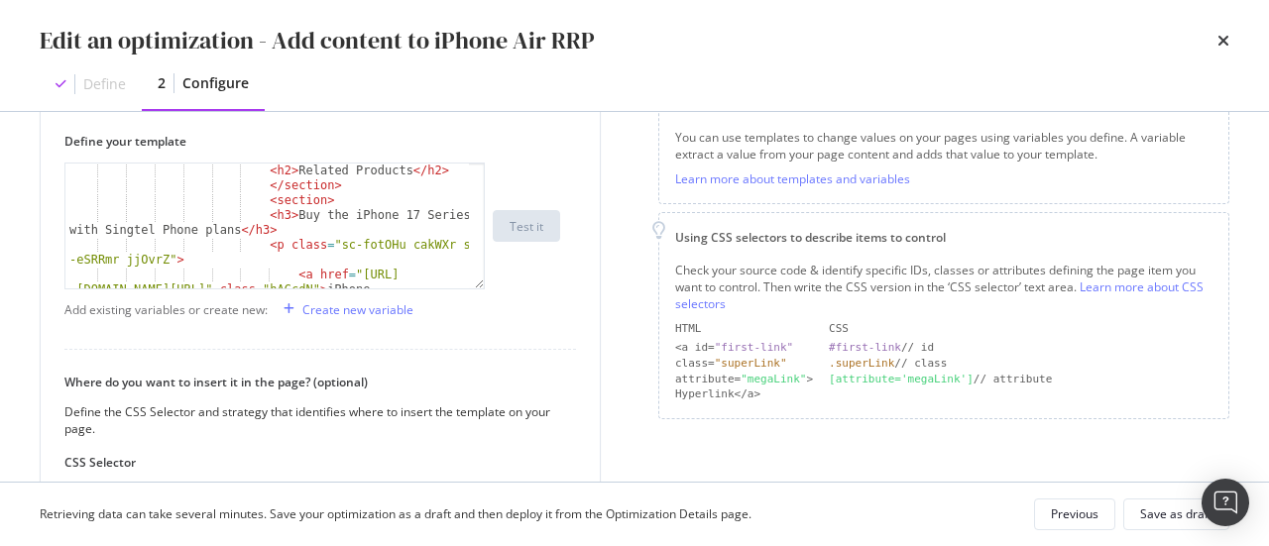
drag, startPoint x: 668, startPoint y: 439, endPoint x: 676, endPoint y: 447, distance: 11.2
click at [672, 440] on div "Page elements to optimize Title: Update the page <title> . H1: Update an existi…" at bounding box center [943, 310] width 571 height 913
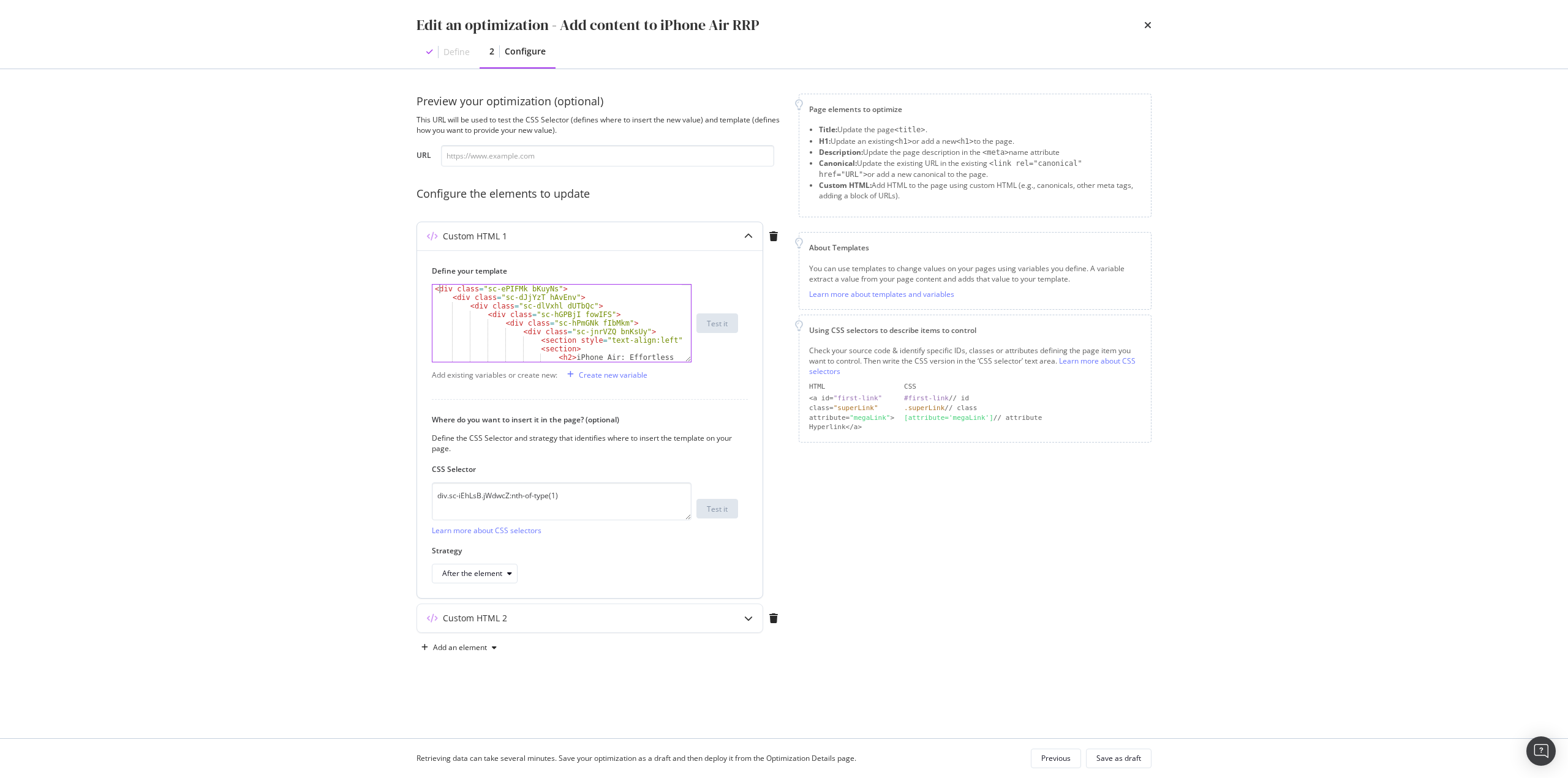
scroll to position [0, 10]
drag, startPoint x: 437, startPoint y: 291, endPoint x: 464, endPoint y: 308, distance: 31.9
click at [464, 308] on div "< div class = "sc-ePIFMk bKuyNs" > < div class = "sc-dJjYzT hAvEnv" > < div cla…" at bounding box center [557, 336] width 249 height 103
click at [462, 302] on div "< div class = "sc-ePIFMk bKuyNs" > < div class = "sc-dJjYzT hAvEnv" > < div cla…" at bounding box center [557, 323] width 249 height 77
type textarea "<div class="sc-dJjYzT hAvEnv">"
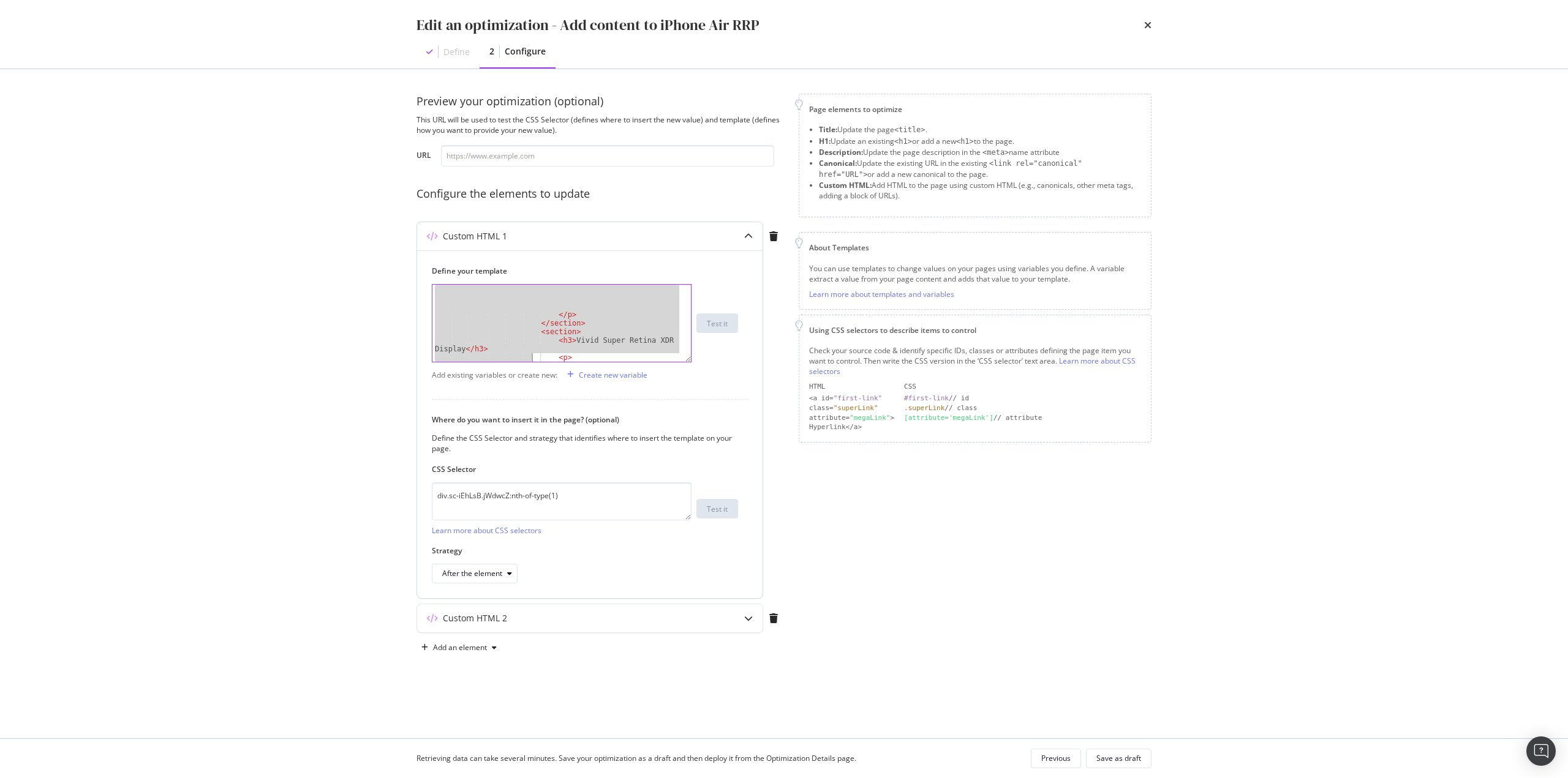
scroll to position [325, 0]
drag, startPoint x: 433, startPoint y: 290, endPoint x: 531, endPoint y: 369, distance: 125.9
click at [531, 369] on div "Define your template <div class="sc-dJjYzT hAvEnv"> </ p > </ section > < secti…" at bounding box center [589, 424] width 345 height 348
click at [547, 325] on div "< h3 > Superior Imaging and Camera Flexibility. </ h3 > < h3 > Centre Stage Fro…" at bounding box center [557, 323] width 249 height 77
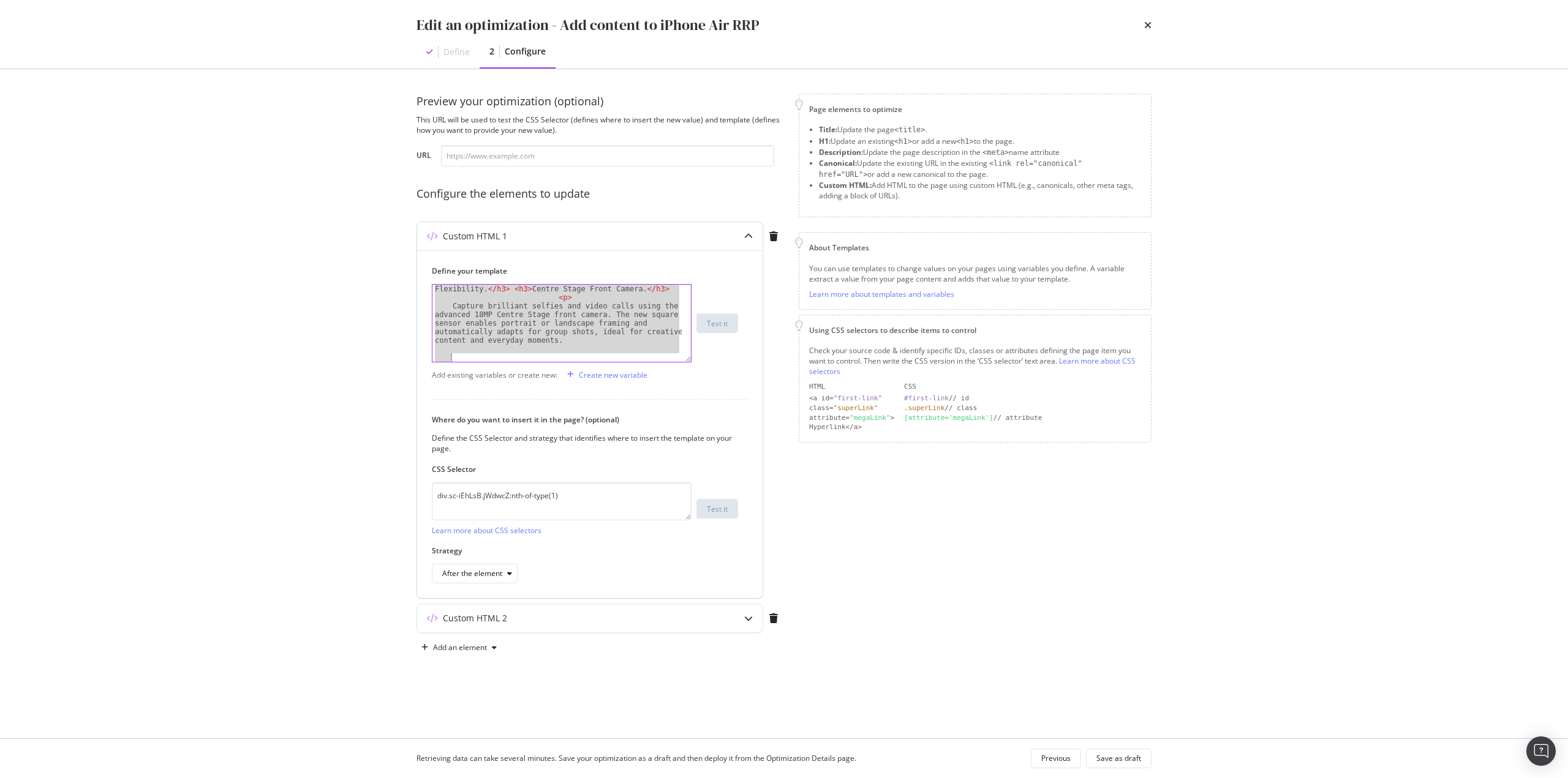
type textarea "Capture brilliant selfies and video calls using the advanced 18MP Centre Stage …"
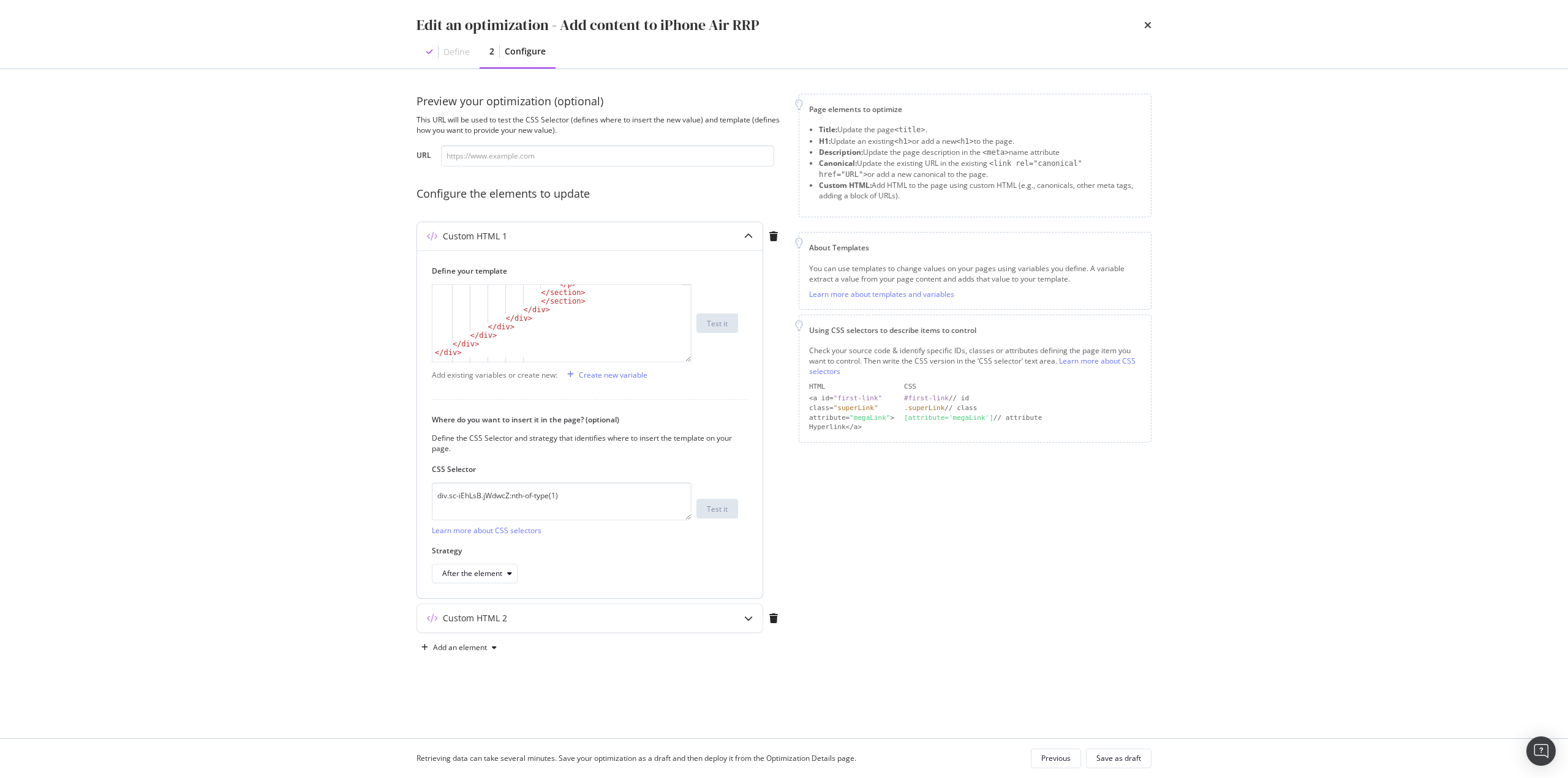
scroll to position [1457, 0]
click at [1113, 751] on div "Save as draft" at bounding box center [1118, 758] width 44 height 17
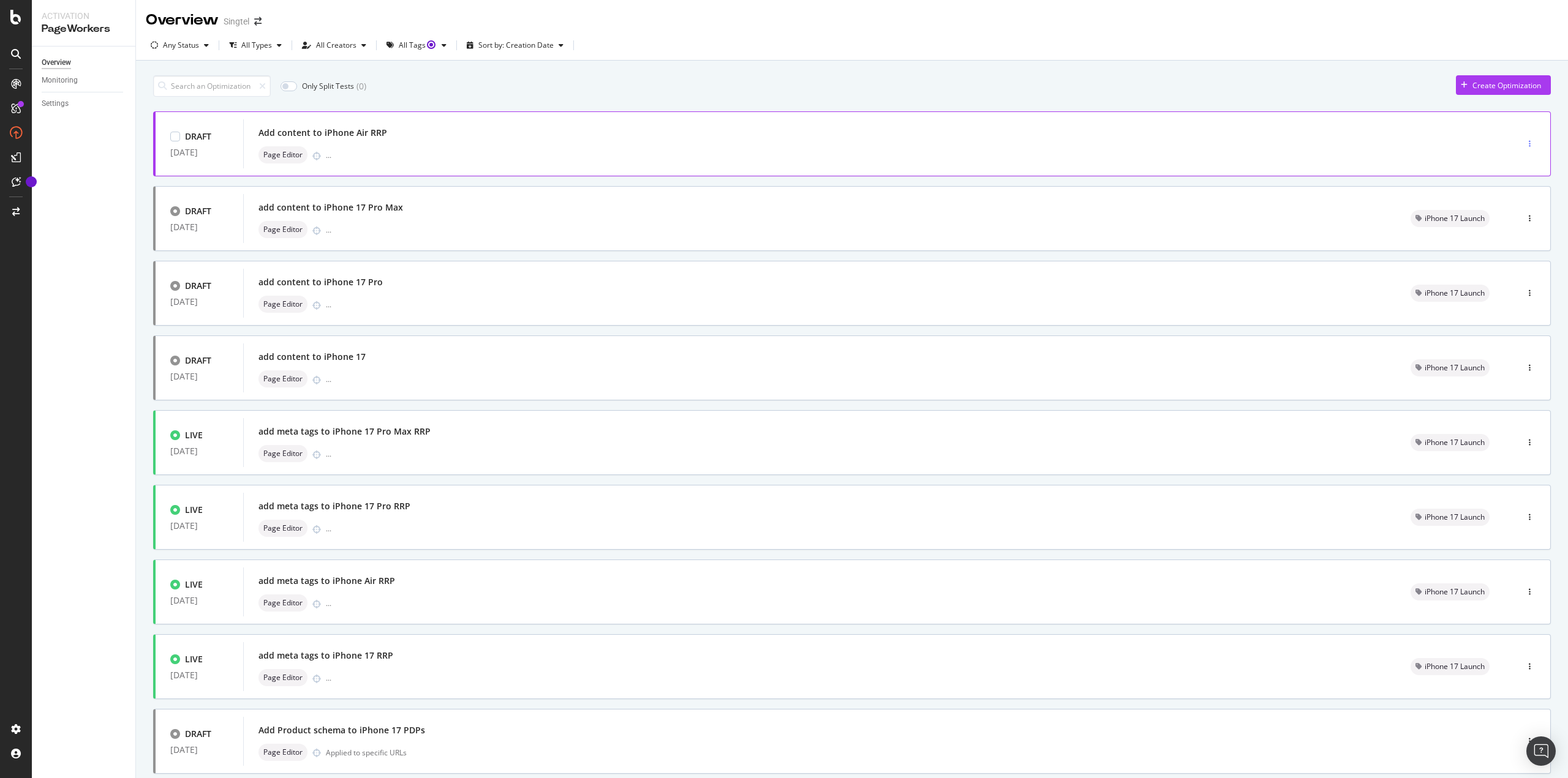
click at [1524, 146] on div "button" at bounding box center [1529, 144] width 12 height 7
click at [1495, 204] on div "Clone" at bounding box center [1499, 207] width 57 height 15
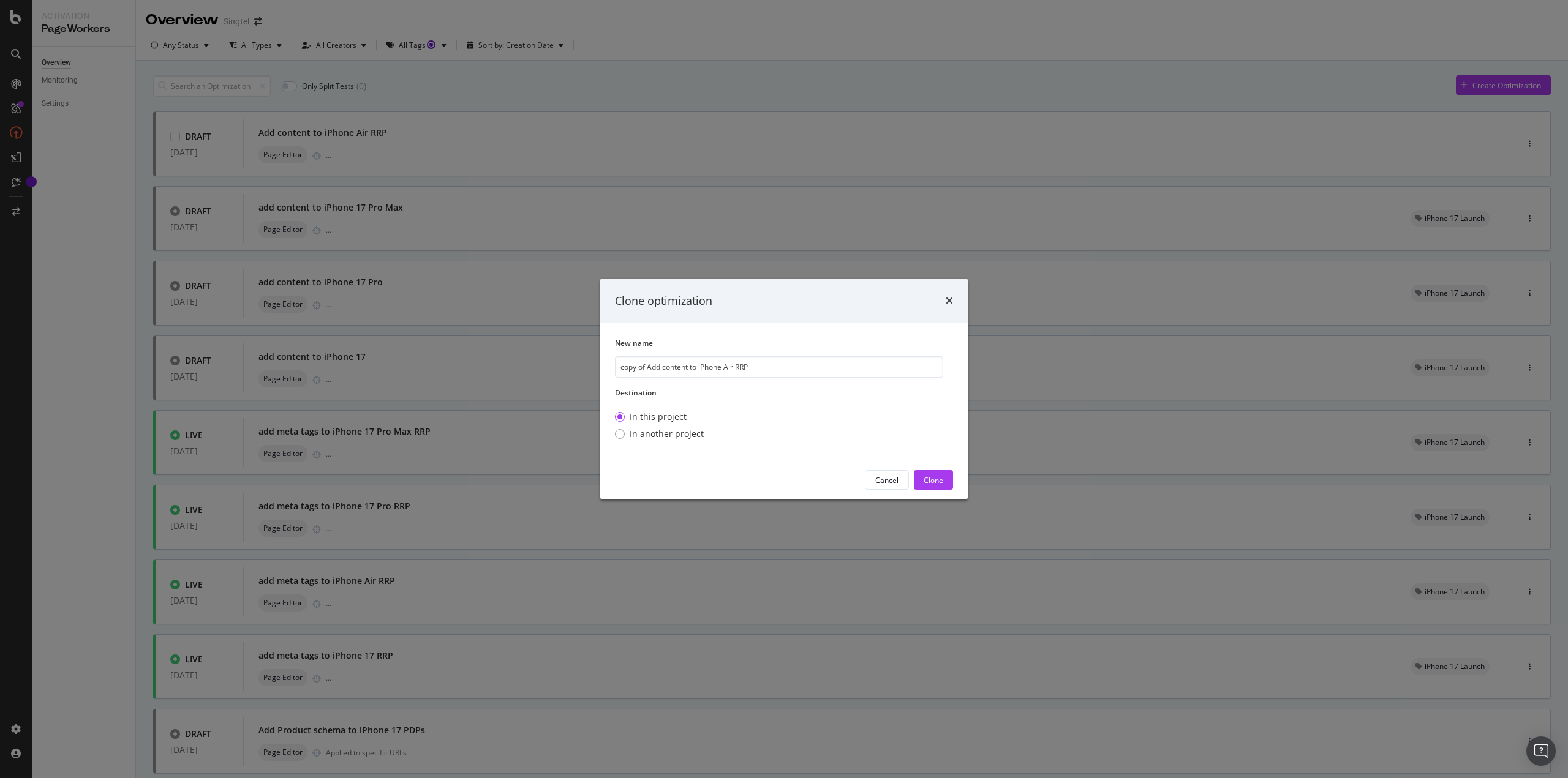
drag, startPoint x: 649, startPoint y: 367, endPoint x: 561, endPoint y: 362, distance: 88.1
click at [560, 363] on div "Clone optimization New name copy of Add content to iPhone Air RRP Destination I…" at bounding box center [784, 389] width 1568 height 778
click at [719, 369] on input "Add content to iPhone Air RRP" at bounding box center [778, 367] width 328 height 22
click at [719, 369] on input "Add content to iPhone Air RRP" at bounding box center [778, 367] width 328 height 22
click at [706, 368] on input "Add content to iPhone Air RRP" at bounding box center [778, 367] width 328 height 22
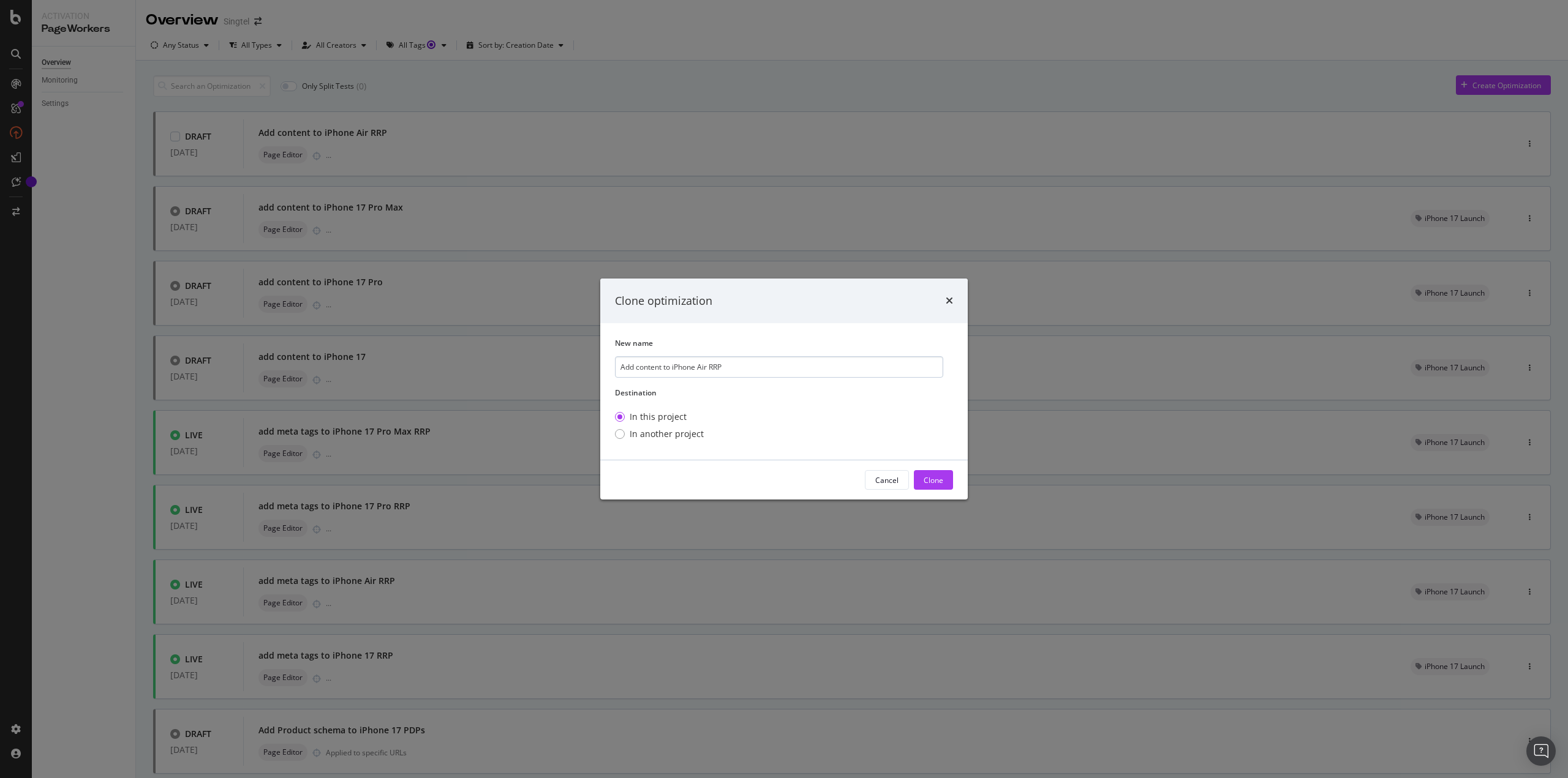
click at [707, 368] on input "Add content to iPhone Air RRP" at bounding box center [778, 367] width 328 height 22
click at [729, 371] on input "Add content to iPhone Air RRP" at bounding box center [778, 367] width 328 height 22
click at [702, 367] on input "Add content to iPhone Air RRP" at bounding box center [778, 367] width 328 height 22
type input "Add content to iPhone 17 RRP"
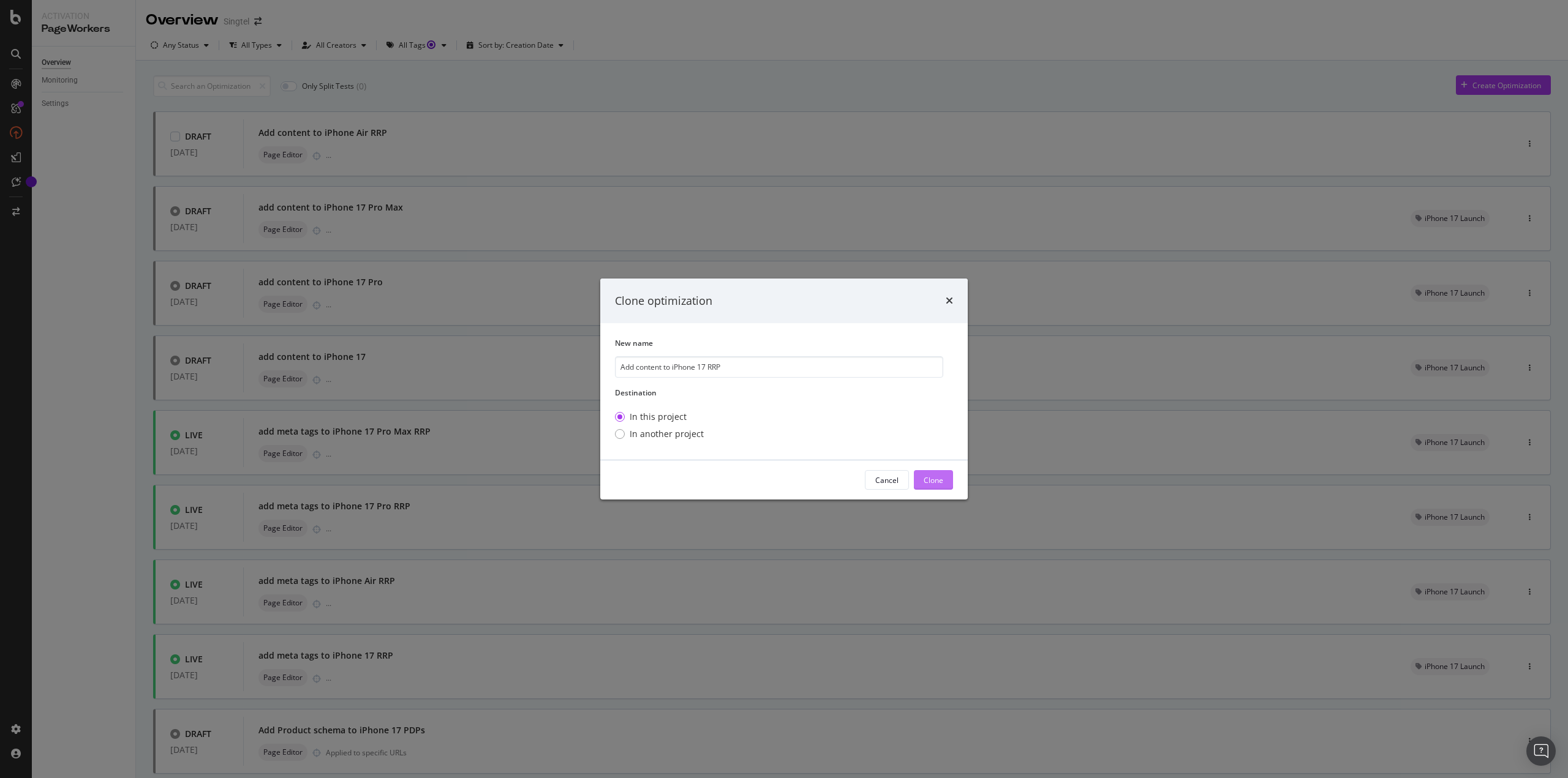
drag, startPoint x: 938, startPoint y: 485, endPoint x: 925, endPoint y: 495, distance: 16.4
click at [939, 485] on div "Clone" at bounding box center [934, 480] width 20 height 10
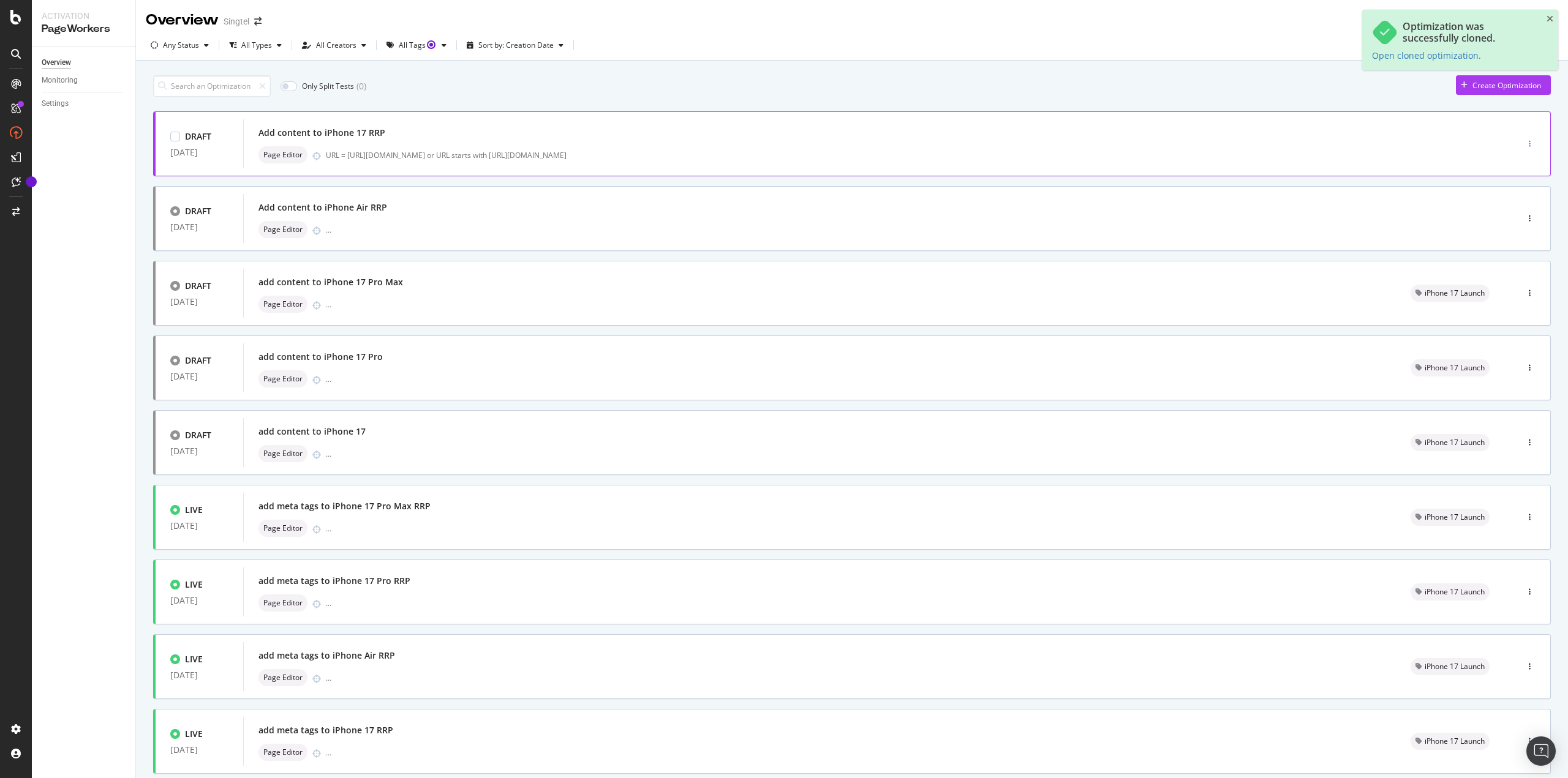
click at [1525, 144] on div "button" at bounding box center [1529, 144] width 12 height 7
click at [1514, 163] on div "Edit" at bounding box center [1499, 167] width 57 height 15
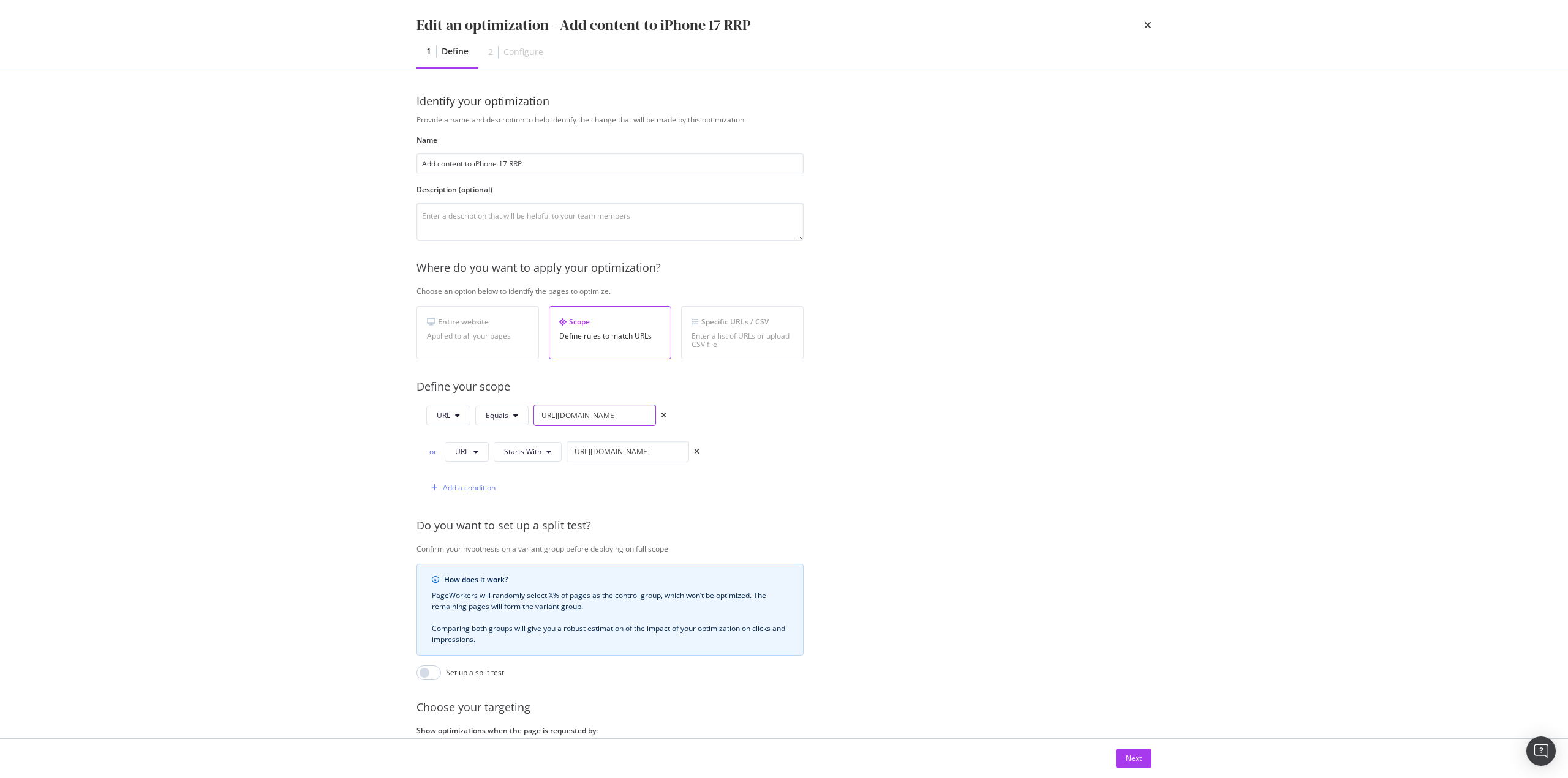
scroll to position [0, 119]
drag, startPoint x: 537, startPoint y: 415, endPoint x: 937, endPoint y: 455, distance: 402.0
click at [919, 433] on div "Provide a name and description to help identify the change that will be made by…" at bounding box center [784, 462] width 735 height 696
paste input "https://shop.singtel.com/accessories/rrp-products/apple-iphone-17"
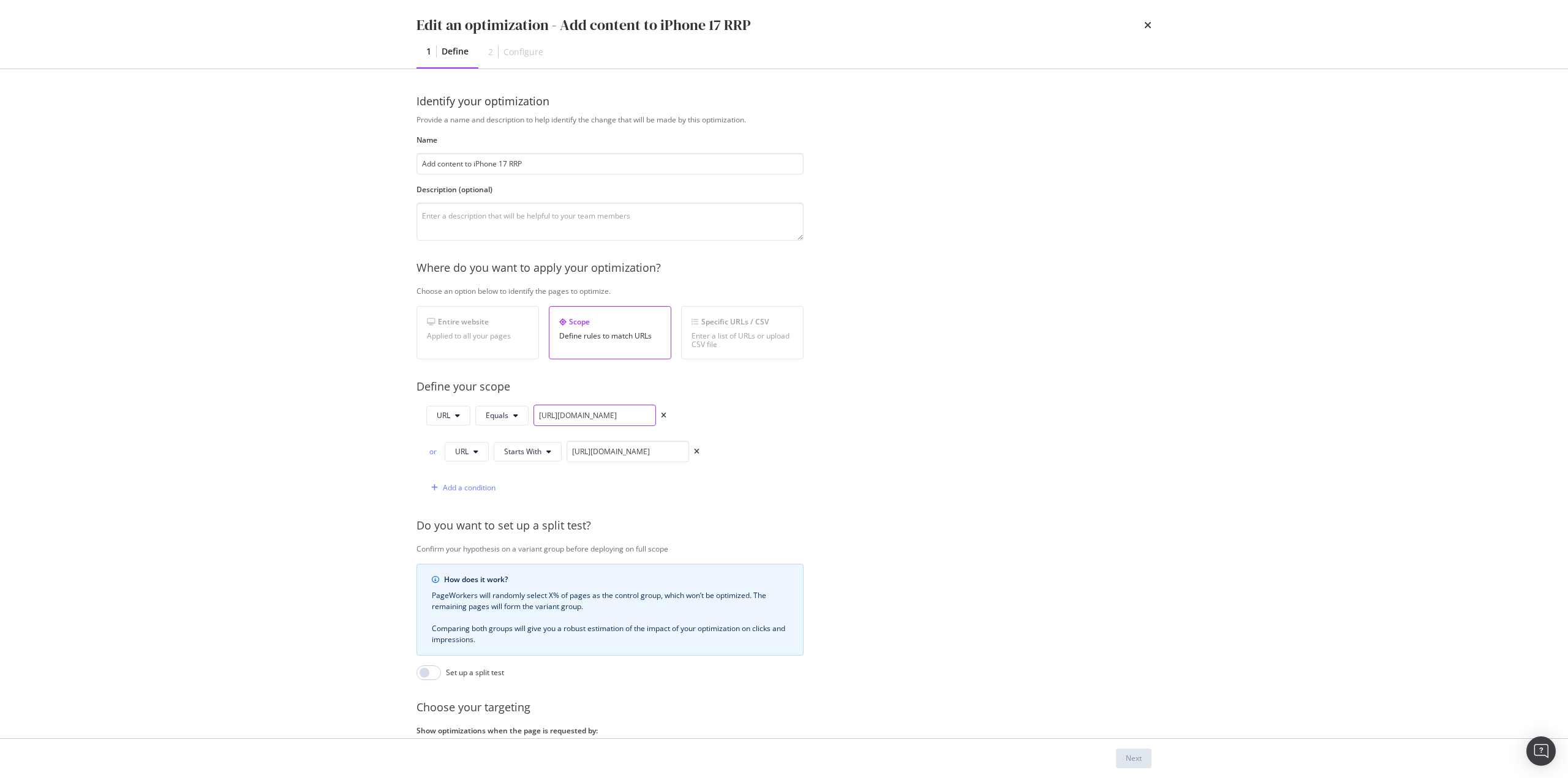
scroll to position [0, 118]
type input "https://shop.singtel.com/accessories/rrp-products/apple-iphone-17"
click at [607, 445] on input "https://shop.singtel.com/accessories/rrp-products/apple-iphone-air" at bounding box center [628, 451] width 122 height 22
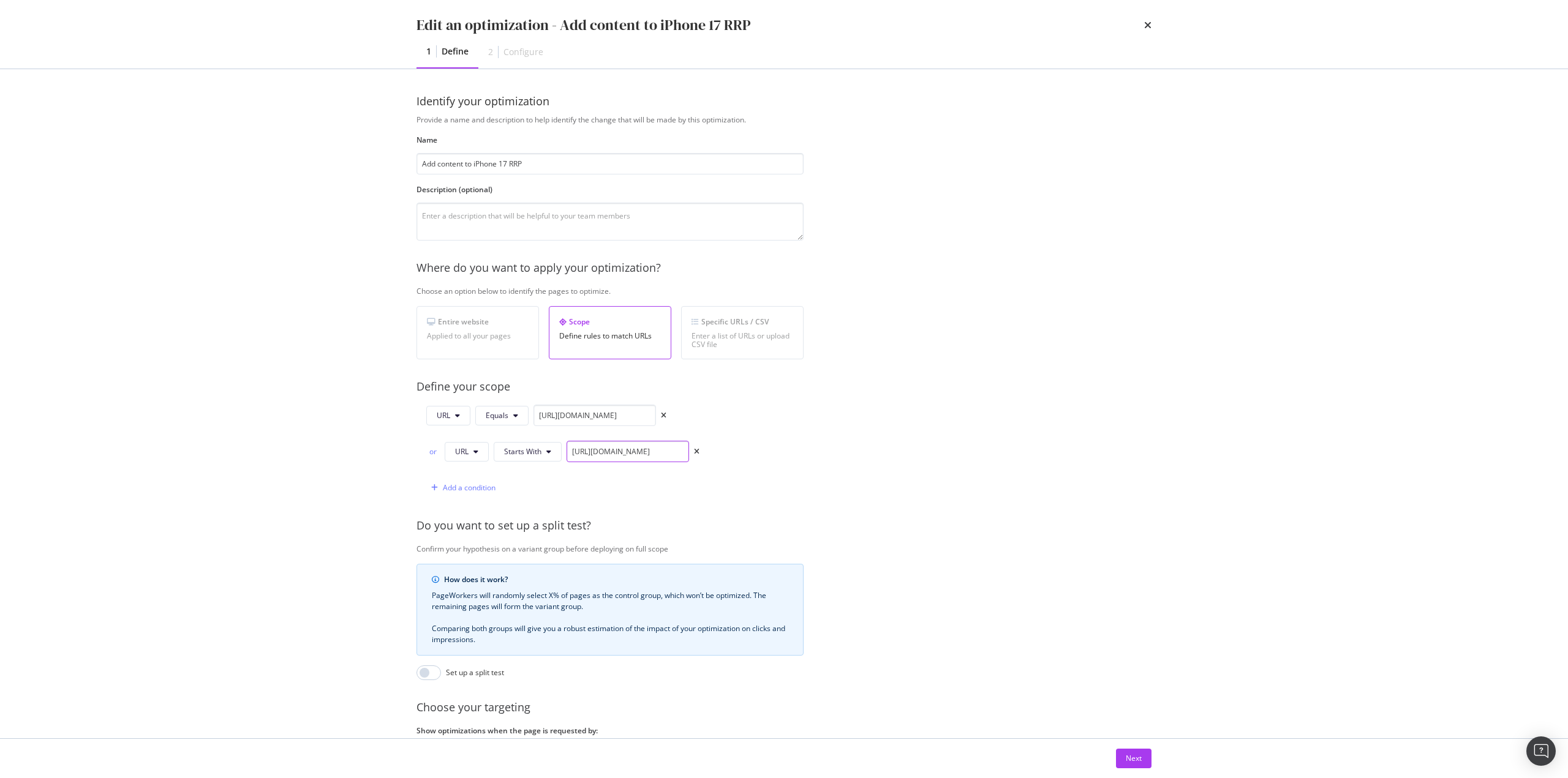
click at [608, 445] on input "https://shop.singtel.com/accessories/rrp-products/apple-iphone-air" at bounding box center [628, 451] width 122 height 22
paste input "https://shop.singtel.com/accessories/rrp-products/apple-iphone-17"
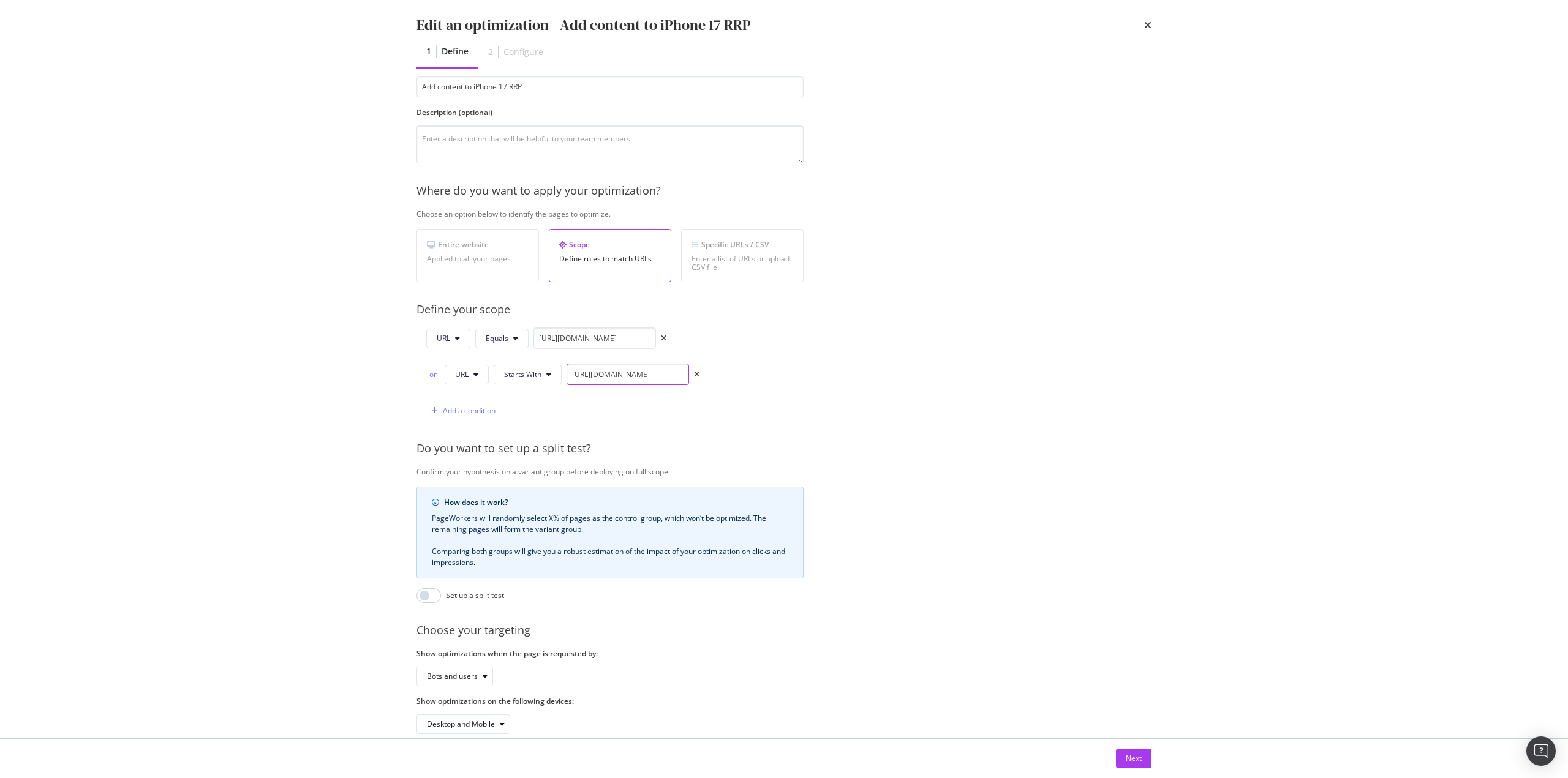
scroll to position [106, 0]
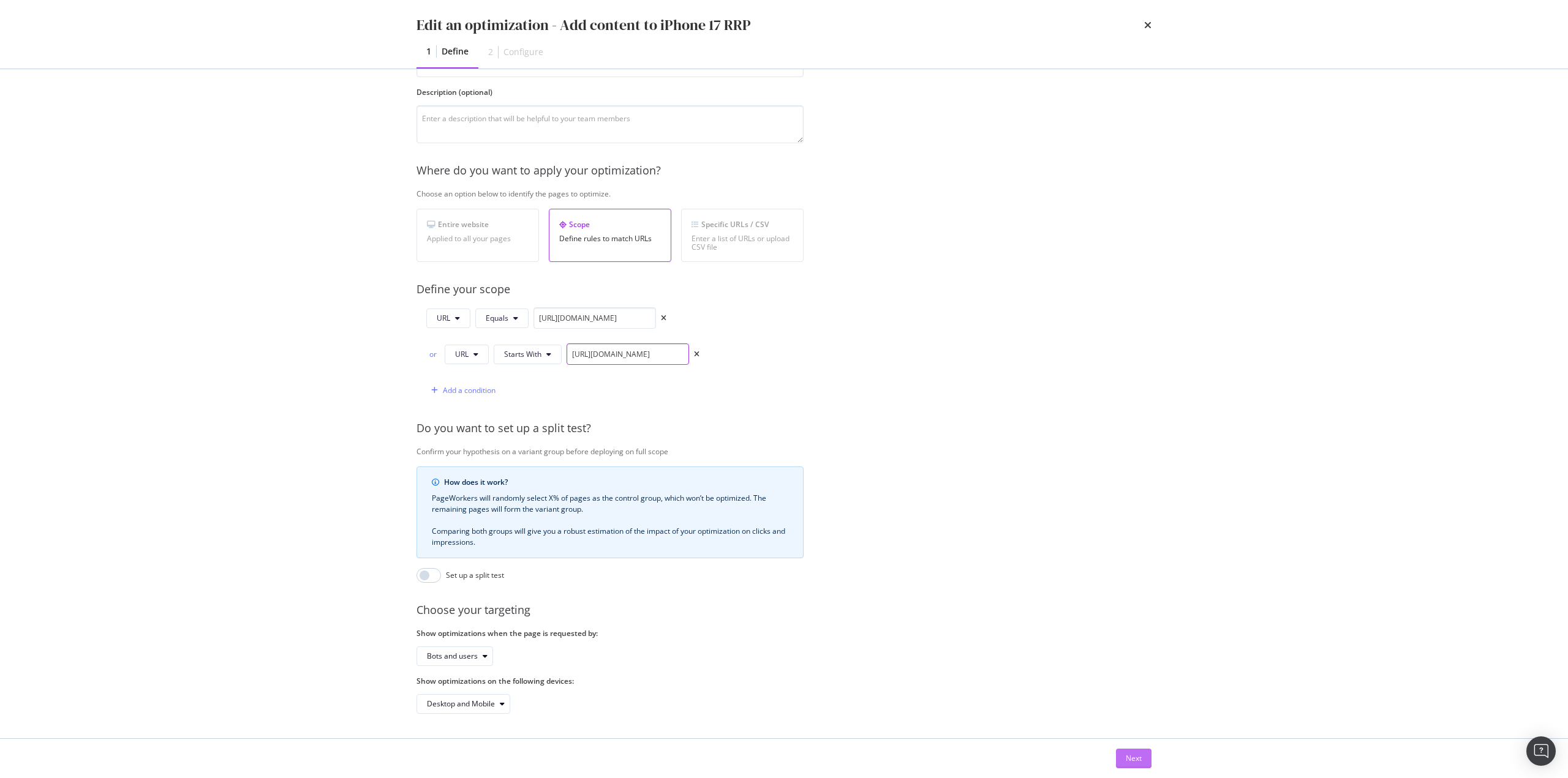
type input "https://shop.singtel.com/accessories/rrp-products/apple-iphone-17"
click at [1120, 755] on button "Next" at bounding box center [1133, 758] width 35 height 20
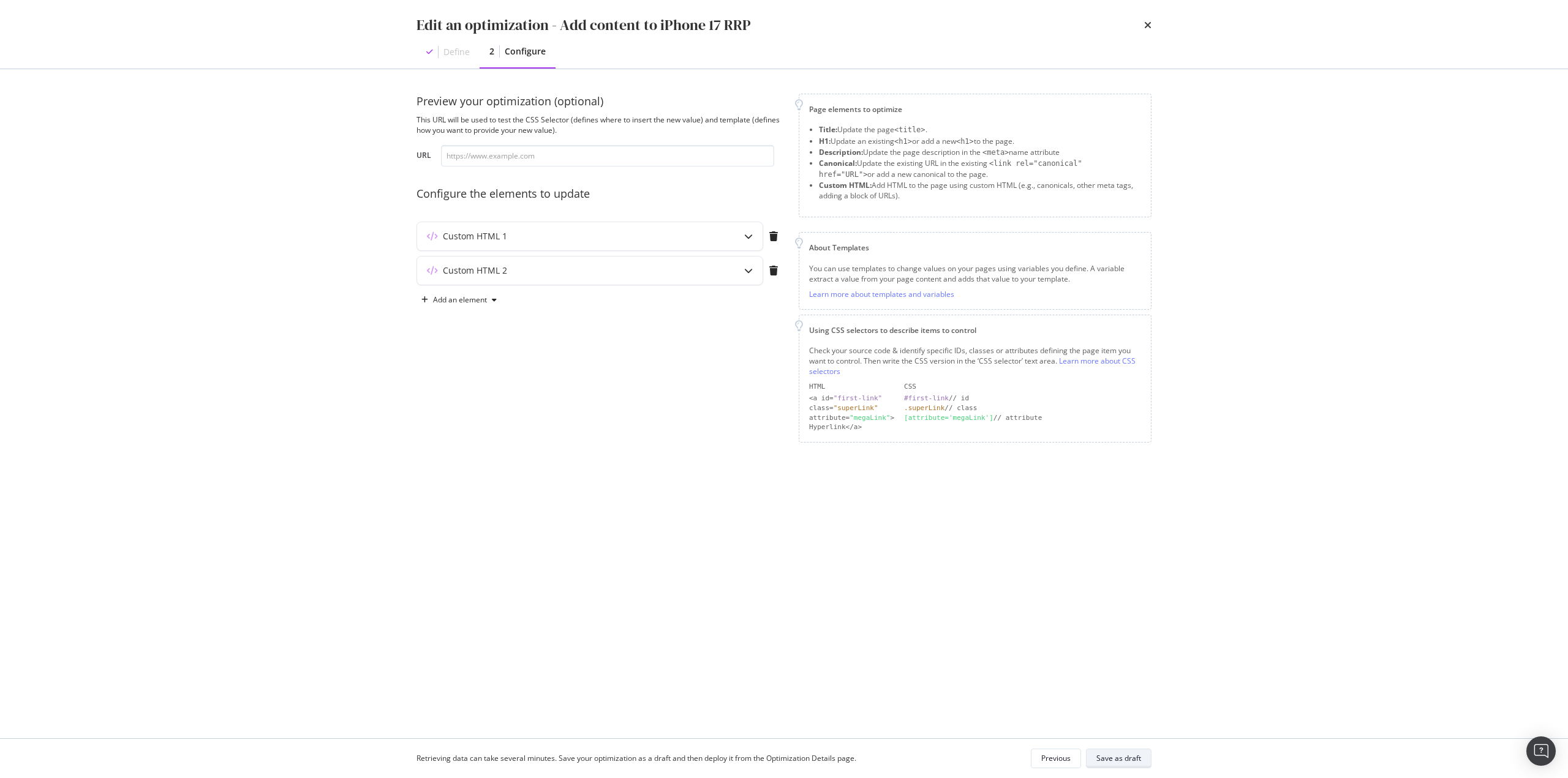
scroll to position [0, 0]
drag, startPoint x: 698, startPoint y: 235, endPoint x: 718, endPoint y: 243, distance: 21.5
click at [699, 234] on div "Custom HTML 1" at bounding box center [565, 236] width 297 height 12
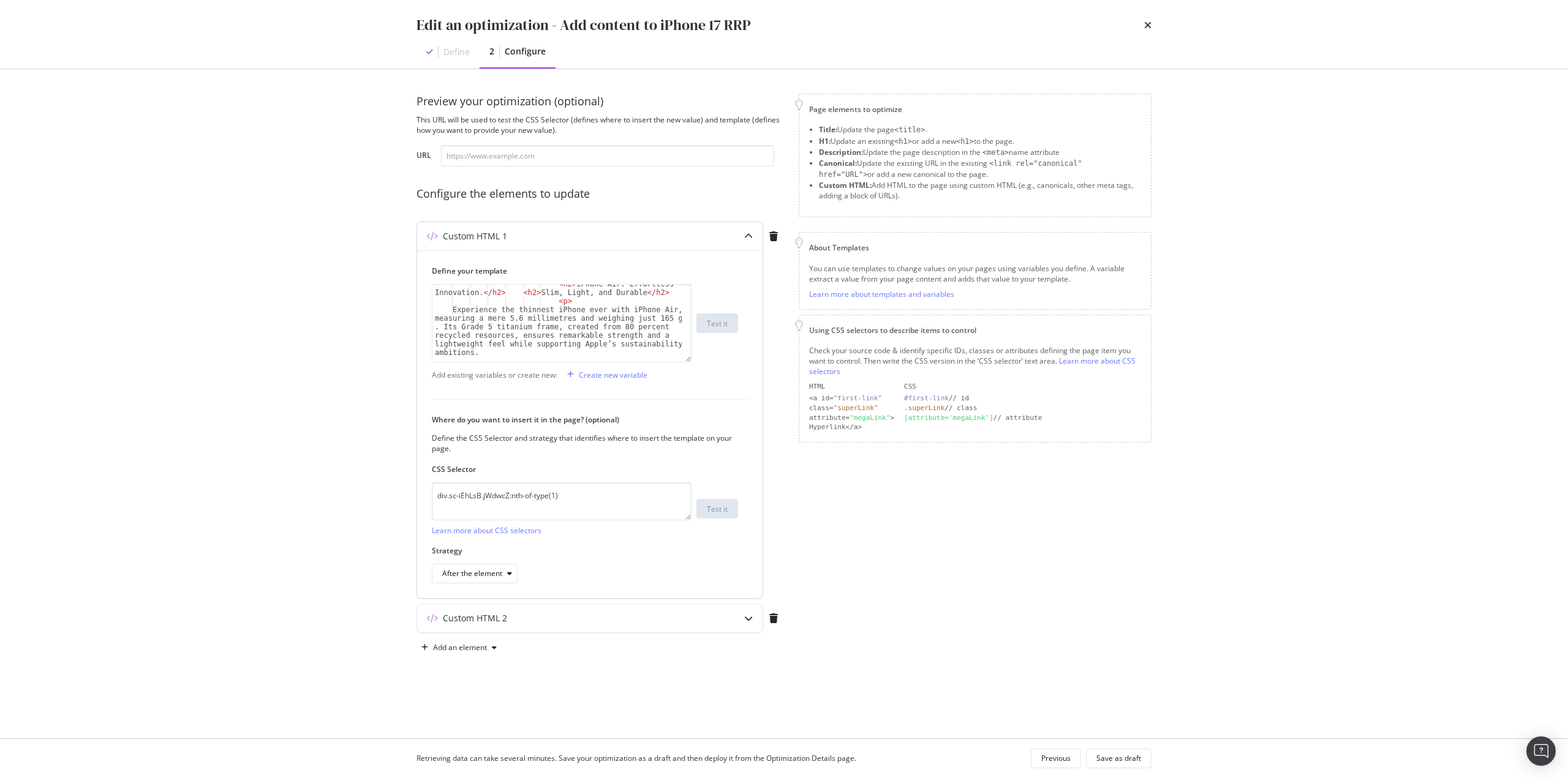
click at [620, 327] on div "< h2 > iPhone Air: Effortless Innovation. </ h2 > < h2 > Slim, Light, and Durab…" at bounding box center [557, 331] width 249 height 103
drag, startPoint x: 566, startPoint y: 319, endPoint x: 480, endPoint y: 328, distance: 86.5
click at [480, 328] on div "< div class = "sc-hPmGNk fIbMkm" > < div class = "sc-jnrVZQ bnKsUy" > < section…" at bounding box center [557, 351] width 249 height 137
drag, startPoint x: 754, startPoint y: 384, endPoint x: 761, endPoint y: 381, distance: 7.6
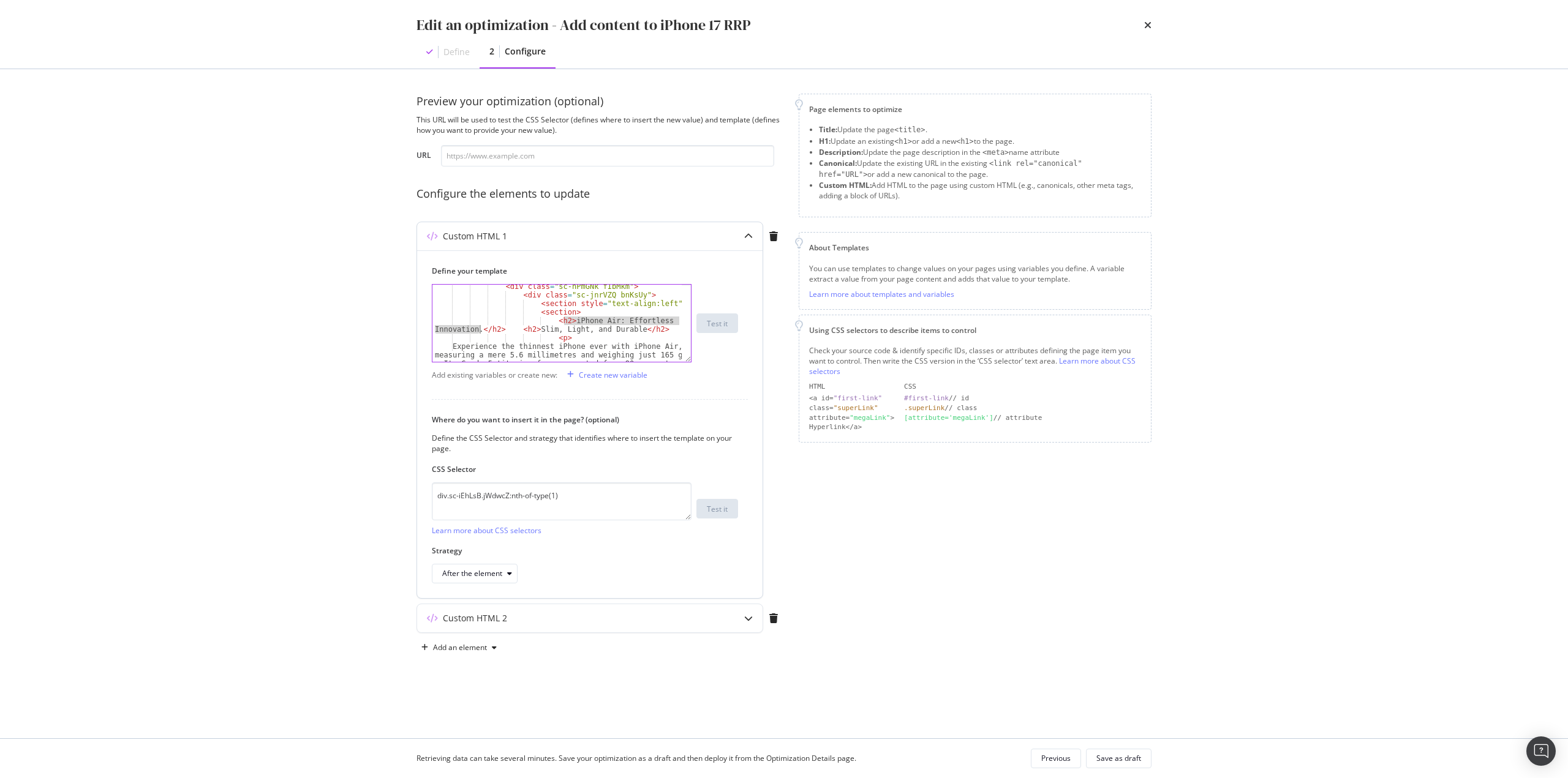
click at [761, 381] on div "Define your template <h2>iPhone Air: Effortless Innovation.</h2> <h2>Slim, Ligh…" at bounding box center [589, 424] width 345 height 348
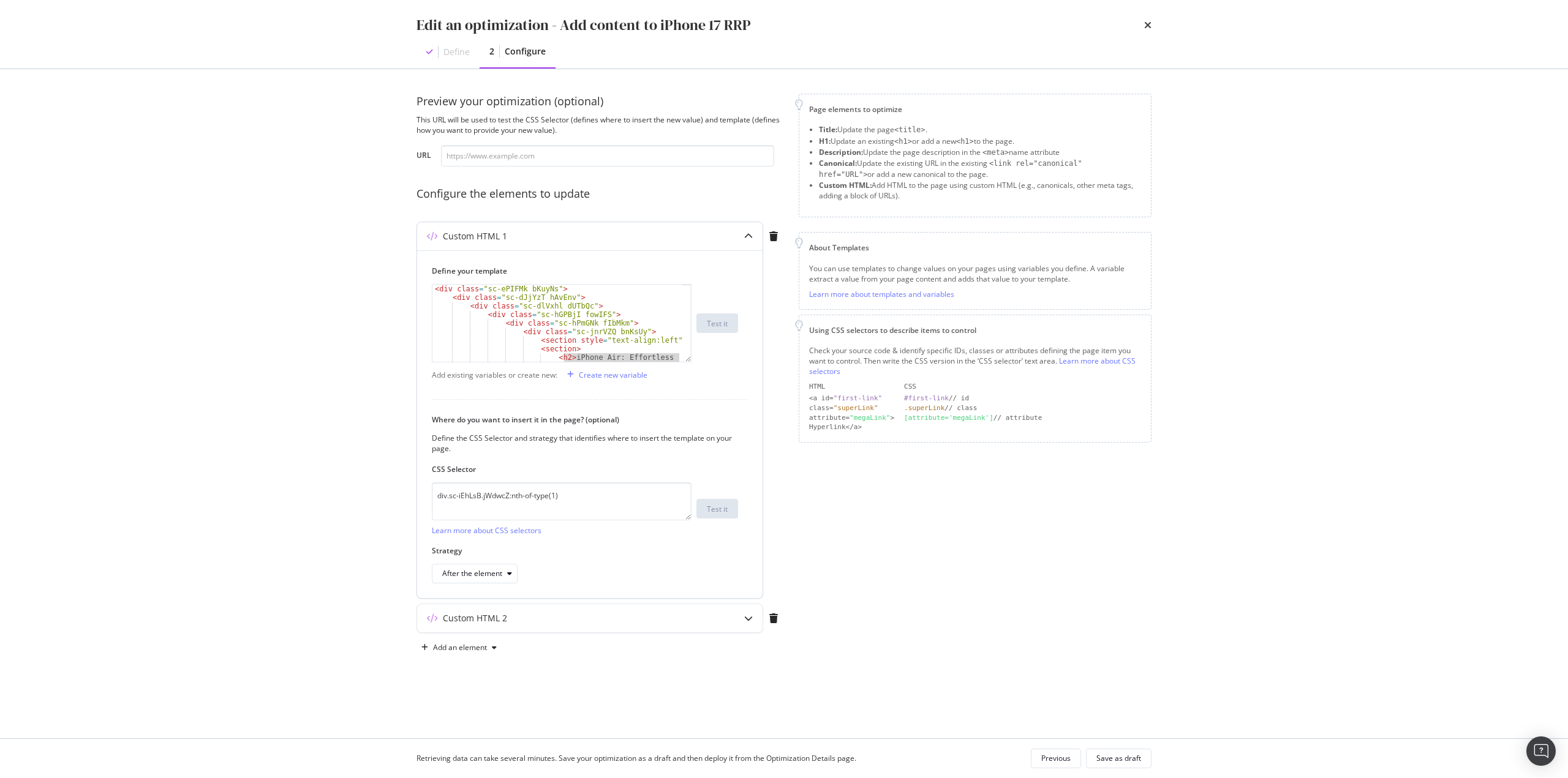
scroll to position [0, 0]
type textarea "<div class="sc-ePIFMk bKuyNs">"
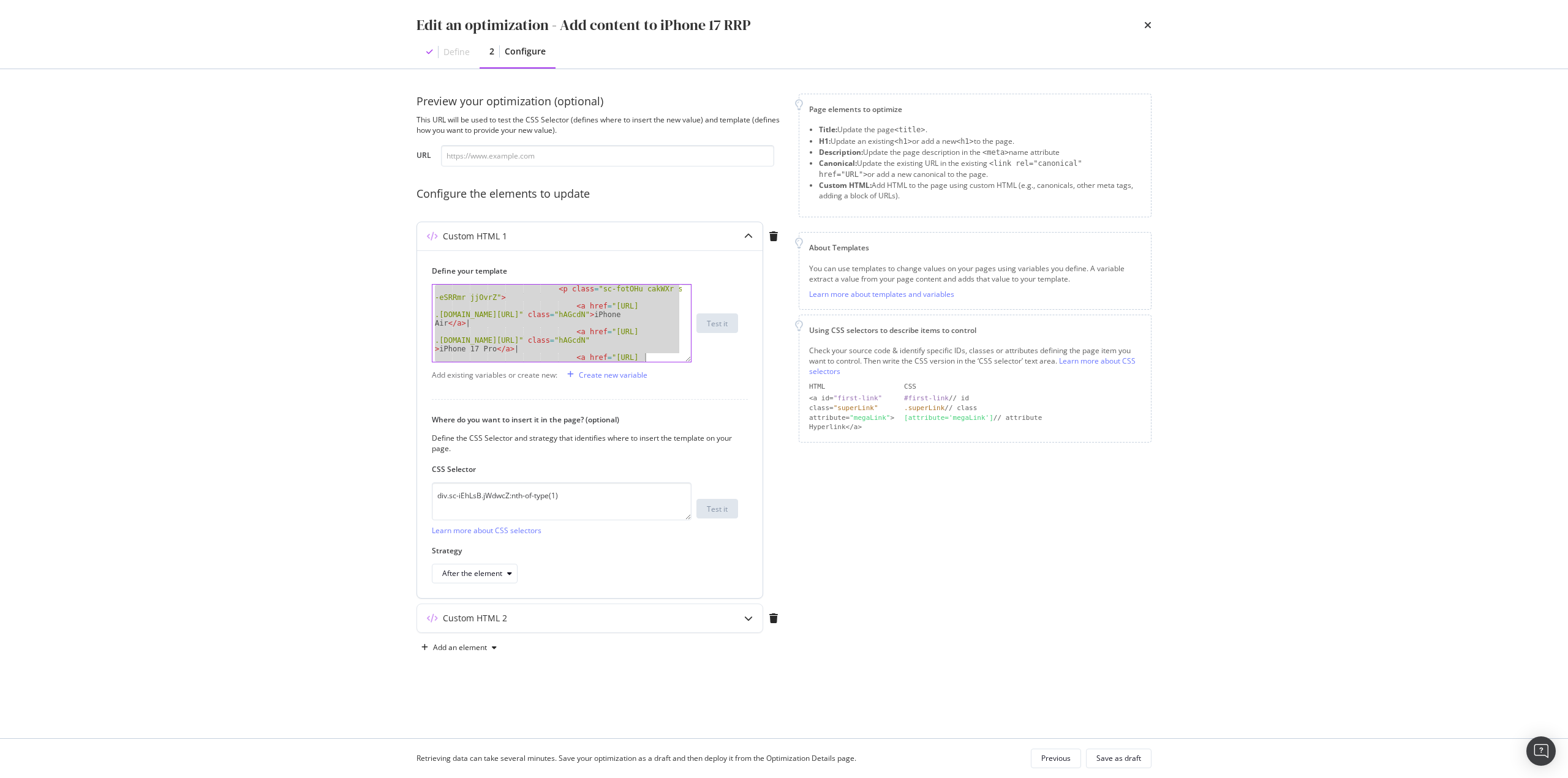
scroll to position [1457, 0]
drag, startPoint x: 435, startPoint y: 291, endPoint x: 743, endPoint y: 612, distance: 444.9
click at [719, 616] on div "Preview your optimization (optional) This URL will be used to test the CSS Sele…" at bounding box center [600, 375] width 368 height 564
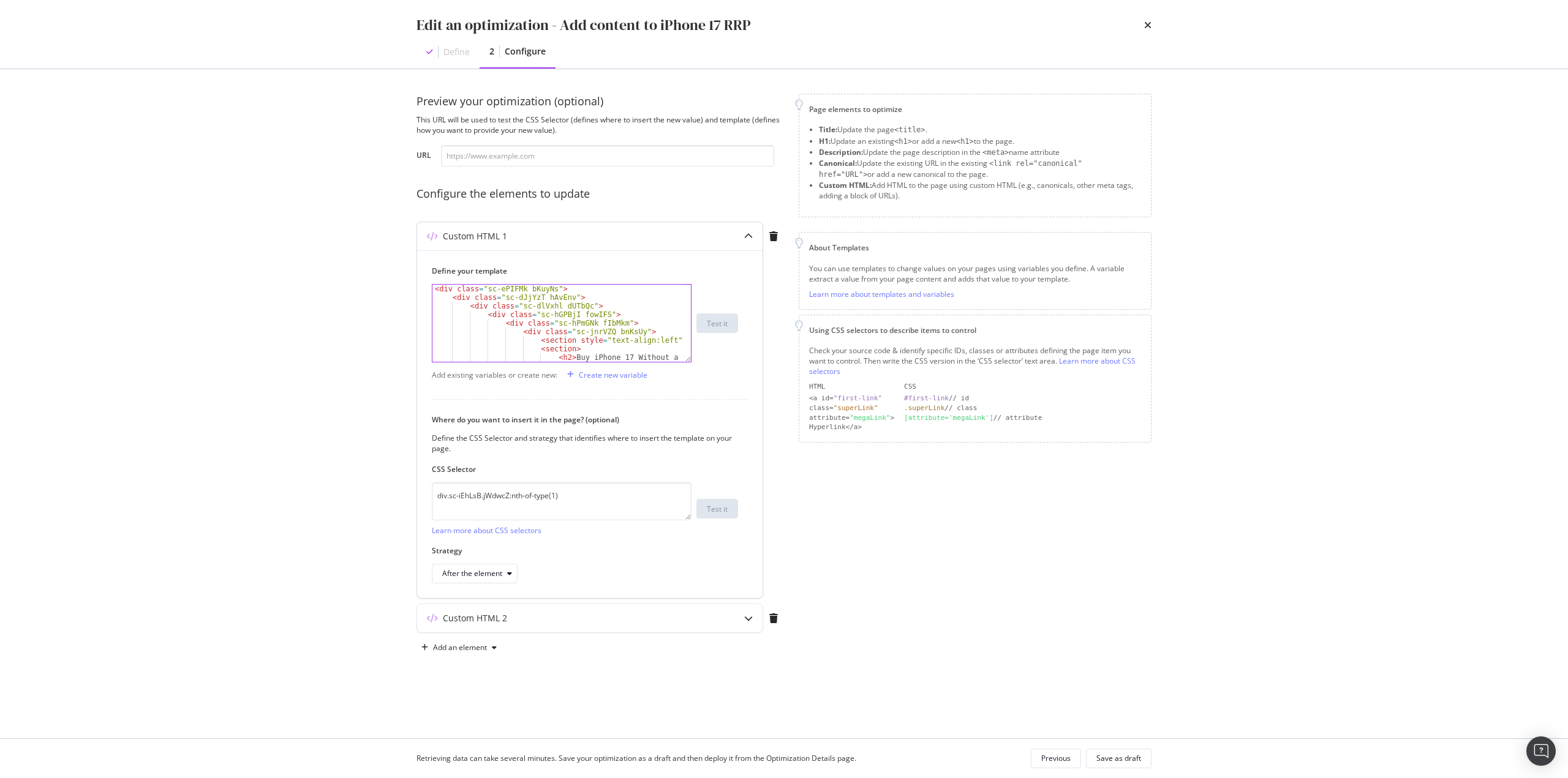
scroll to position [0, 0]
click at [573, 317] on div "< div class = "sc-ePIFMk bKuyNs" > < div class = "sc-dJjYzT hAvEnv" > < div cla…" at bounding box center [557, 340] width 249 height 111
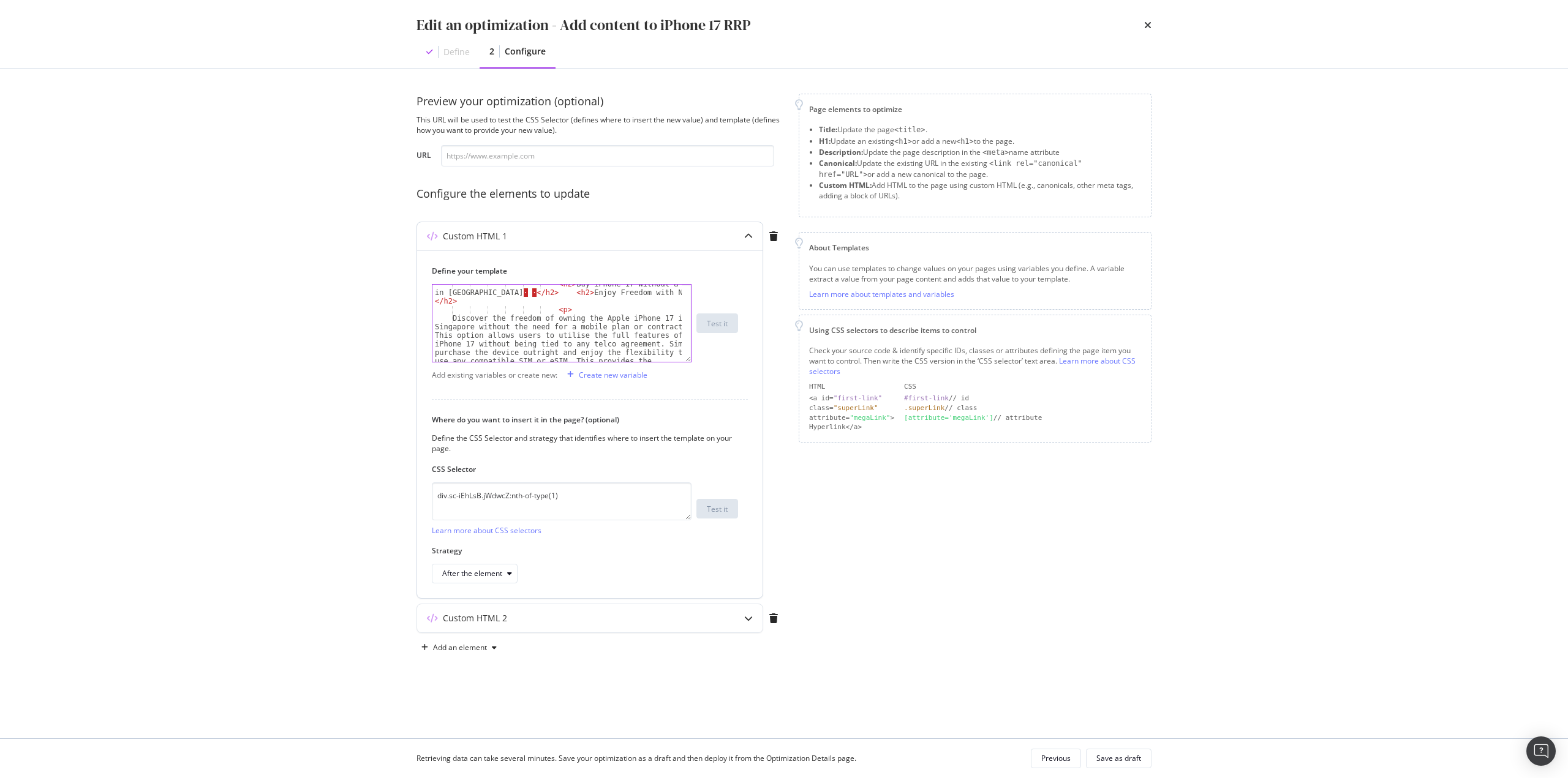
click at [494, 293] on div "< h2 > Buy iPhone 17 Without a Plan in Singapore · · </ h2 > < h2 > Enjoy Freed…" at bounding box center [557, 366] width 249 height 172
drag, startPoint x: 467, startPoint y: 319, endPoint x: 491, endPoint y: 341, distance: 32.6
click at [468, 319] on div "</ p > </ section > < section > < h3 > Advanced Camera for Crisp Images · </ h3…" at bounding box center [557, 357] width 249 height 154
type textarea "<h3>Advanced Camera for Crisp Images. </h3>"
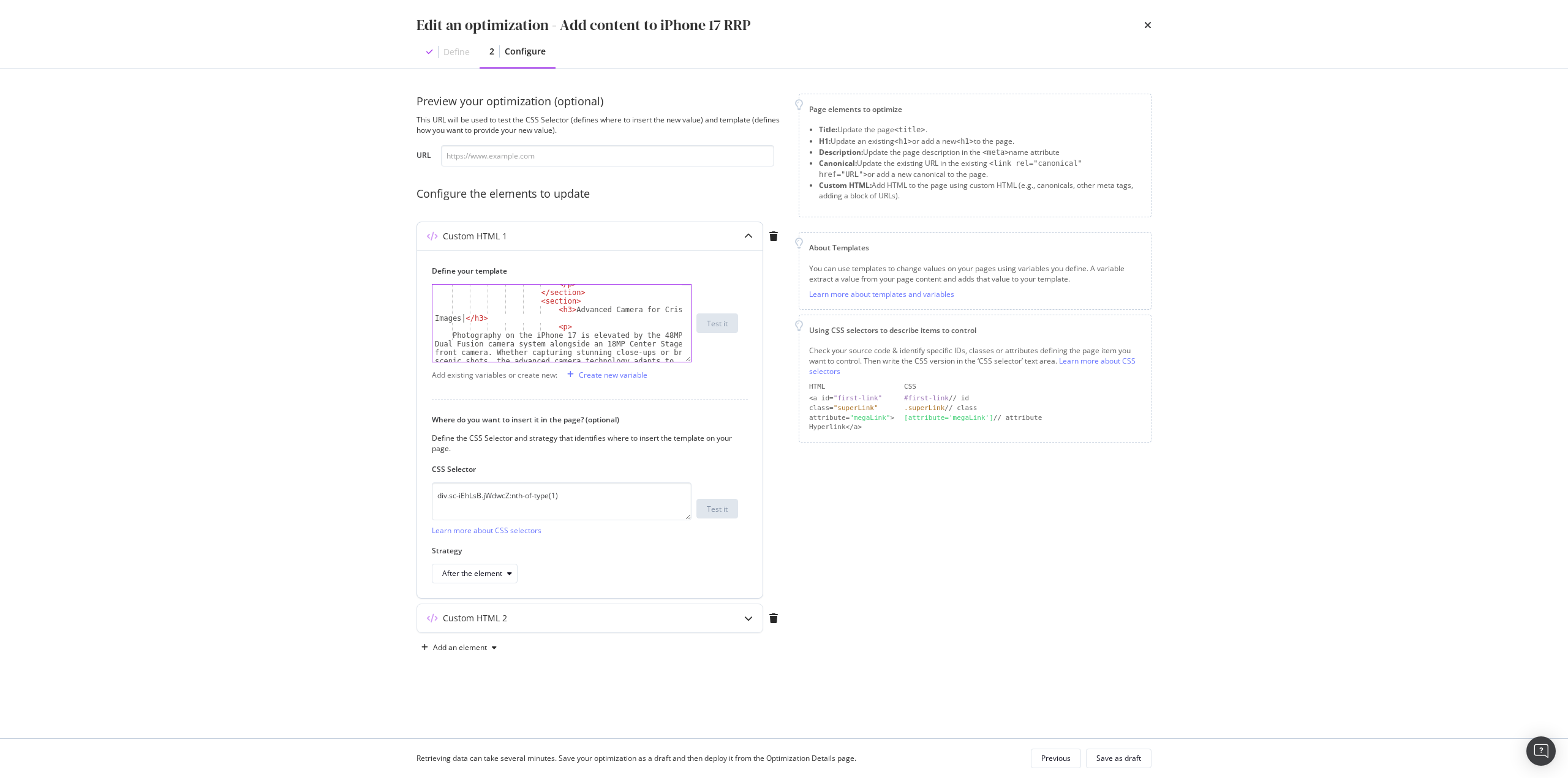
scroll to position [367, 0]
click at [631, 358] on div "< h3 > Advanced Camera for Crisp Images. </ h3 > < p > Photography on the iPhon…" at bounding box center [557, 350] width 249 height 163
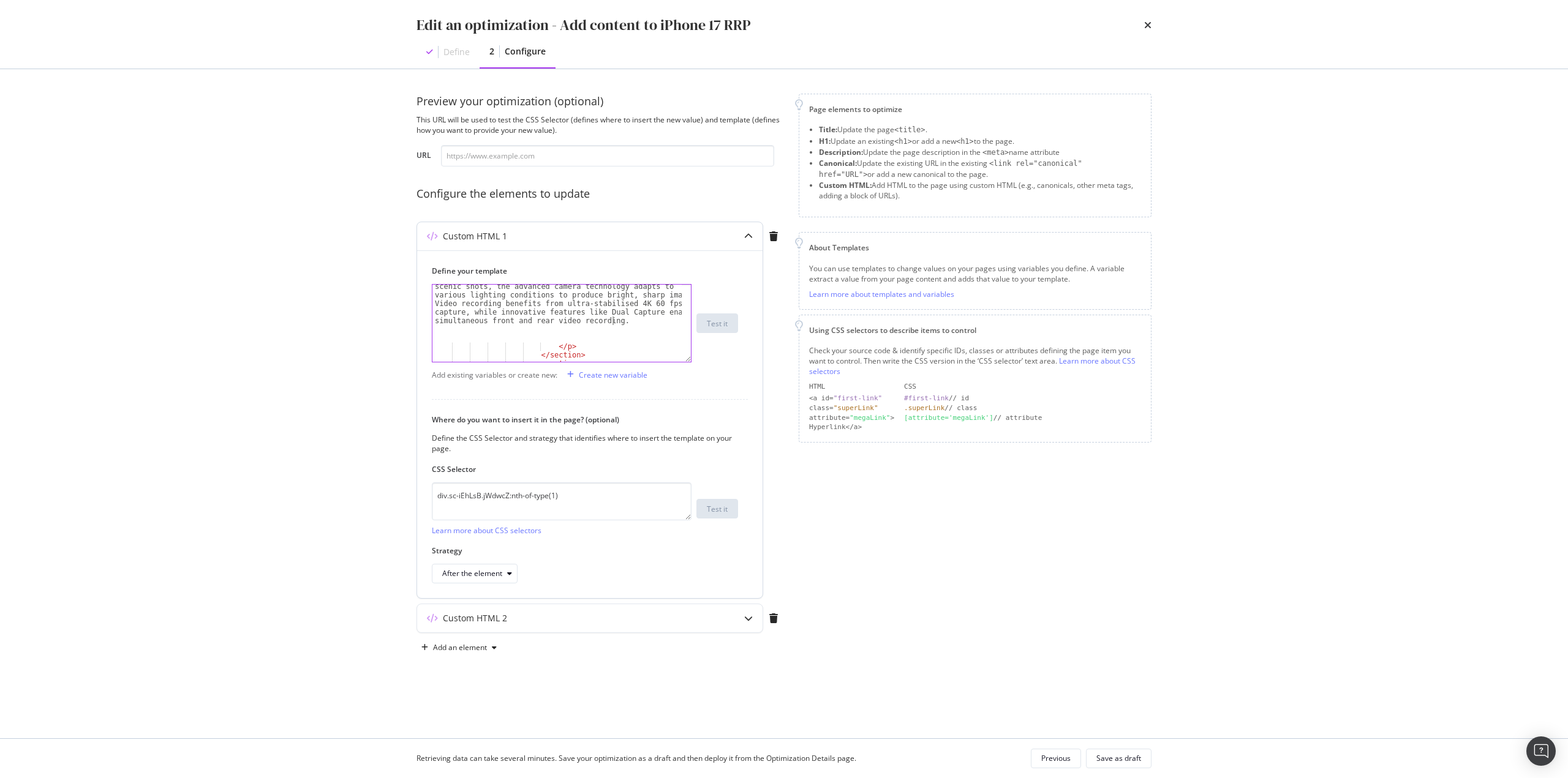
scroll to position [479, 0]
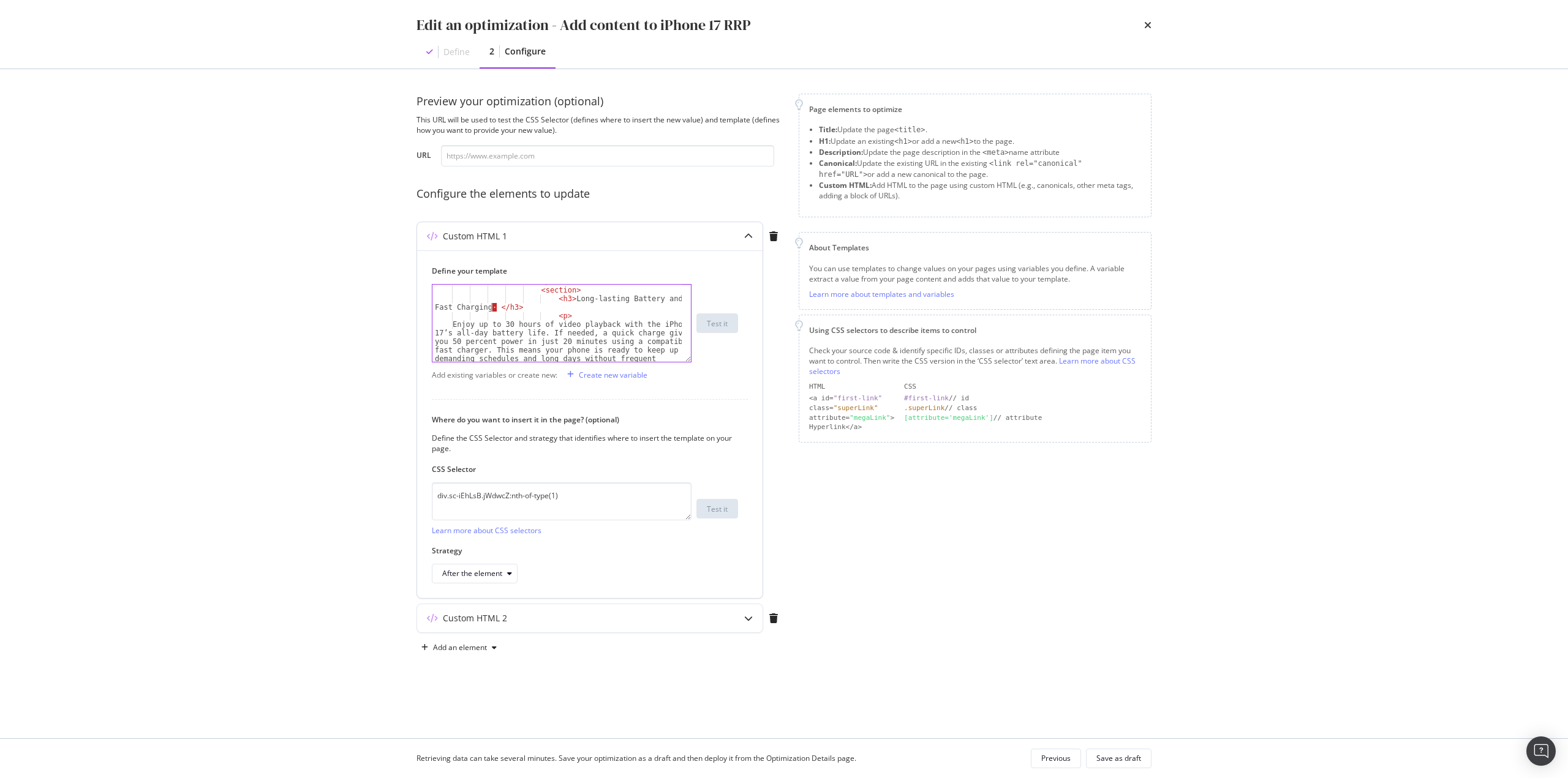
click at [492, 308] on div "</ section > < section > < h3 > Long-lasting Battery and Fast Charging · </ h3 …" at bounding box center [557, 346] width 249 height 137
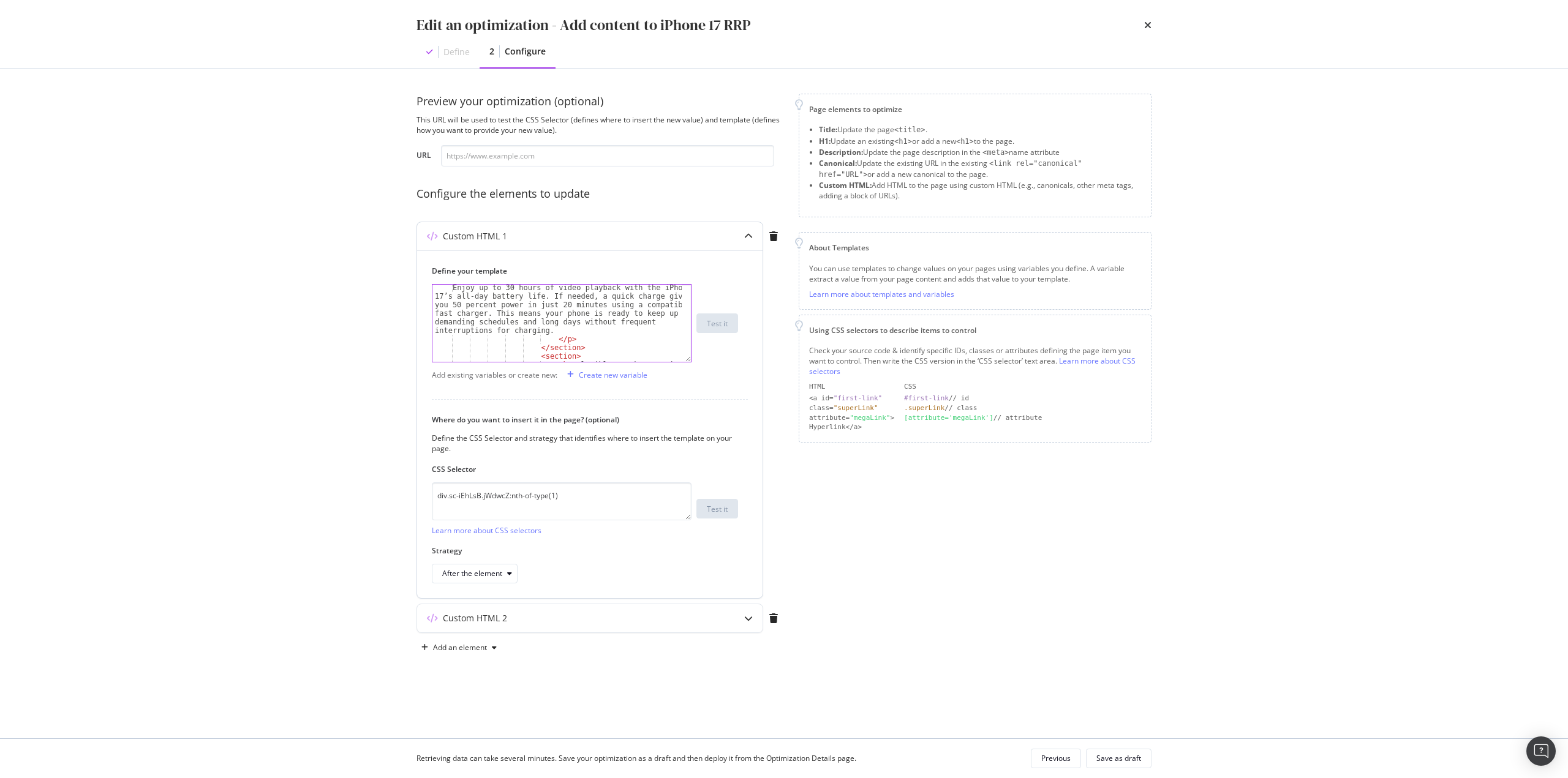
scroll to position [552, 0]
click at [476, 333] on div "Enjoy up to 30 hours of video playback with the iPhone 17’s all-day battery lif…" at bounding box center [557, 349] width 249 height 206
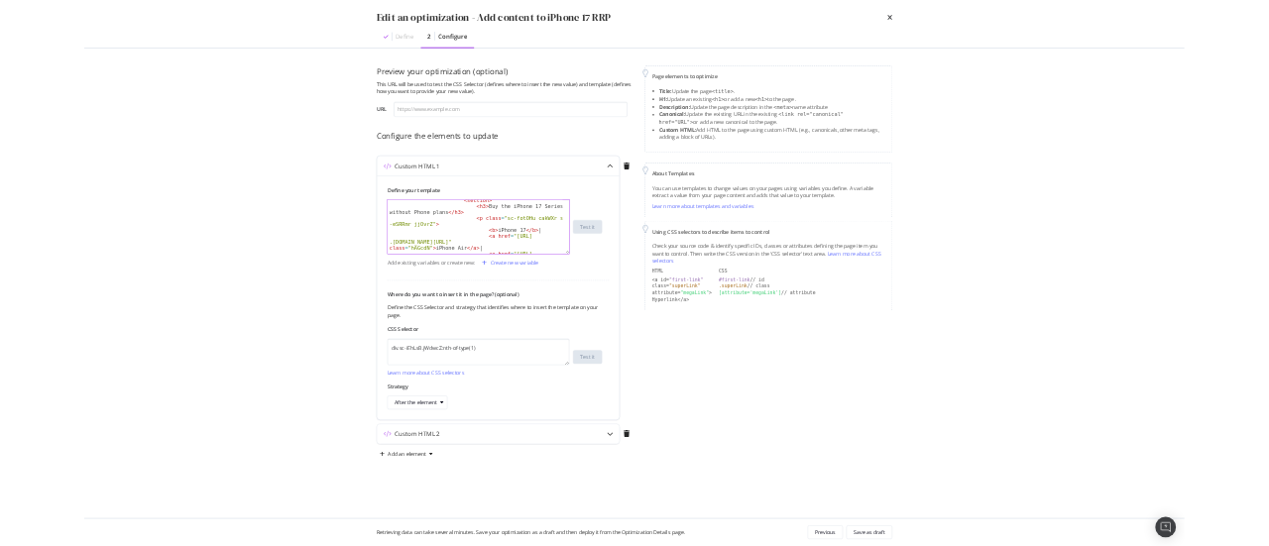
scroll to position [2415, 0]
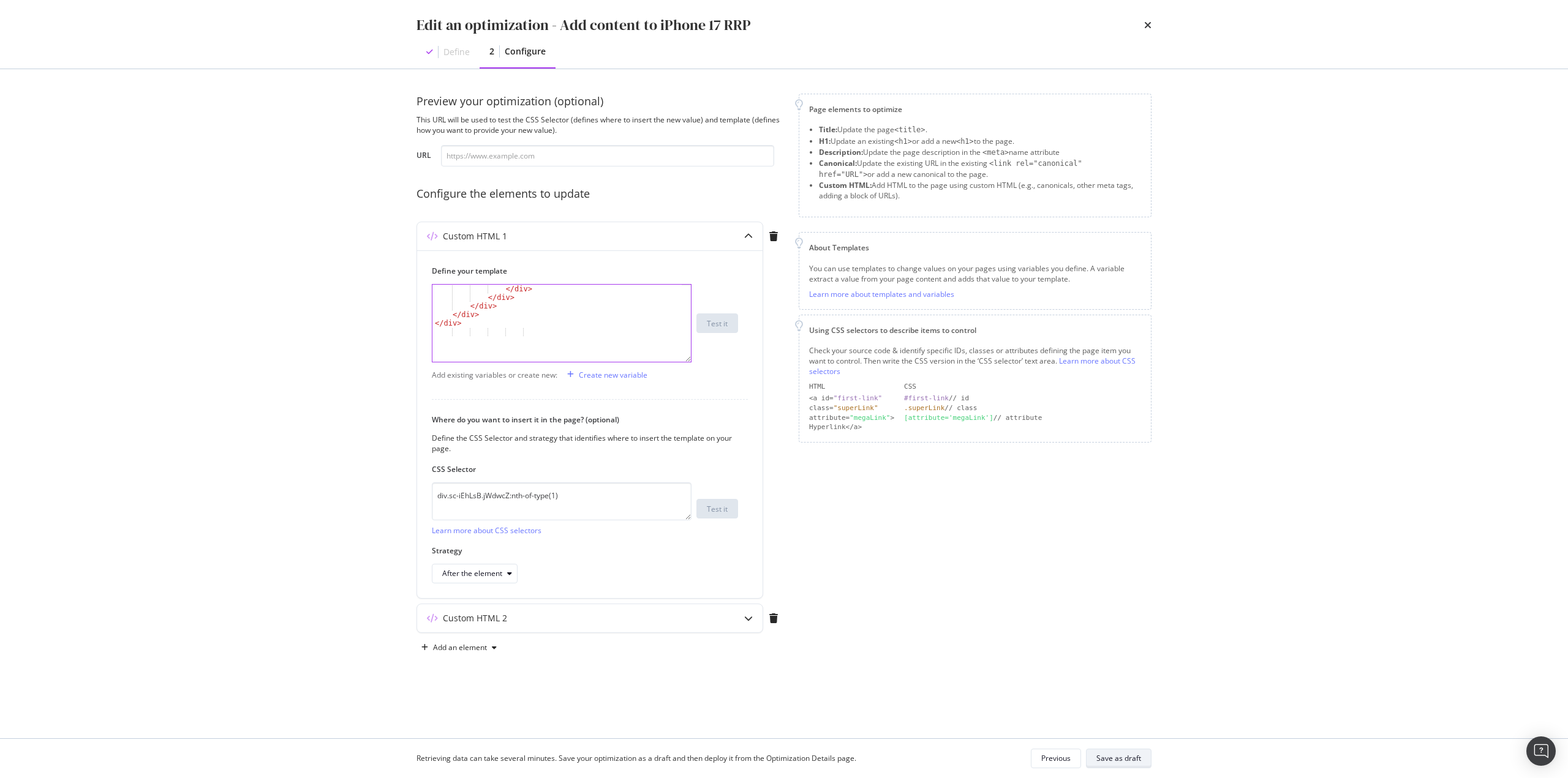
type textarea "<h3>Flexible Purchase Options in Singapore </h3>"
click at [1116, 753] on div "Save as draft" at bounding box center [1118, 758] width 44 height 10
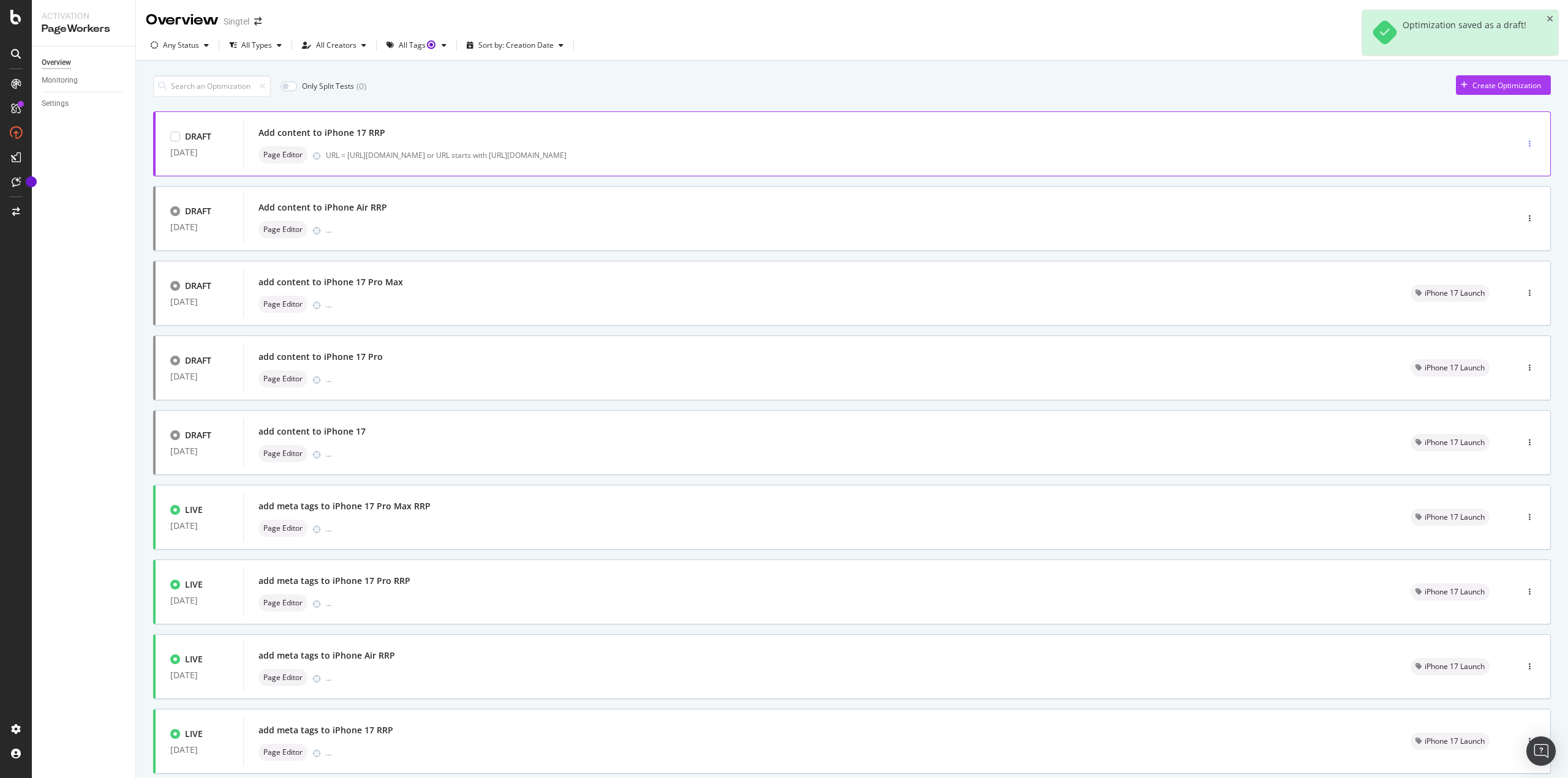
click at [1524, 140] on div "button" at bounding box center [1529, 144] width 12 height 7
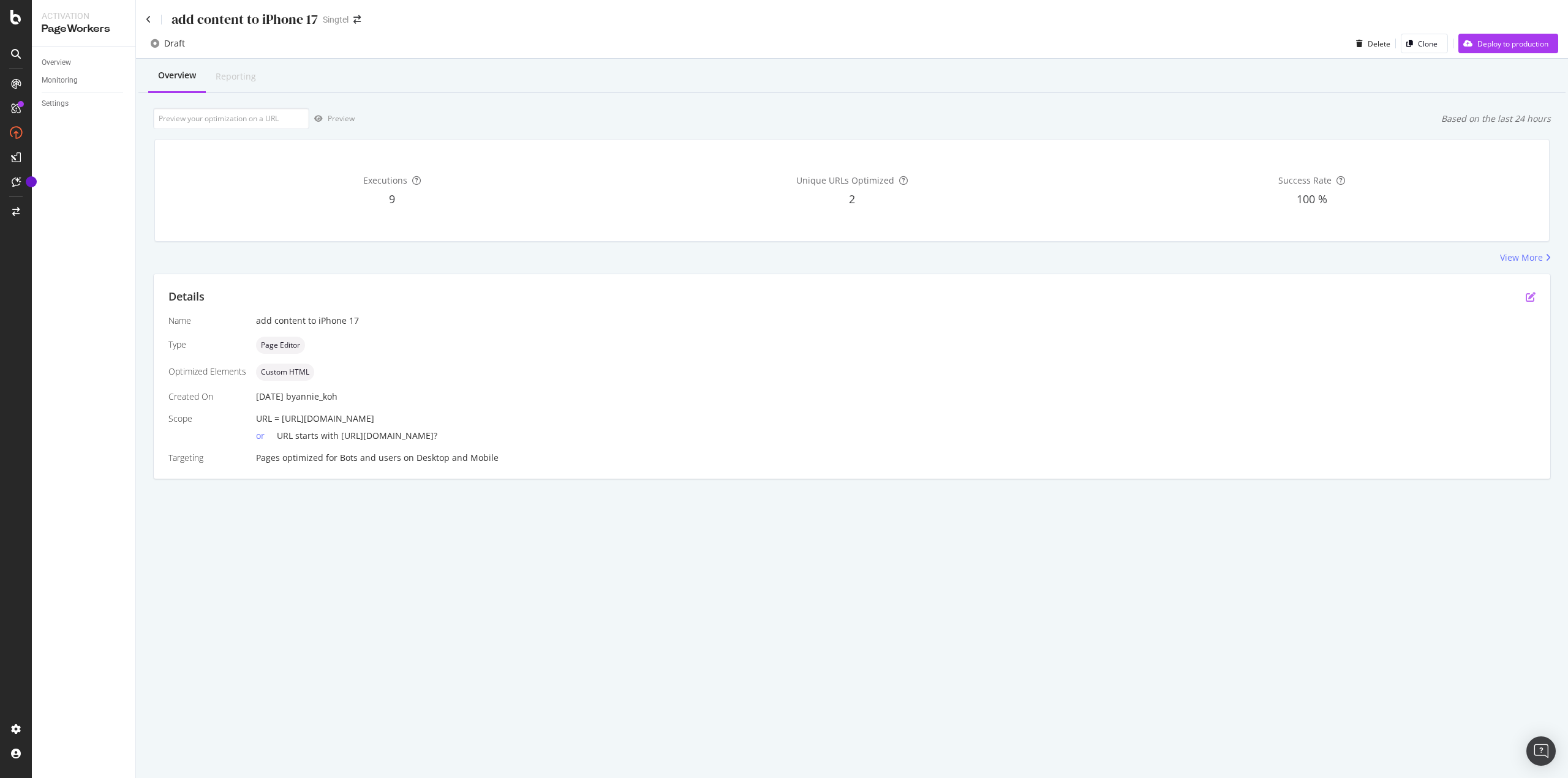
drag, startPoint x: 1529, startPoint y: 285, endPoint x: 1530, endPoint y: 293, distance: 8.1
click at [1530, 285] on div "Details Name add content to iPhone 17 Type Page Editor Optimized Elements Custo…" at bounding box center [852, 376] width 1396 height 204
click at [1530, 295] on icon "pen-to-square" at bounding box center [1530, 297] width 10 height 10
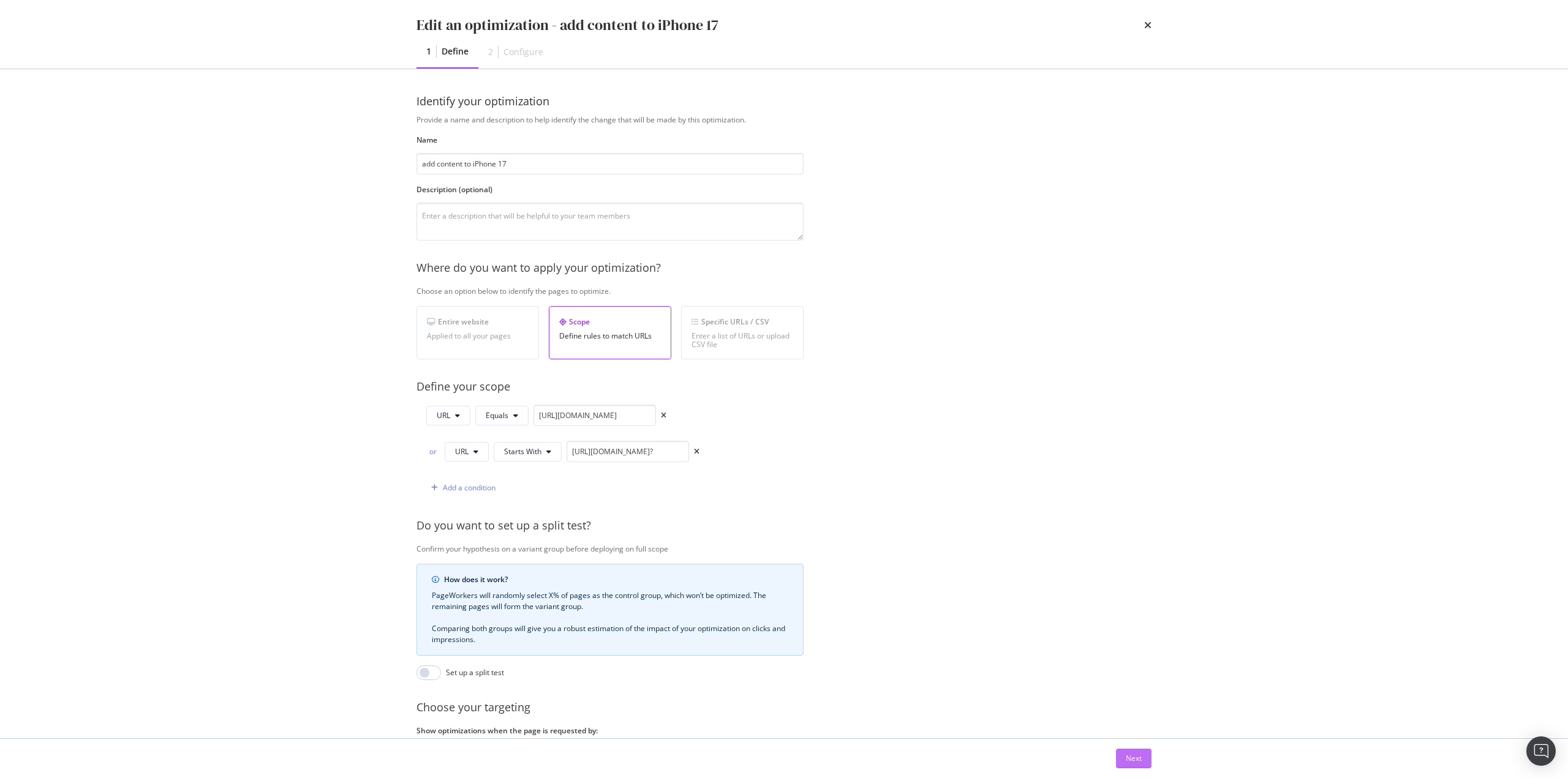
click at [1122, 758] on button "Next" at bounding box center [1133, 758] width 35 height 20
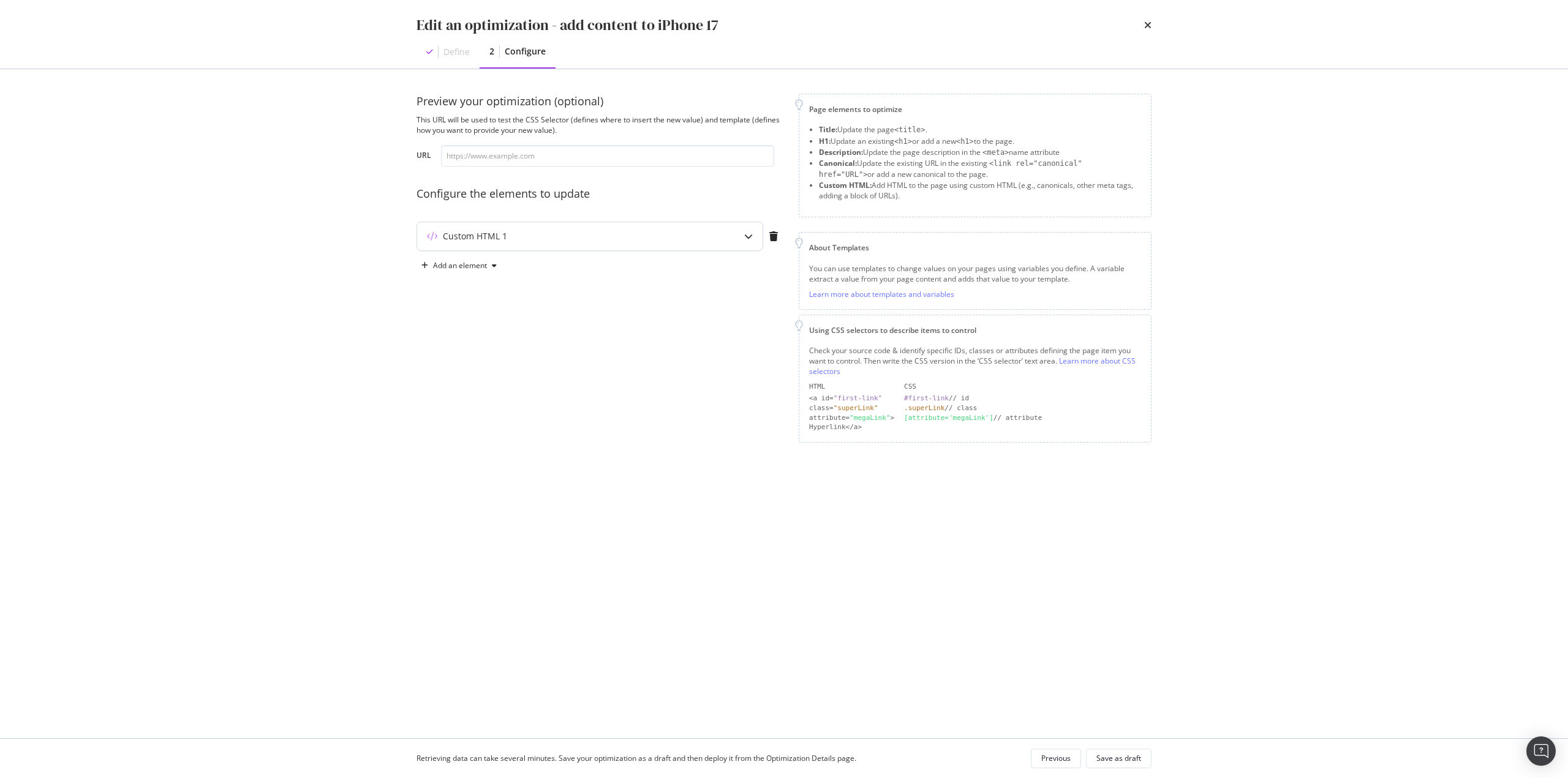
click at [610, 233] on div "Custom HTML 1" at bounding box center [565, 236] width 297 height 12
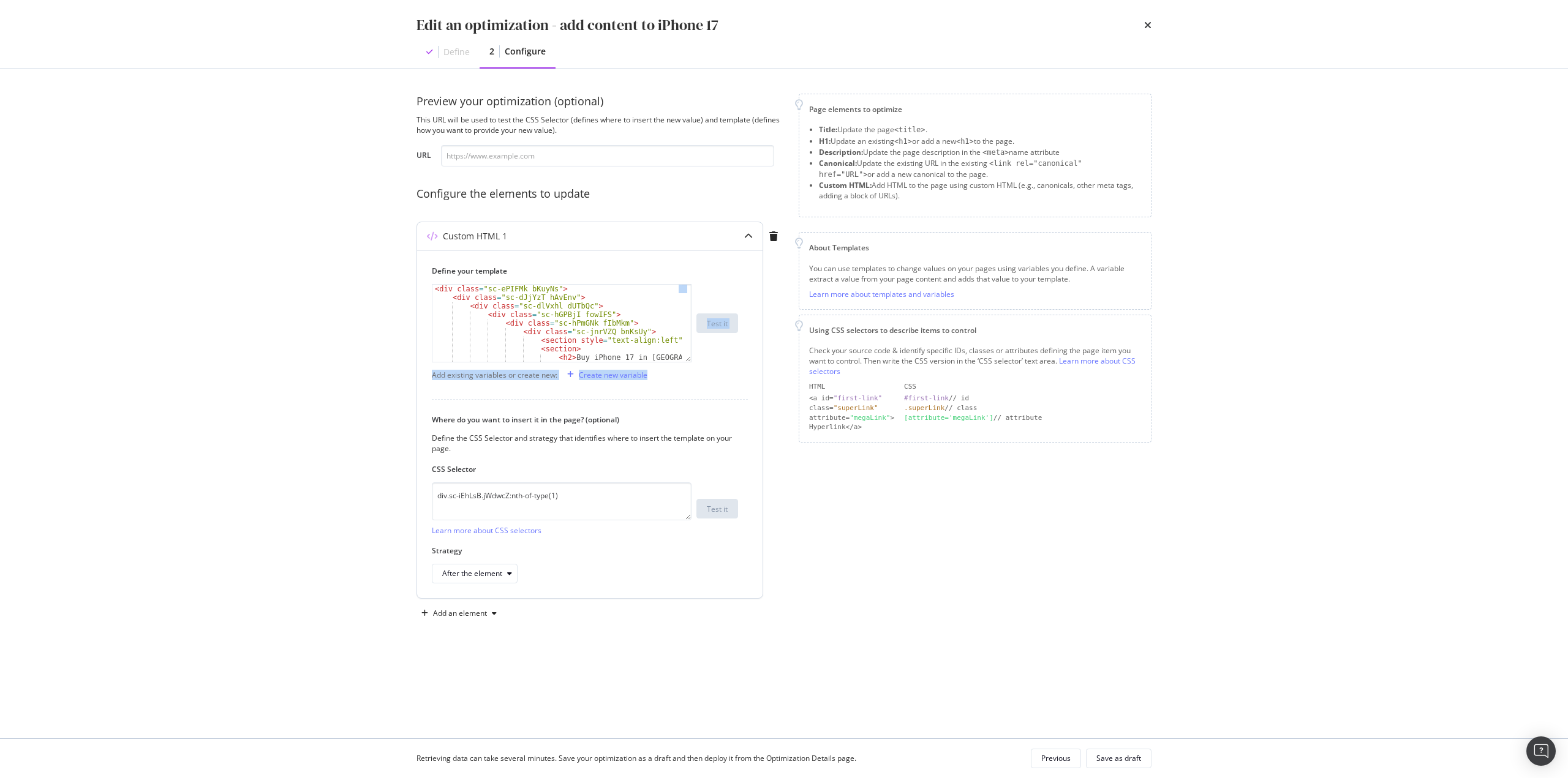
drag, startPoint x: 424, startPoint y: 287, endPoint x: 587, endPoint y: 348, distance: 174.0
click at [651, 366] on div "Define your template < div class = "sc-ePIFMk bKuyNs" > < div class = "sc-dJjYz…" at bounding box center [589, 424] width 345 height 348
type textarea "<div class="sc-ePIFMk bKuyNs">"
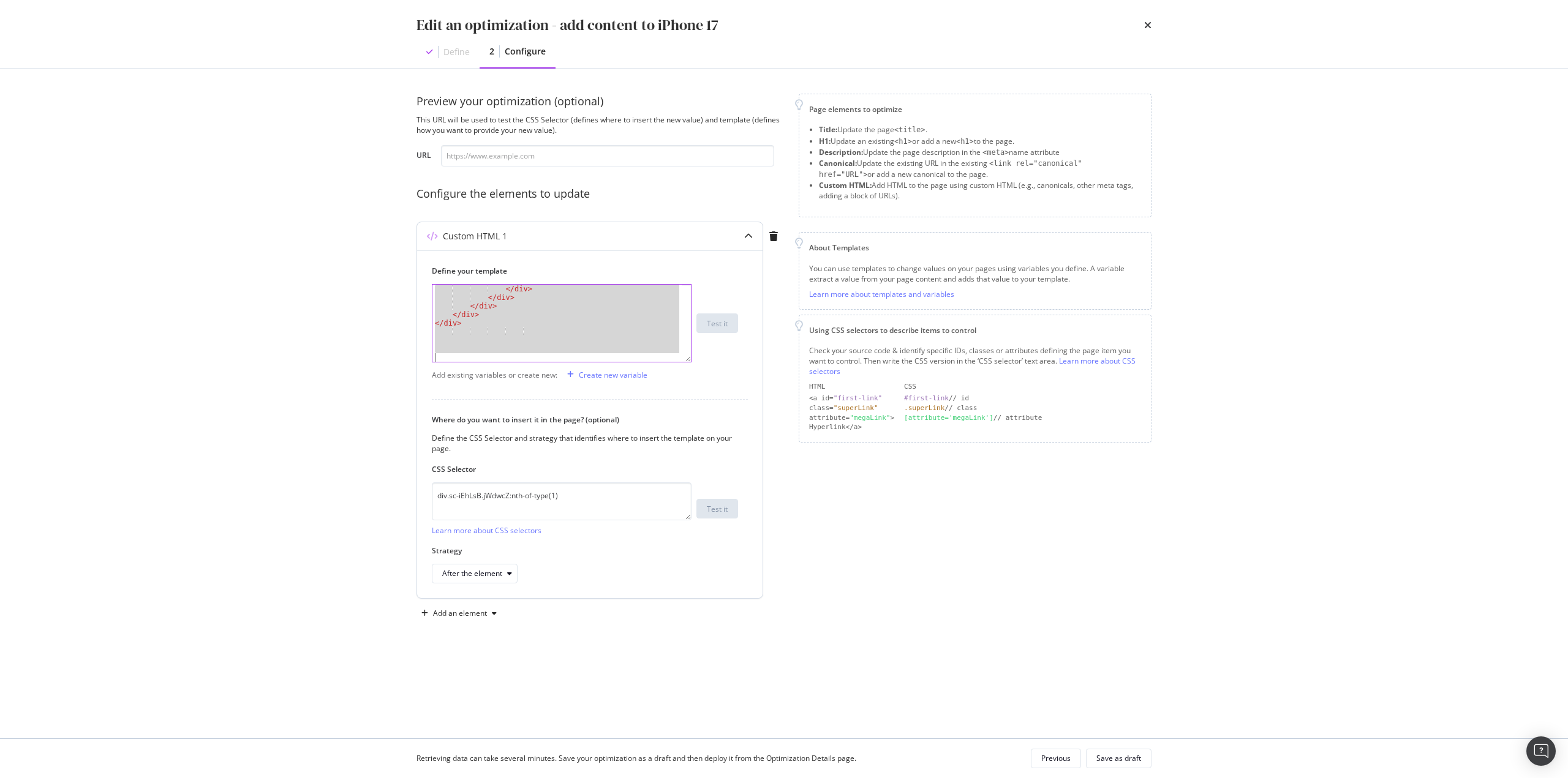
scroll to position [1491, 0]
drag, startPoint x: 432, startPoint y: 287, endPoint x: 786, endPoint y: 548, distance: 439.8
click at [786, 548] on div "Preview your optimization (optional) This URL will be used to test the CSS Sele…" at bounding box center [784, 359] width 735 height 530
click at [1142, 28] on div "Edit an optimization - add content to iPhone 17" at bounding box center [784, 25] width 735 height 21
click at [1151, 28] on icon "times" at bounding box center [1148, 25] width 7 height 10
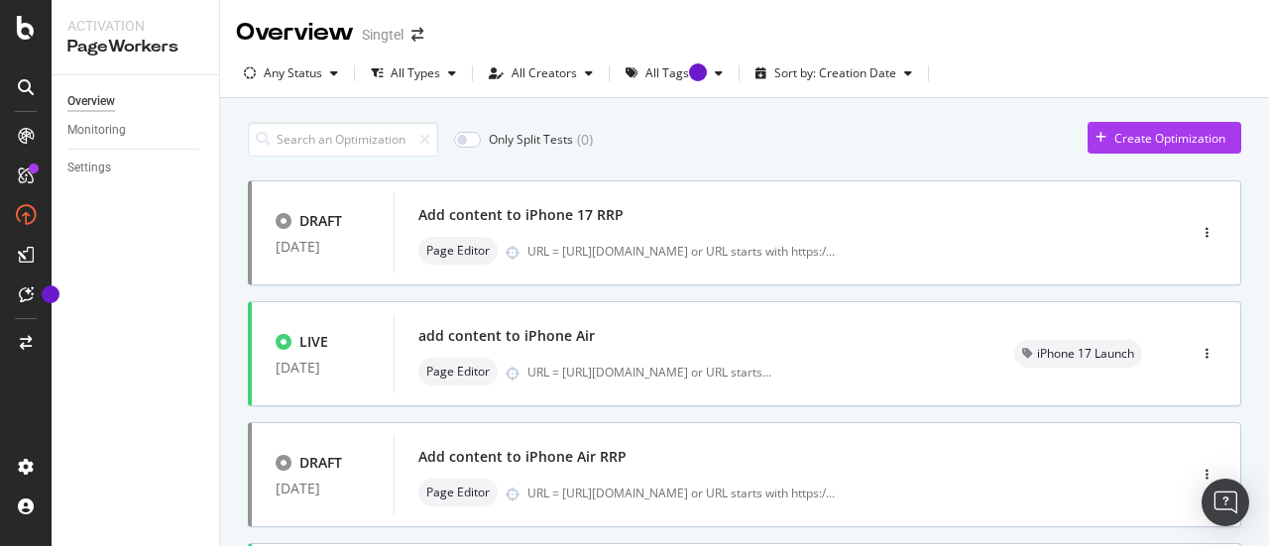
scroll to position [107, 0]
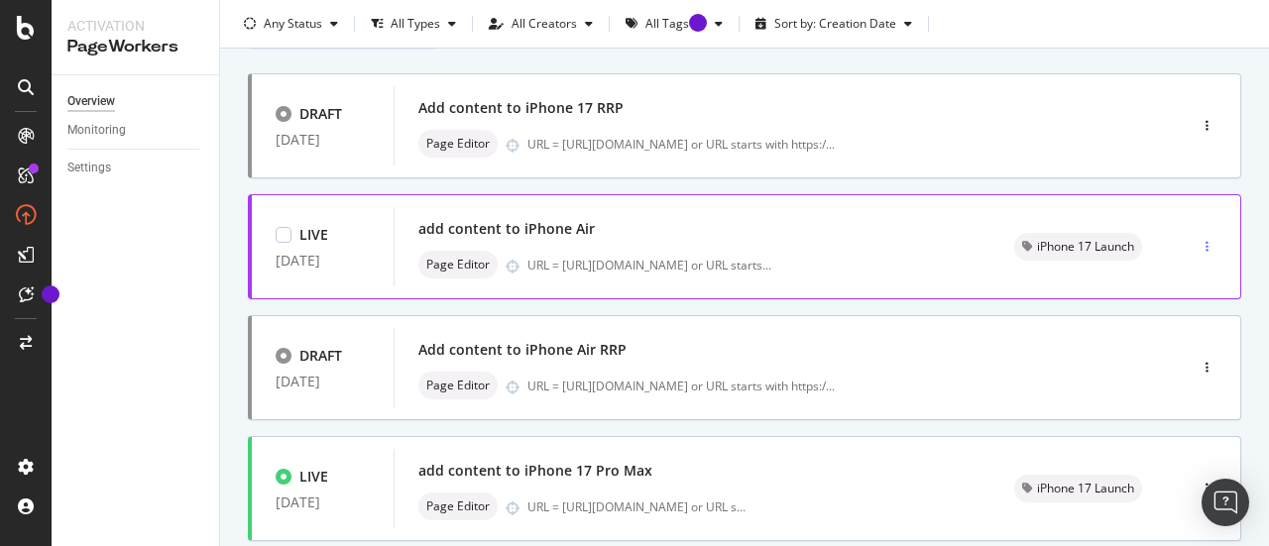
click at [1205, 241] on icon "button" at bounding box center [1206, 247] width 3 height 12
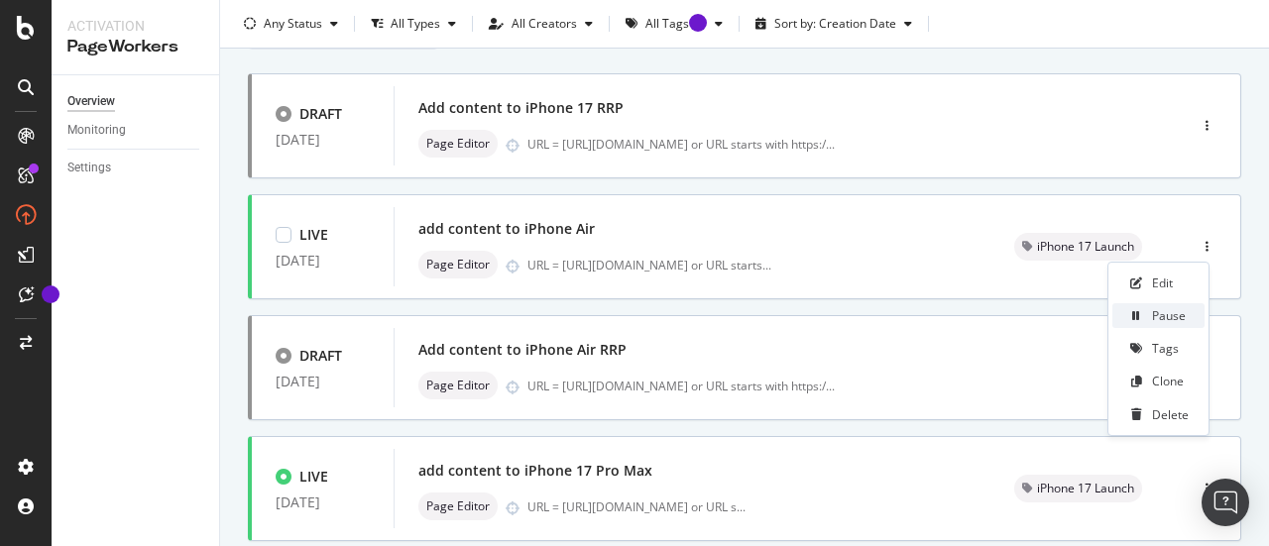
click at [1165, 321] on div "Pause" at bounding box center [1169, 315] width 34 height 17
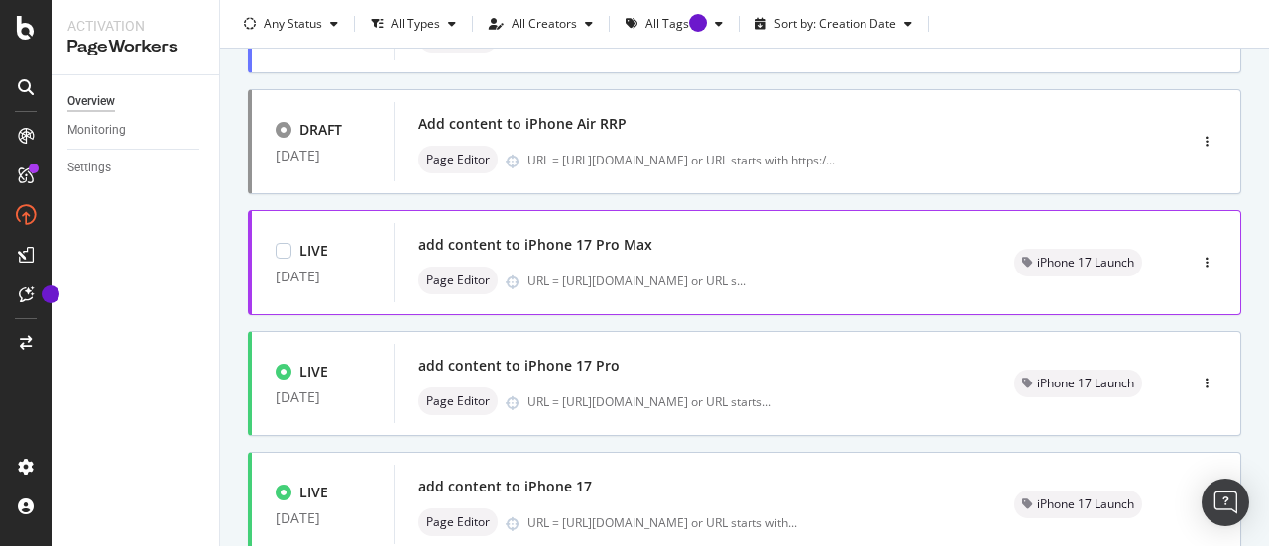
scroll to position [289, 0]
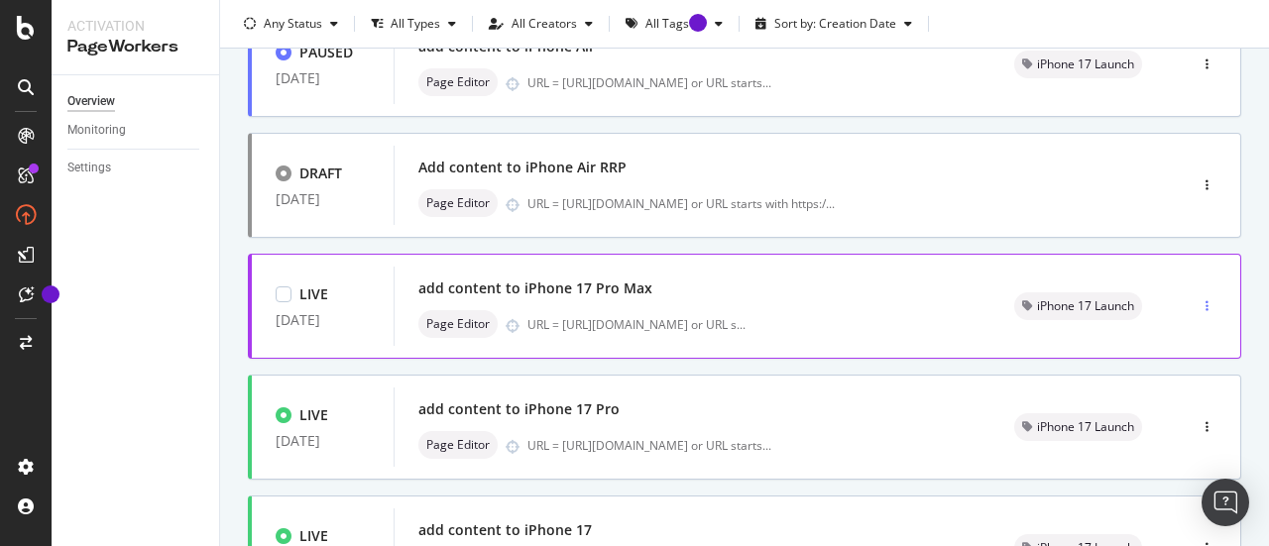
click at [1198, 302] on div "button" at bounding box center [1207, 306] width 19 height 12
click at [1158, 376] on div "Pause" at bounding box center [1169, 375] width 34 height 17
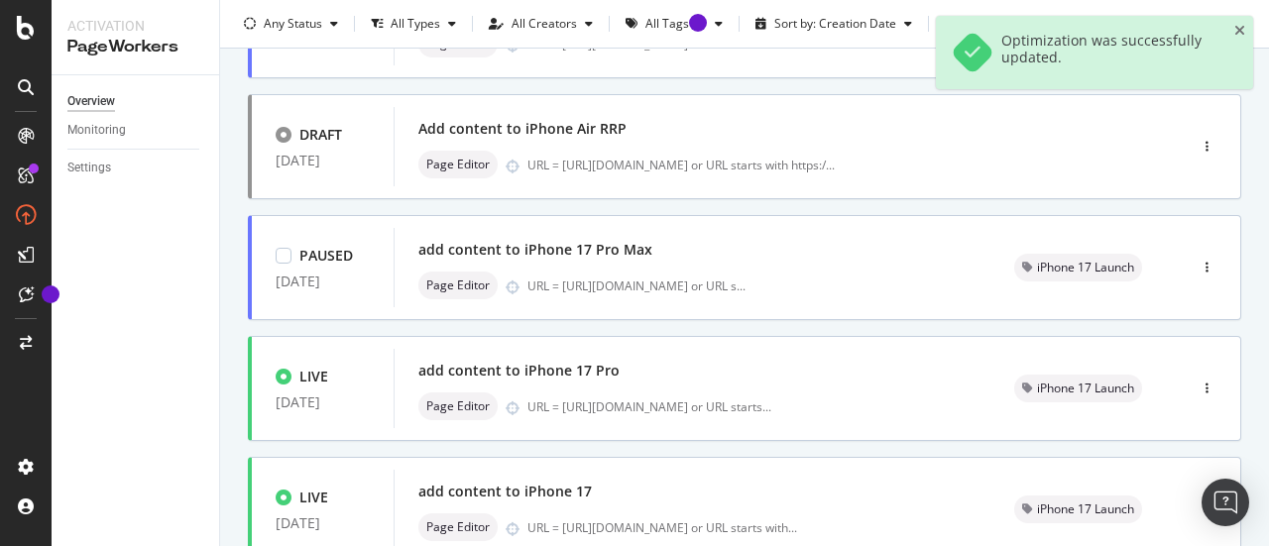
scroll to position [344, 0]
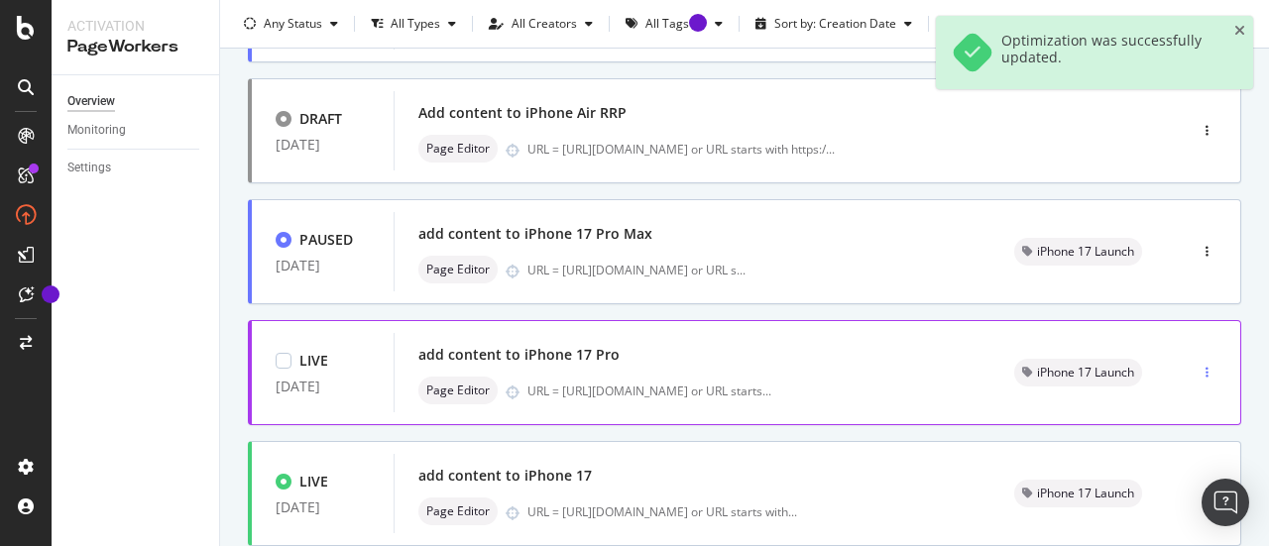
click at [1205, 368] on icon "button" at bounding box center [1206, 373] width 3 height 12
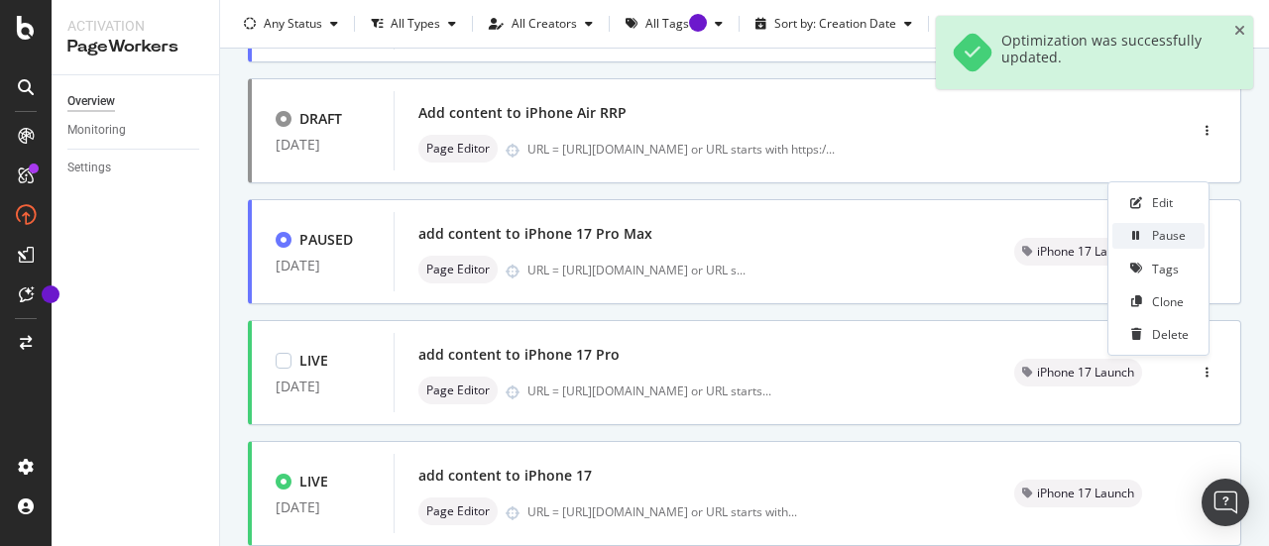
click at [1183, 231] on div "Pause" at bounding box center [1169, 235] width 34 height 17
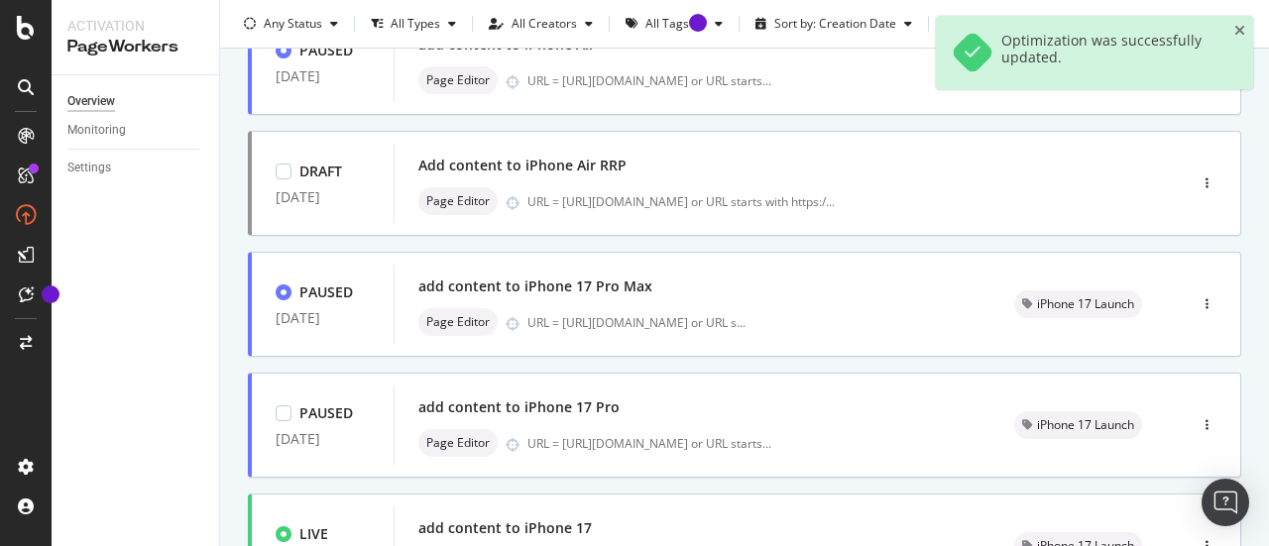
scroll to position [441, 0]
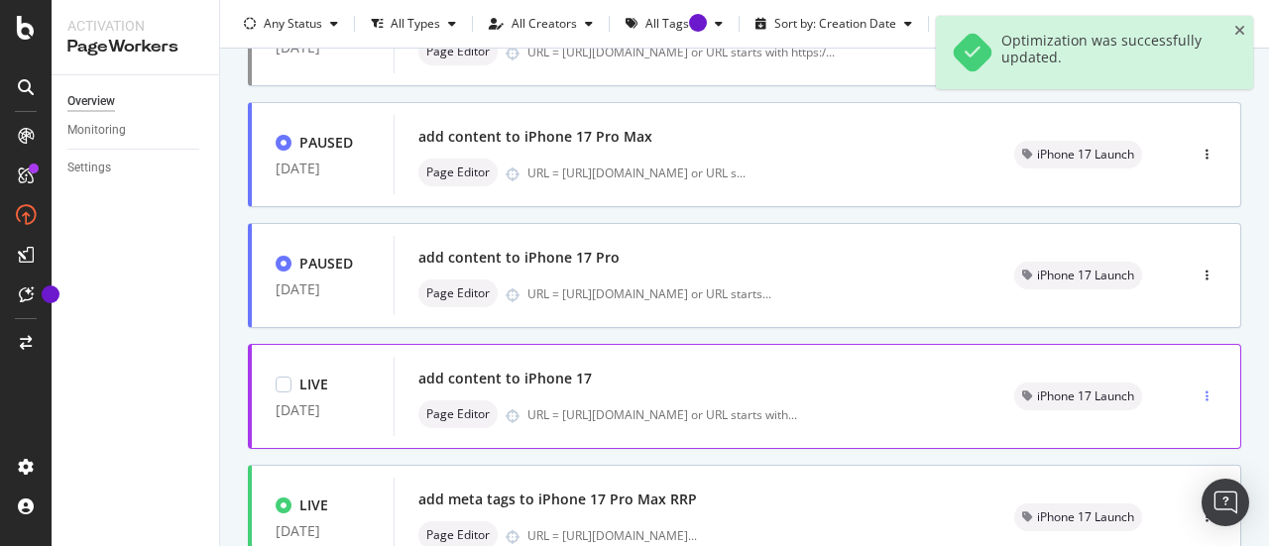
click at [1198, 384] on div "button" at bounding box center [1207, 397] width 19 height 30
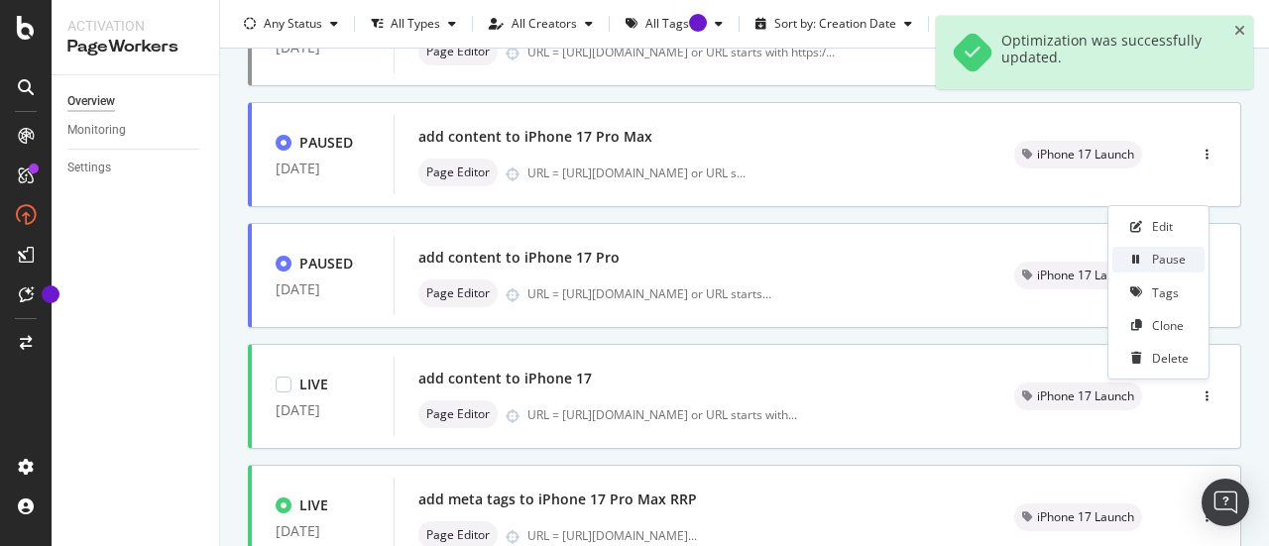
click at [1177, 259] on div "Pause" at bounding box center [1169, 259] width 34 height 17
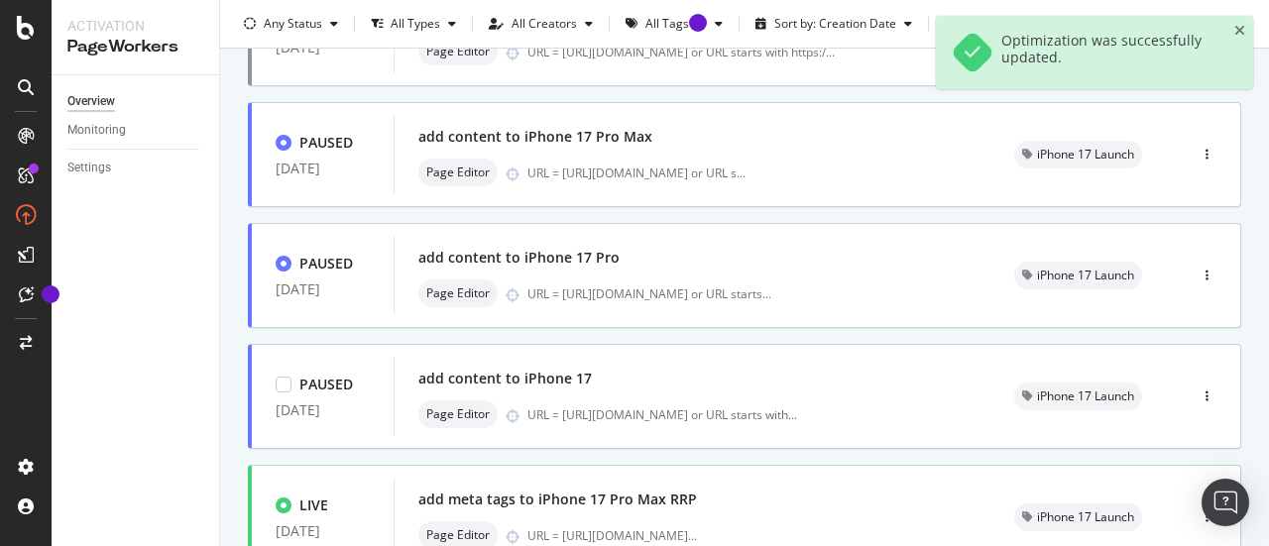
scroll to position [0, 0]
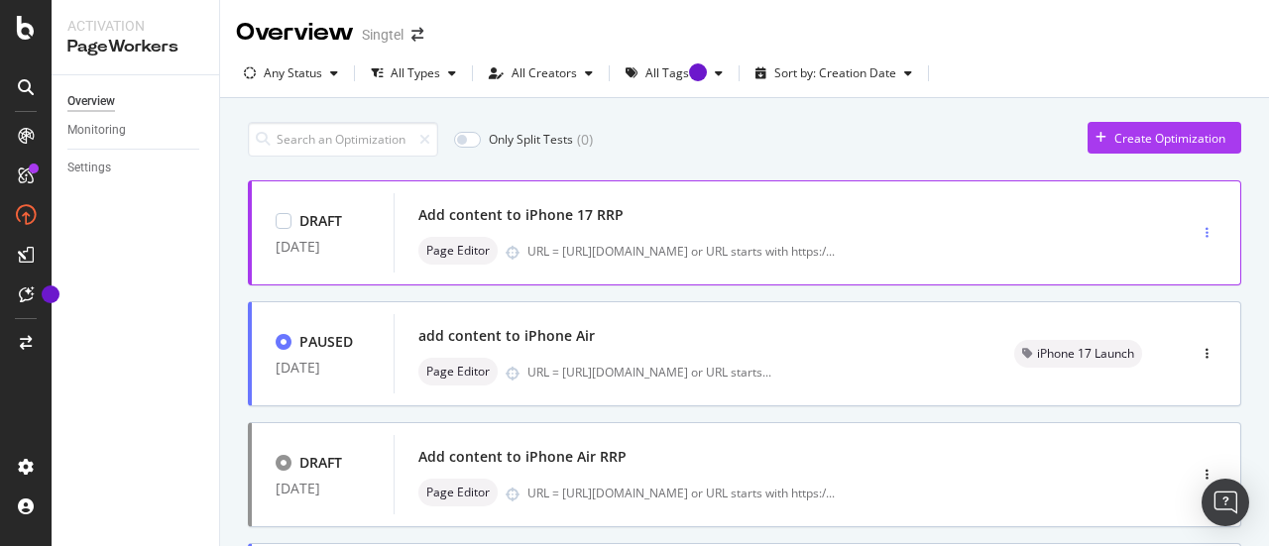
click at [1205, 229] on icon "button" at bounding box center [1206, 233] width 3 height 12
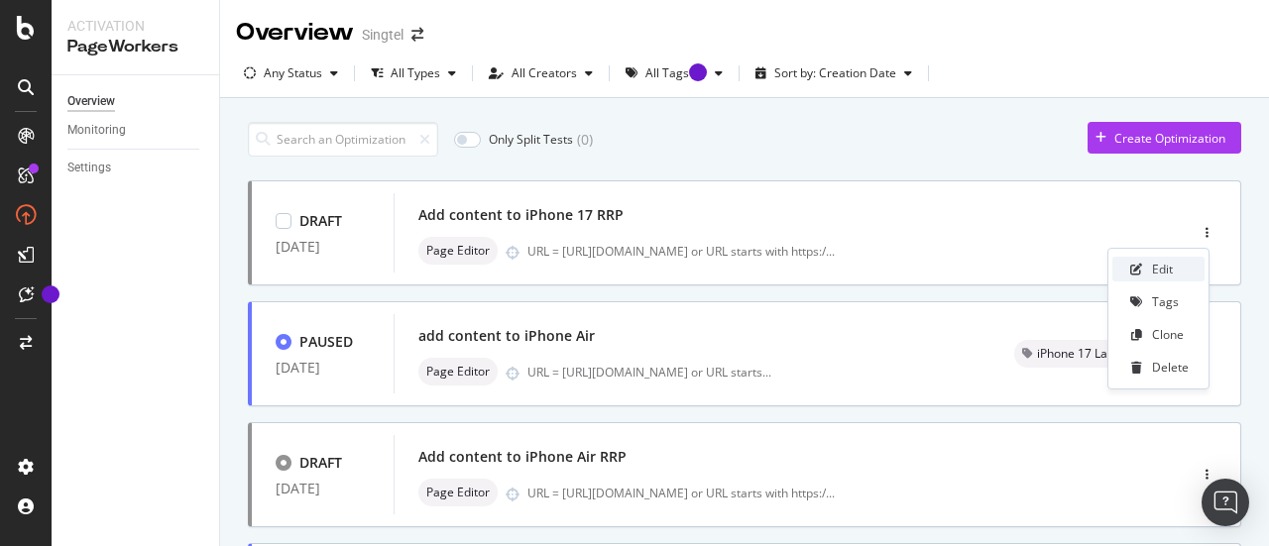
click at [1180, 268] on div "Edit" at bounding box center [1158, 269] width 92 height 25
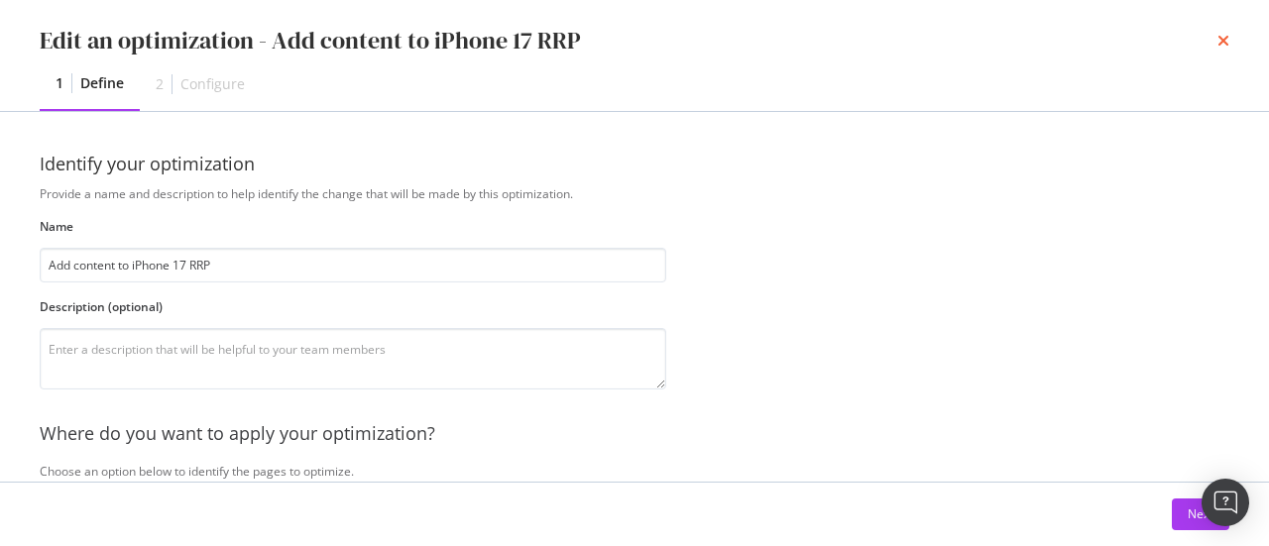
click at [1225, 36] on icon "times" at bounding box center [1223, 41] width 12 height 16
